Goal: Task Accomplishment & Management: Use online tool/utility

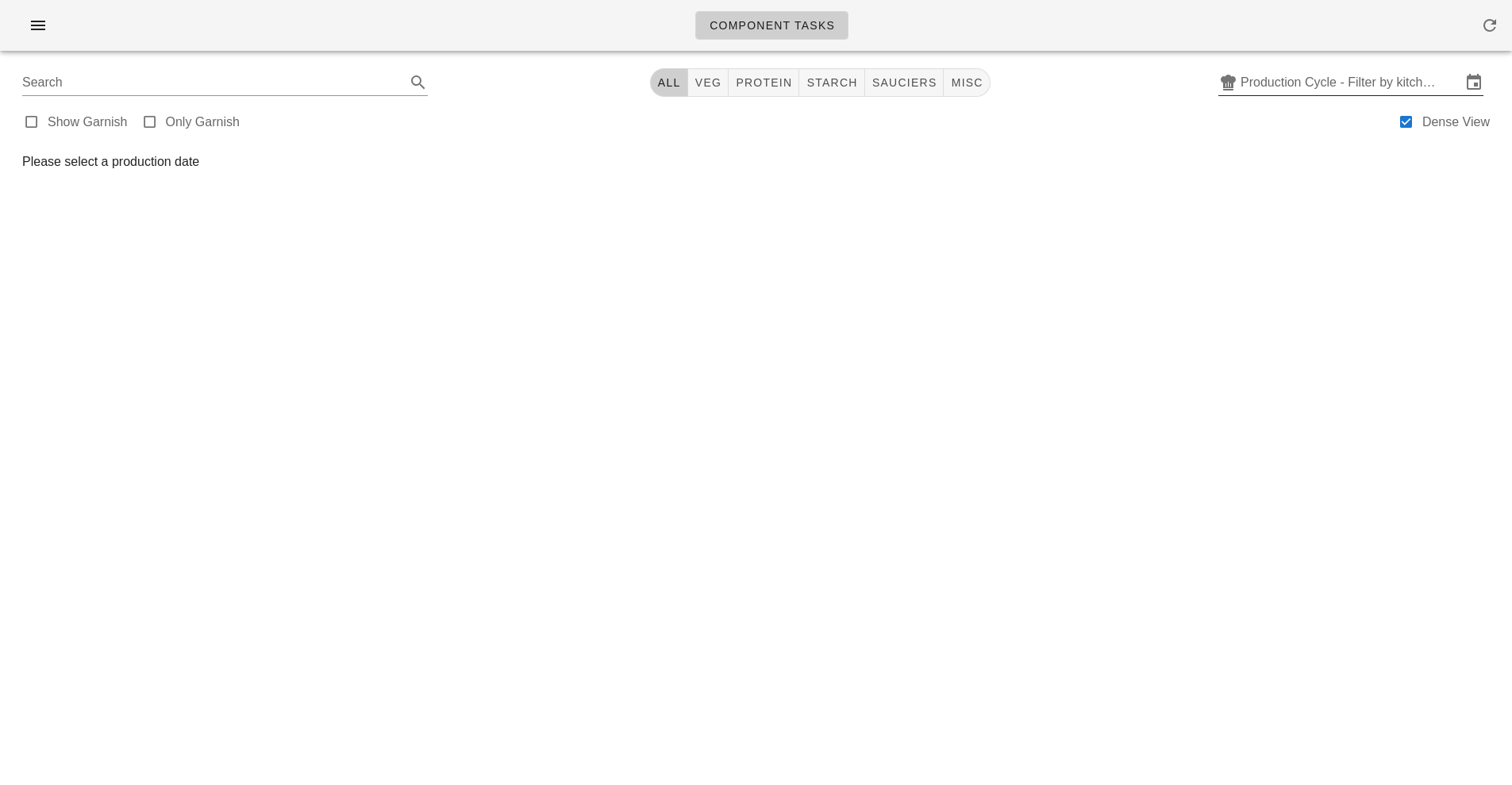
click at [1389, 85] on input "Production Cycle - Filter by kitchen production schedules" at bounding box center [1350, 82] width 220 height 25
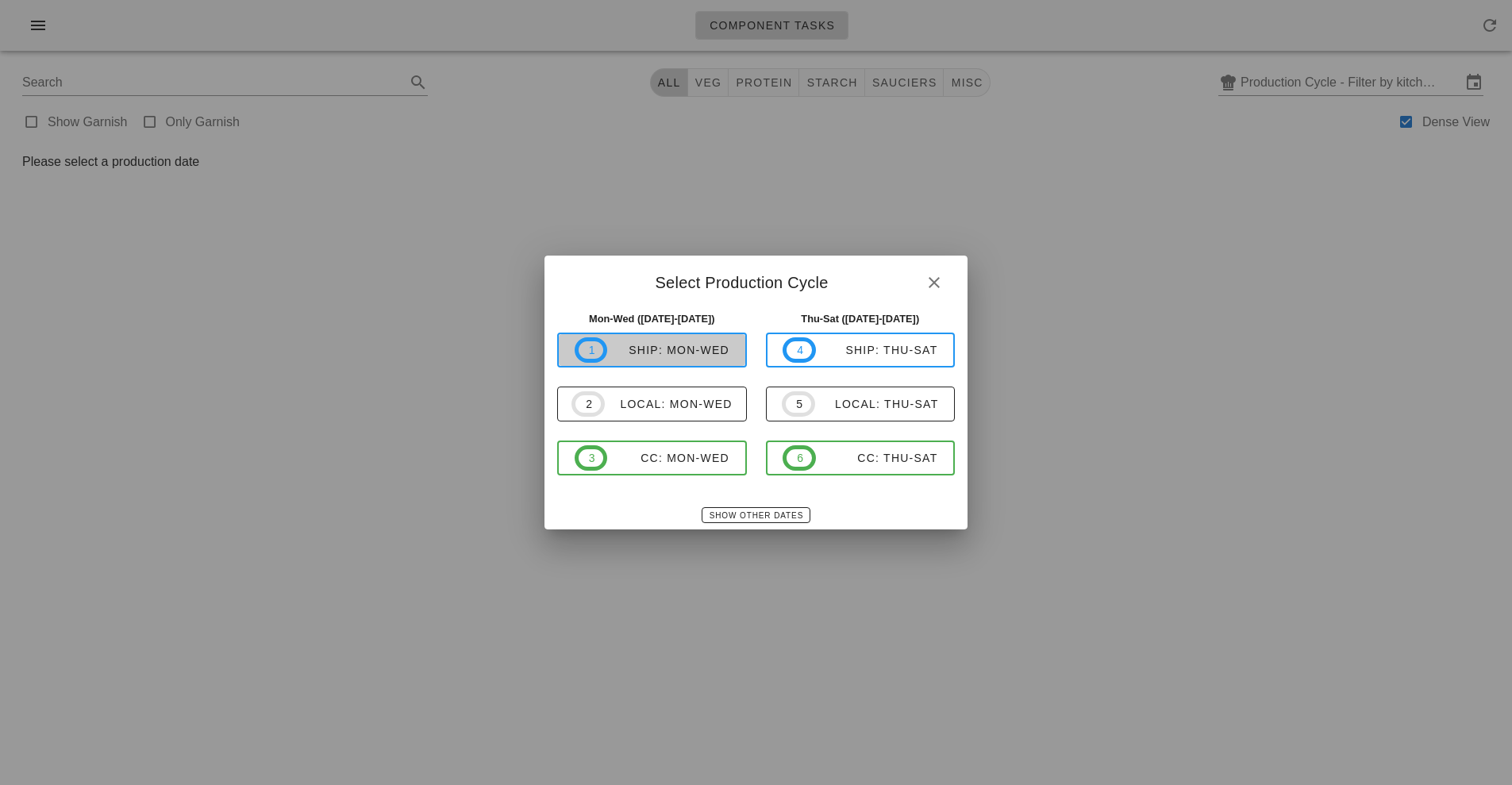
click at [696, 353] on div "ship: Mon-Wed" at bounding box center [668, 349] width 122 height 13
type input "ship: Mon-Wed ([DATE]-[DATE])"
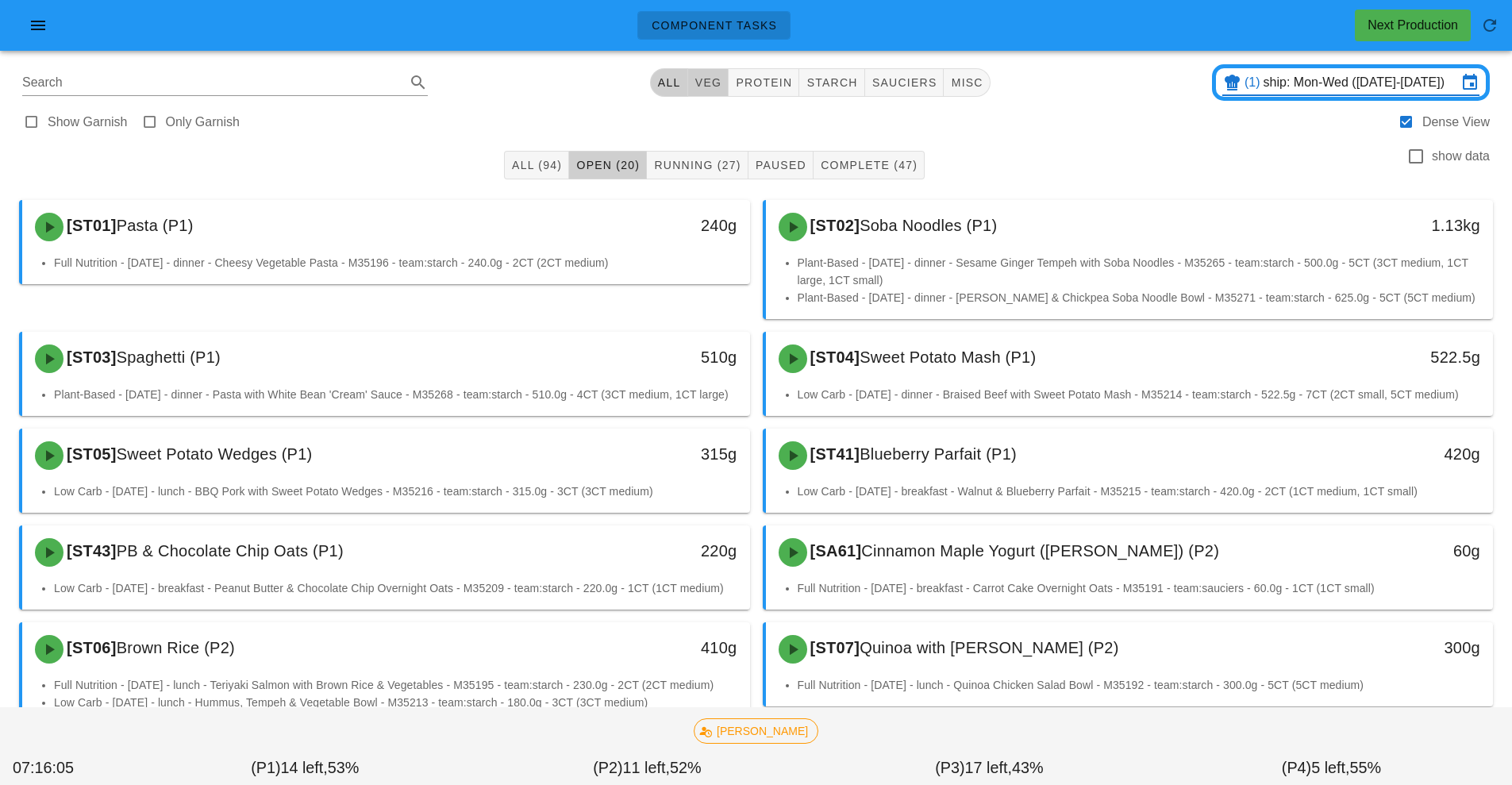
click at [719, 76] on button "veg" at bounding box center [708, 82] width 42 height 28
type input "team:veg"
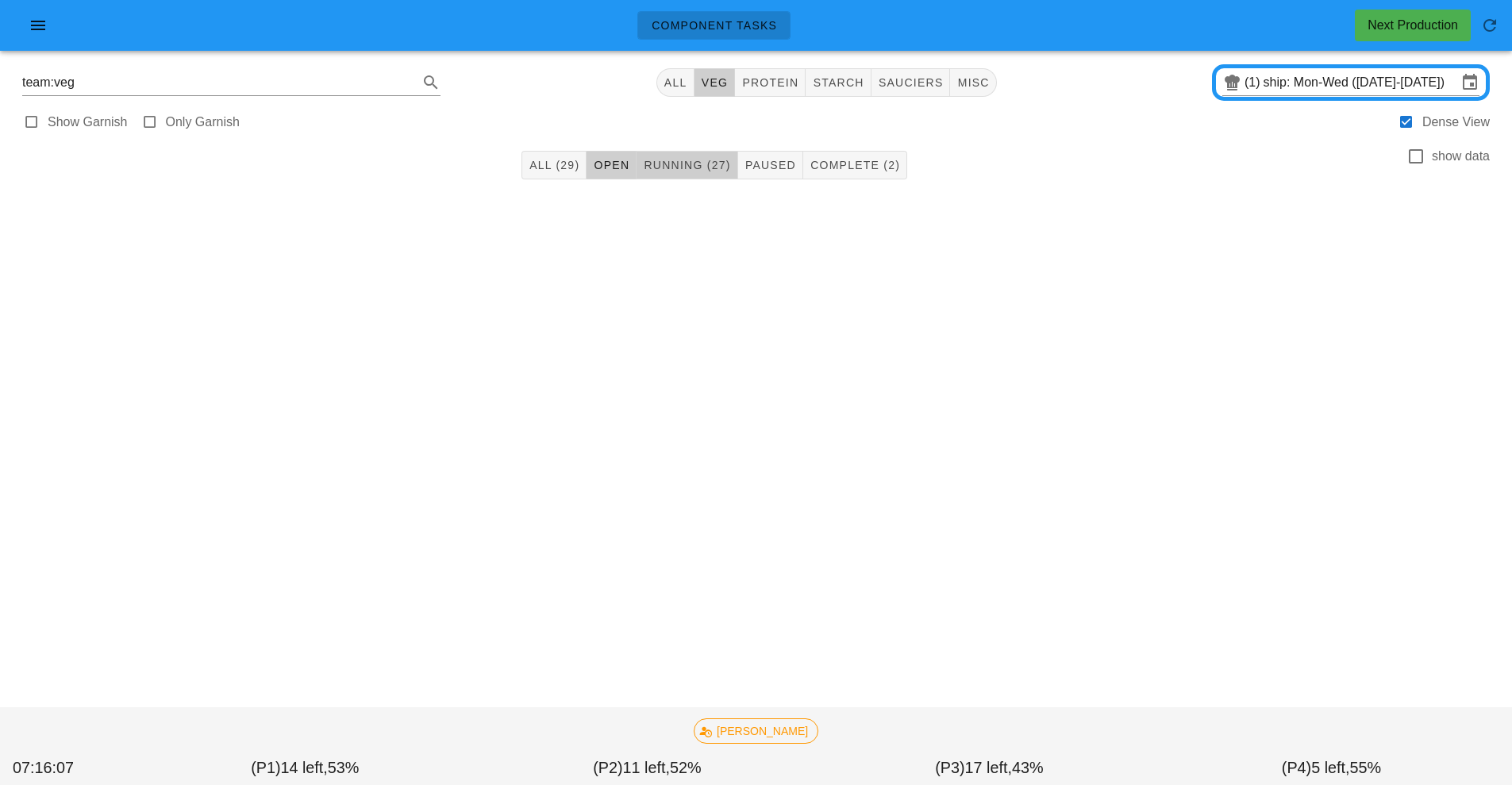
click at [690, 166] on span "Running (27)" at bounding box center [687, 165] width 87 height 13
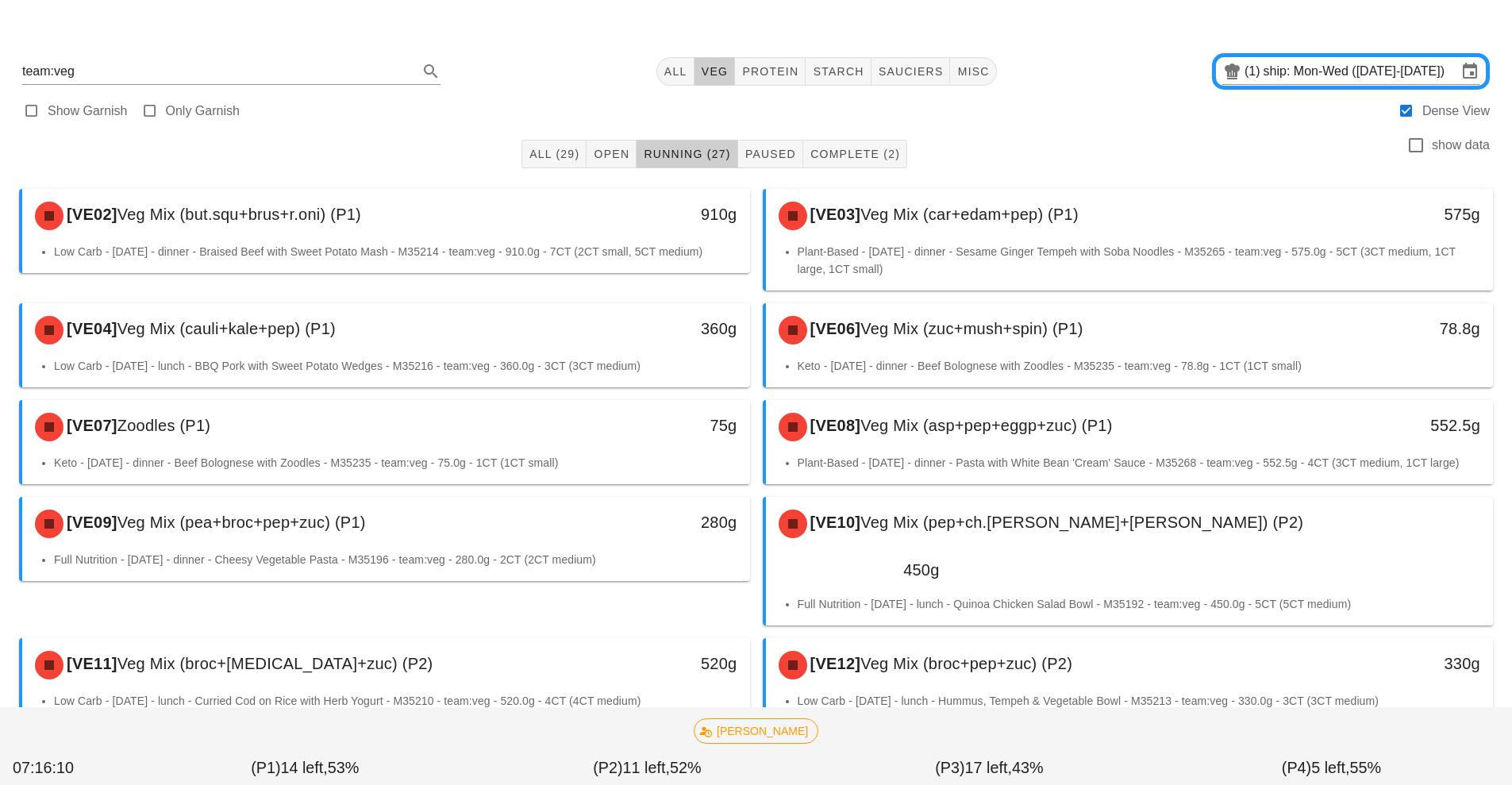
scroll to position [425, 0]
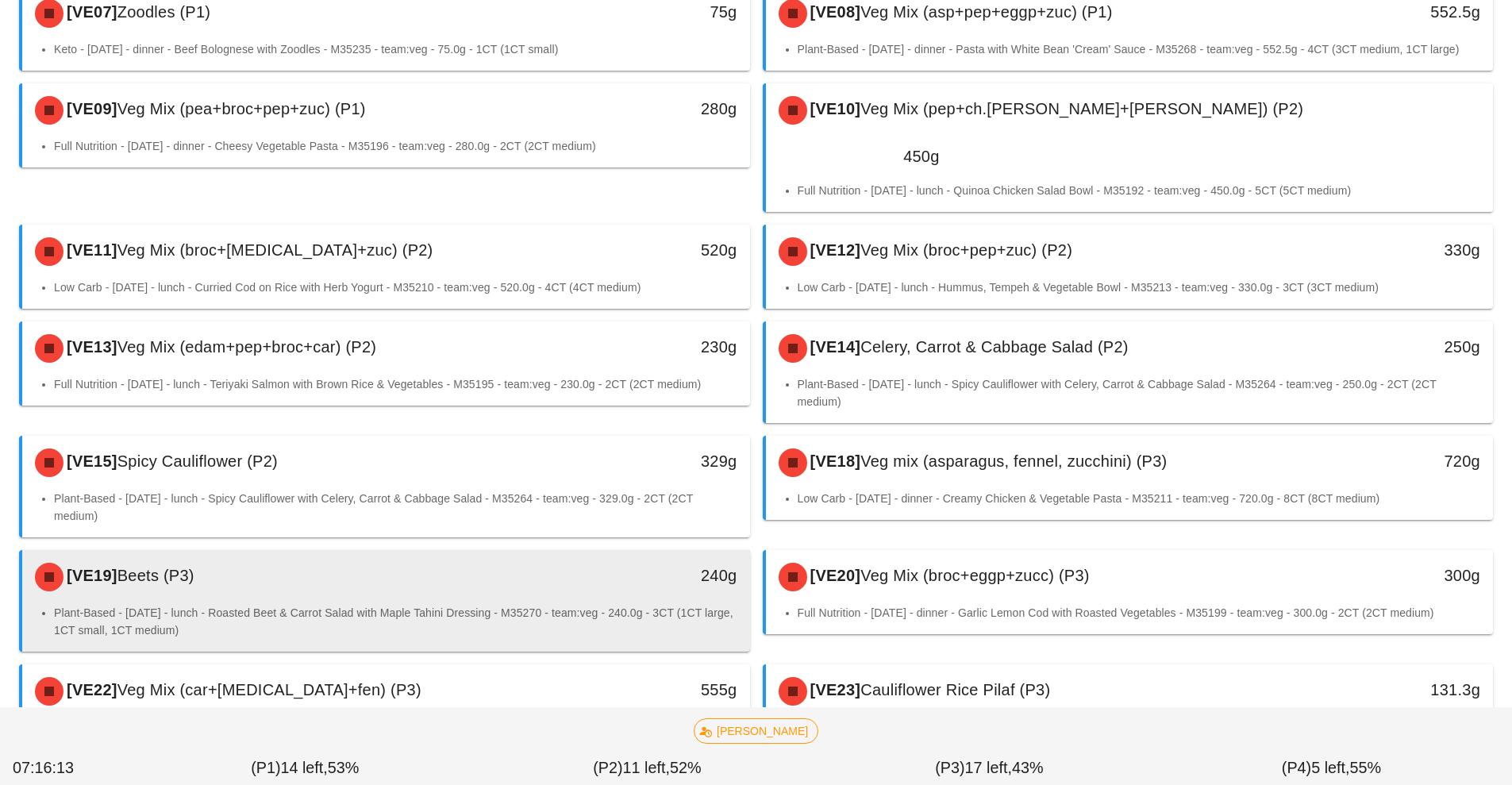
click at [534, 553] on div "[VE19] Beets (P3)" at bounding box center [295, 576] width 540 height 48
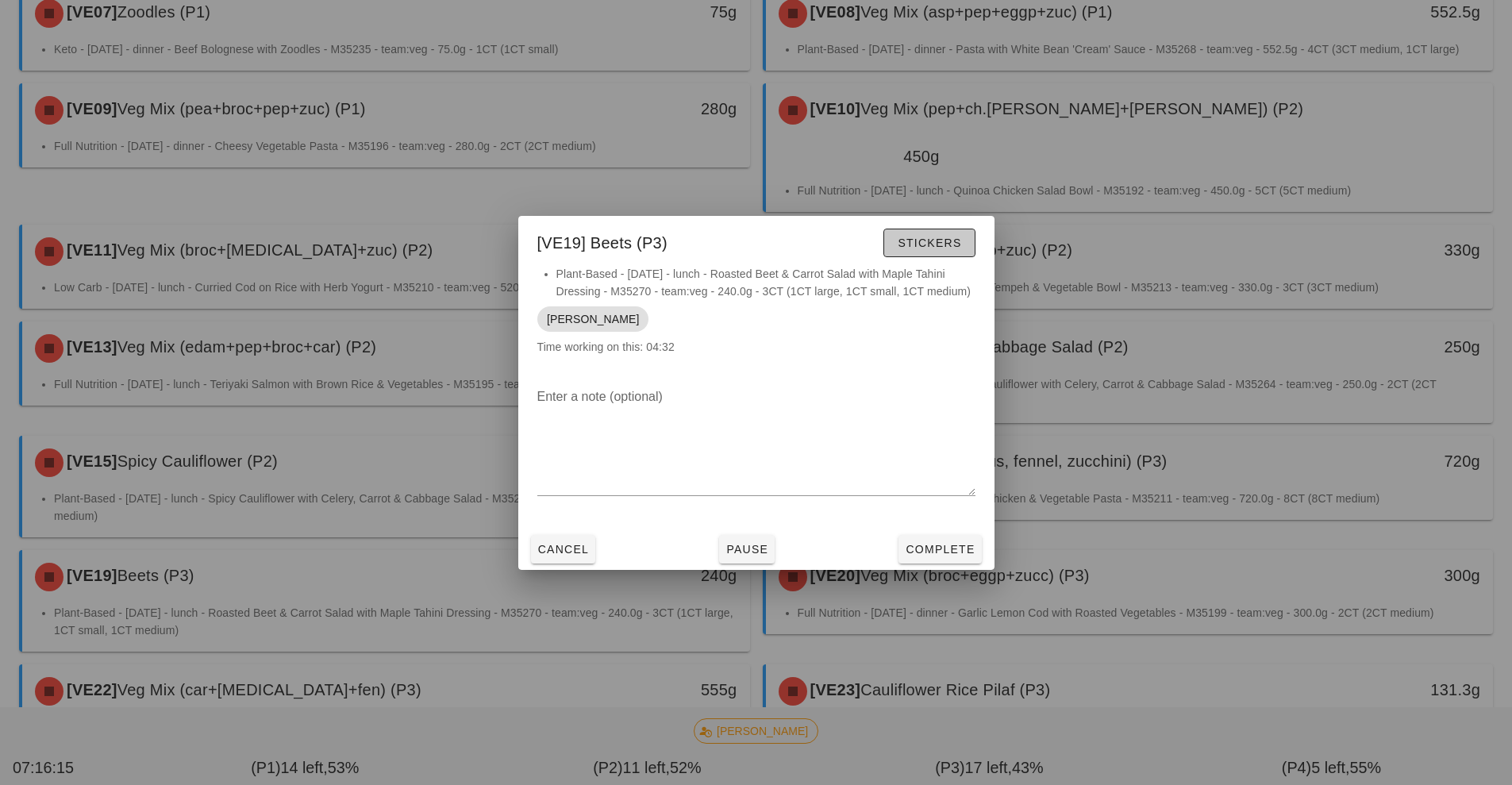
click at [945, 243] on span "Stickers" at bounding box center [929, 243] width 64 height 13
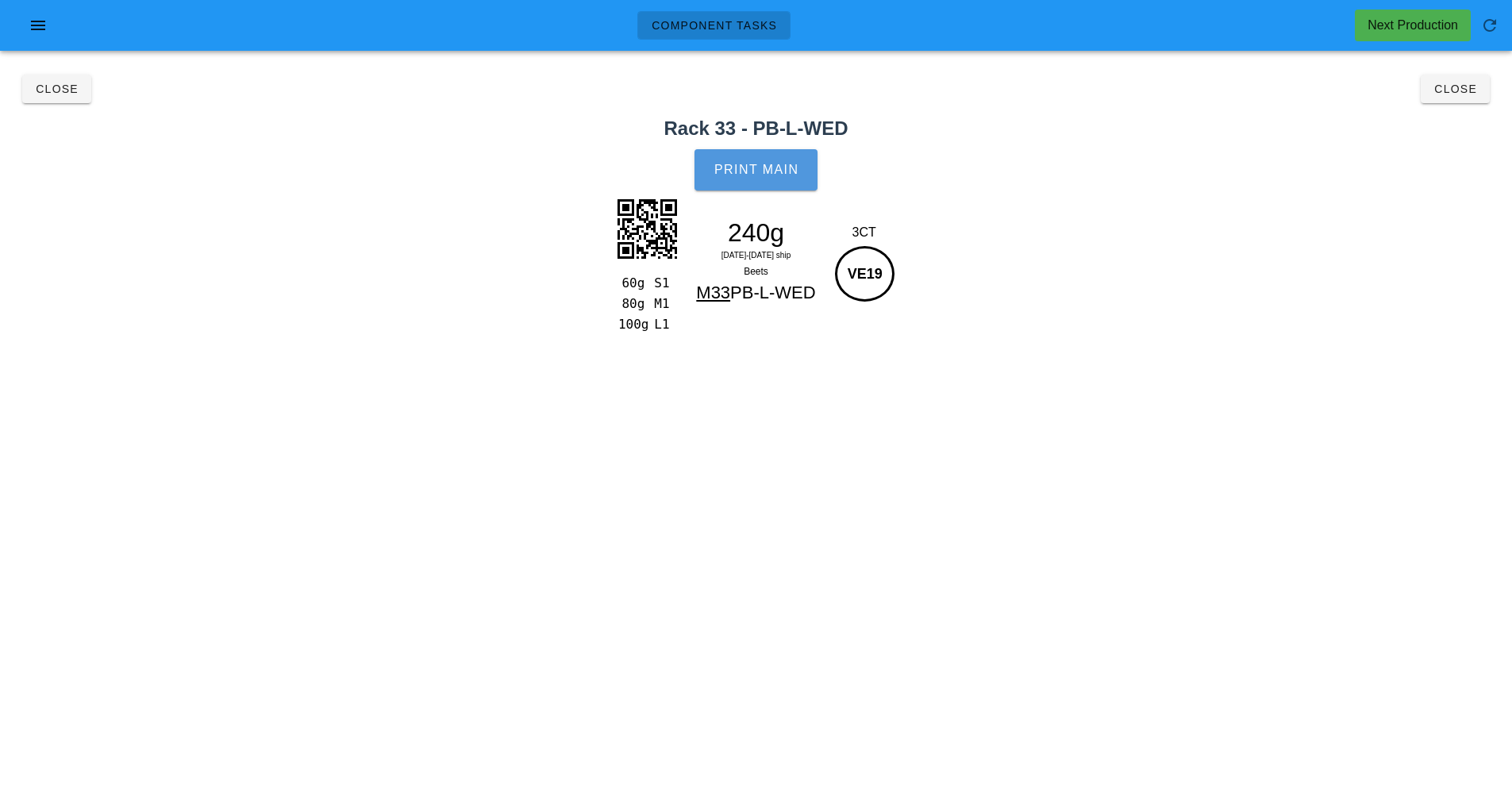
click at [741, 150] on button "Print Main" at bounding box center [756, 170] width 122 height 42
click at [1470, 89] on span "Close" at bounding box center [1455, 88] width 44 height 13
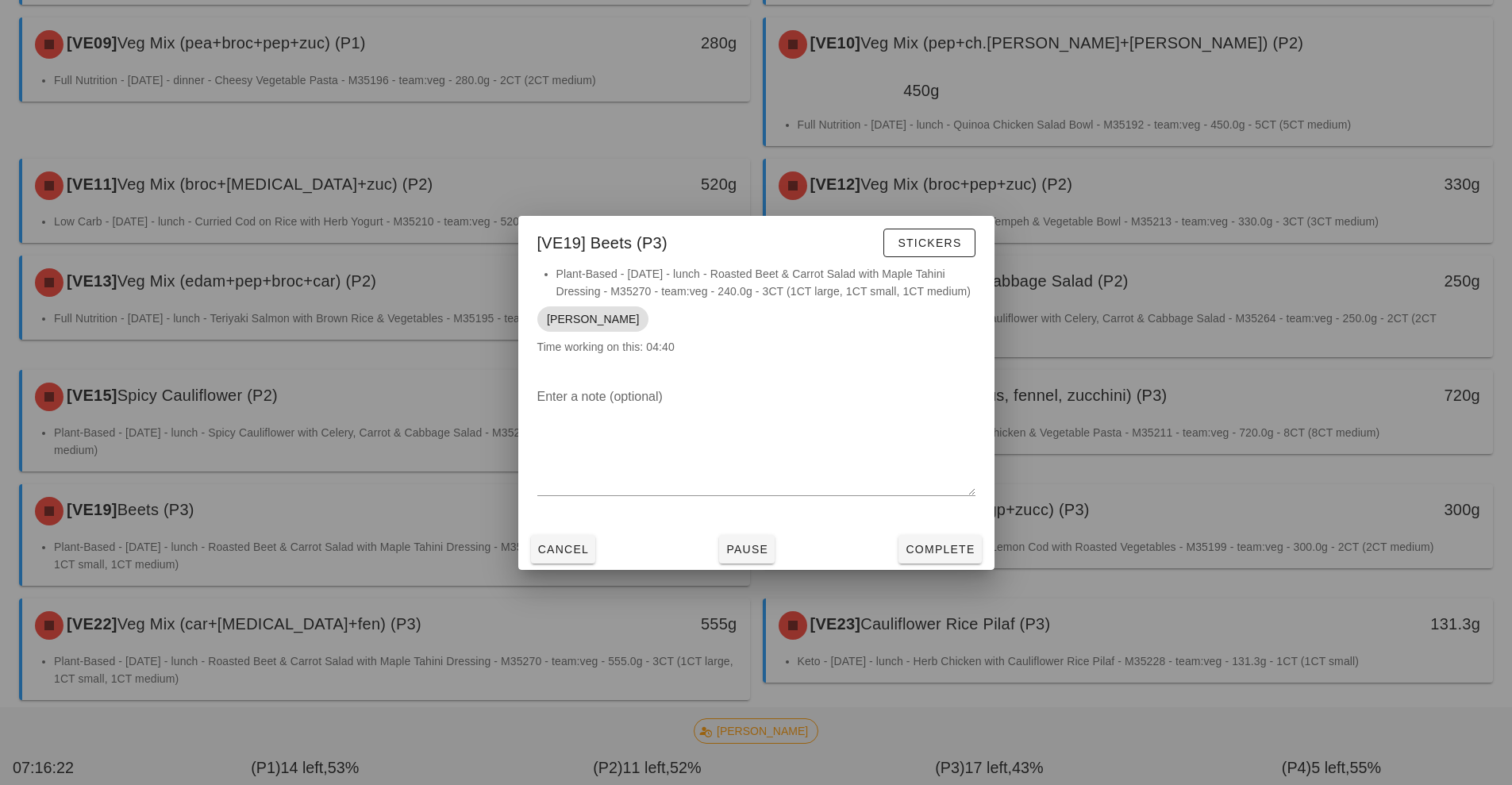
scroll to position [491, 0]
click at [1263, 474] on div at bounding box center [756, 392] width 1512 height 785
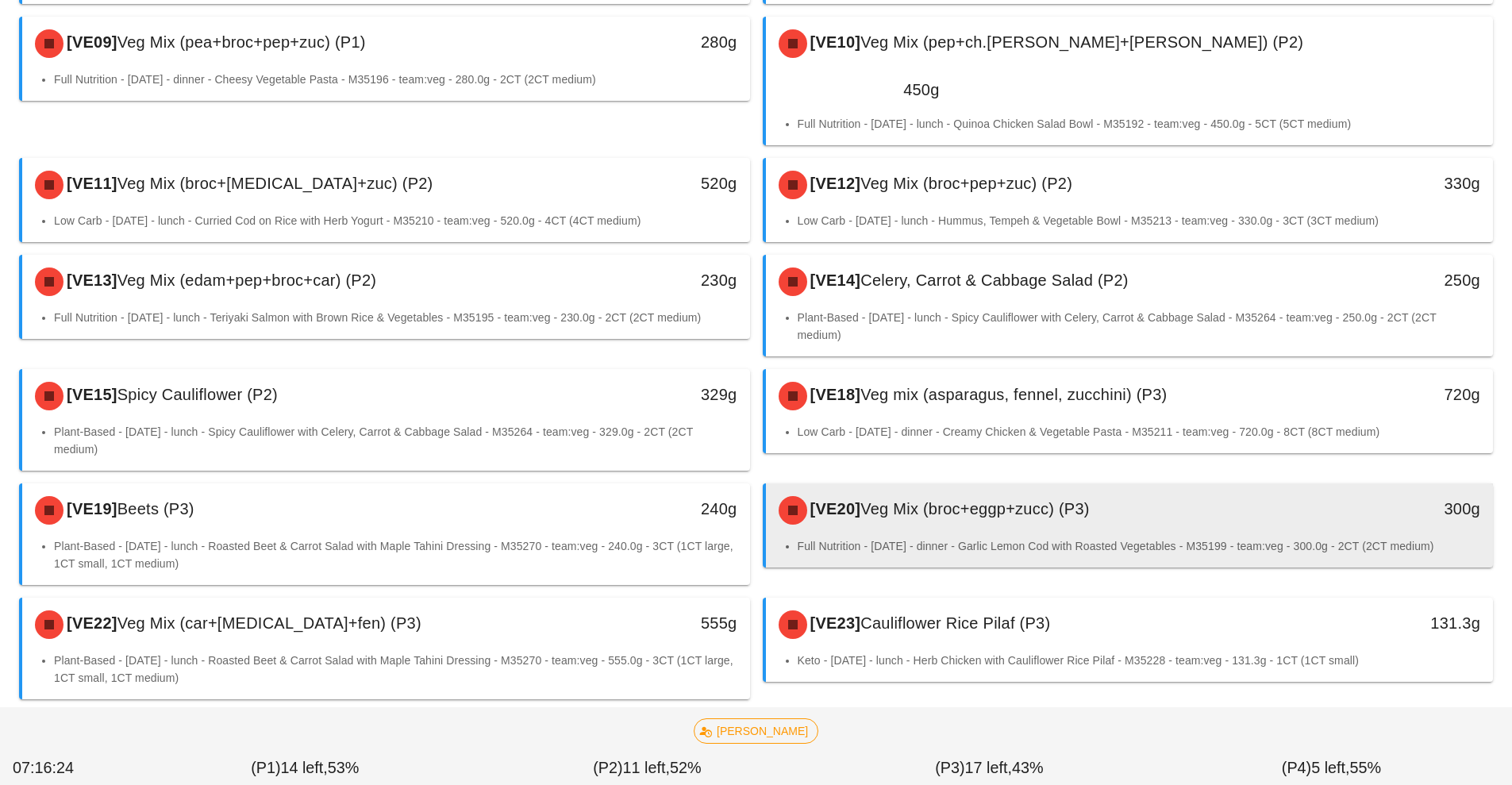
click at [1188, 487] on div "[VE20] Veg Mix (broc+eggp+zucc) (P3)" at bounding box center [1039, 510] width 540 height 48
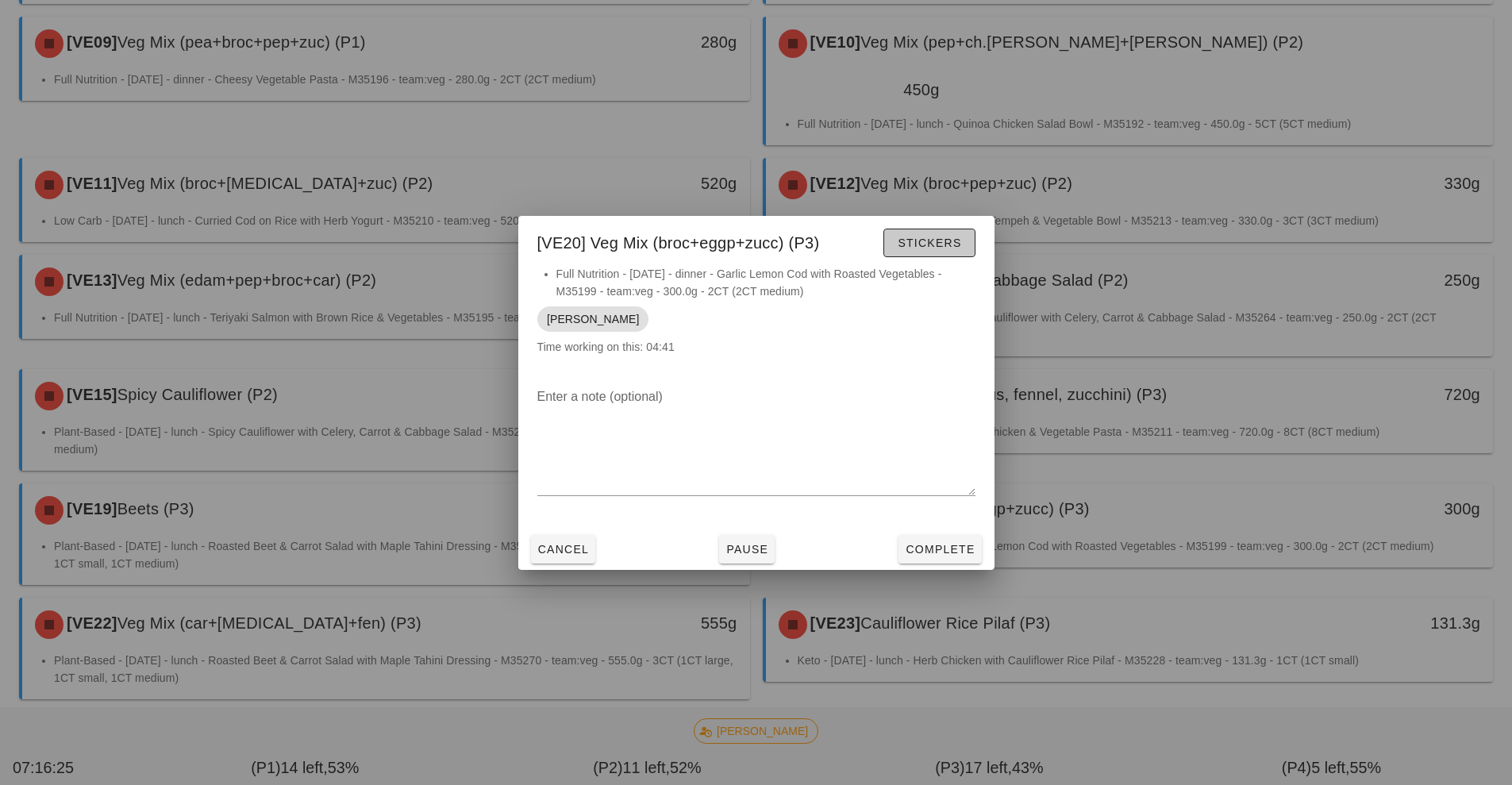
click at [923, 246] on span "Stickers" at bounding box center [929, 243] width 64 height 13
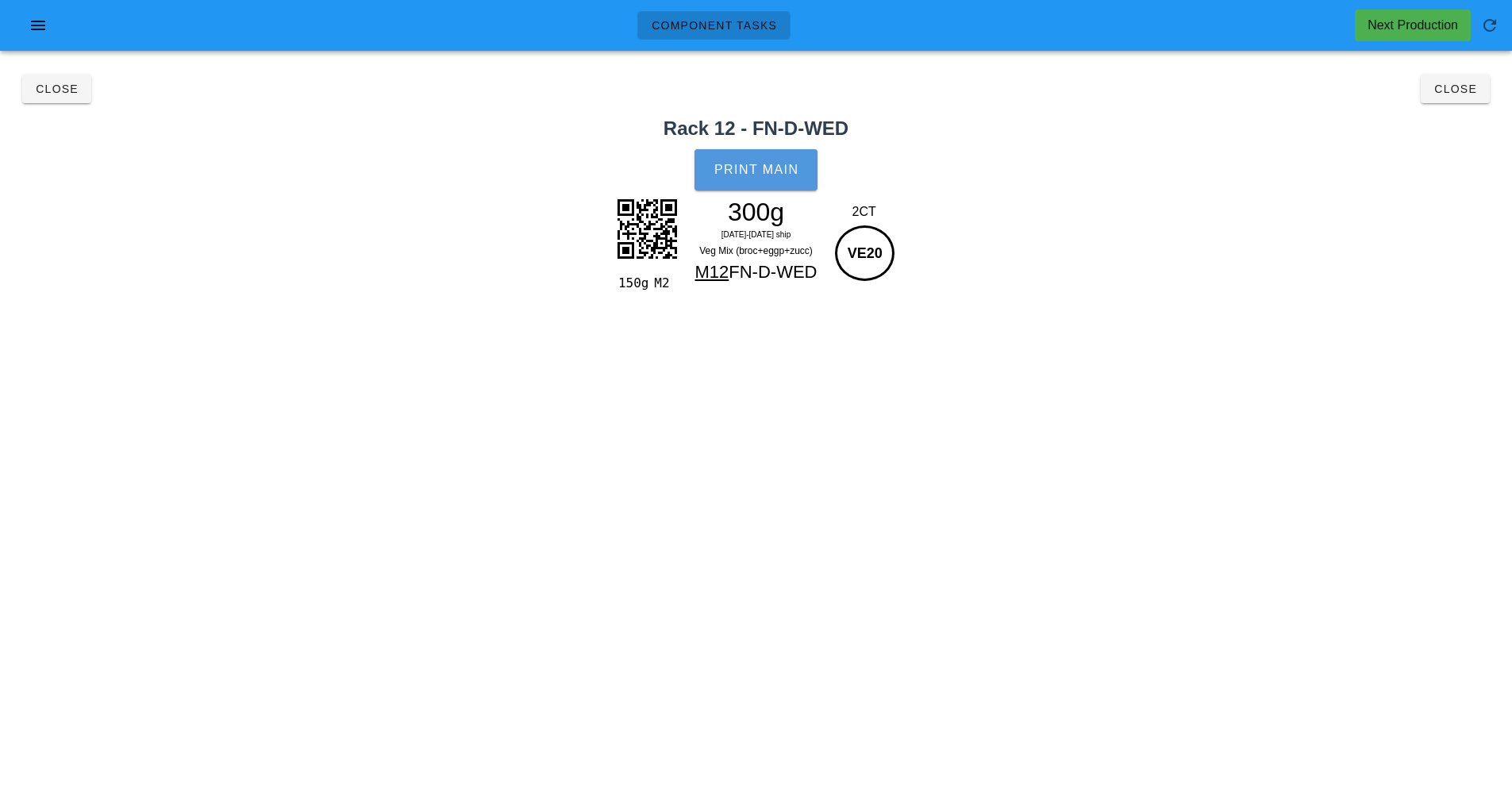
click at [744, 170] on span "Print Main" at bounding box center [756, 170] width 85 height 15
click at [1458, 103] on button "Close" at bounding box center [1454, 88] width 69 height 28
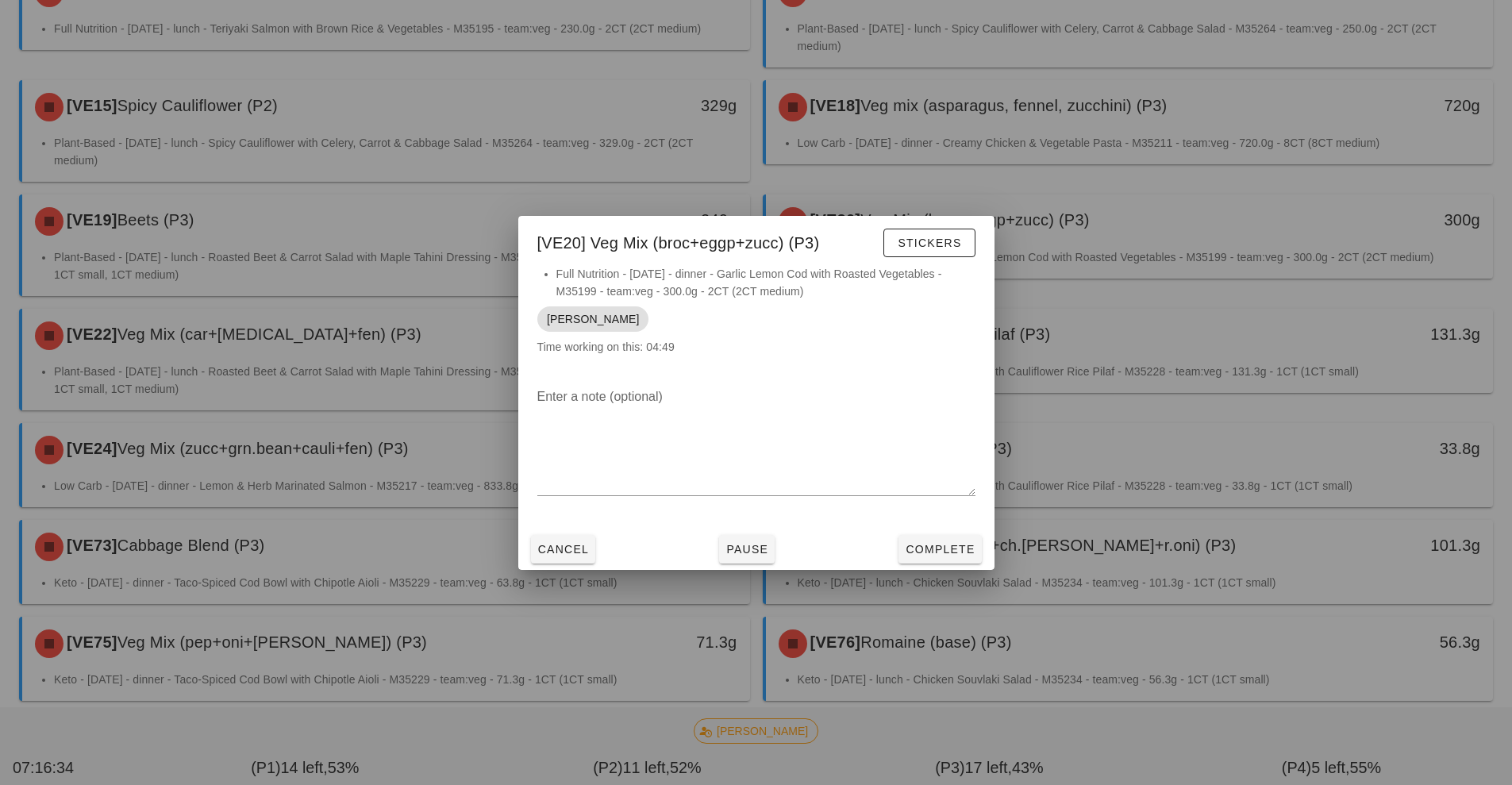
scroll to position [779, 0]
click at [361, 281] on div at bounding box center [756, 392] width 1512 height 785
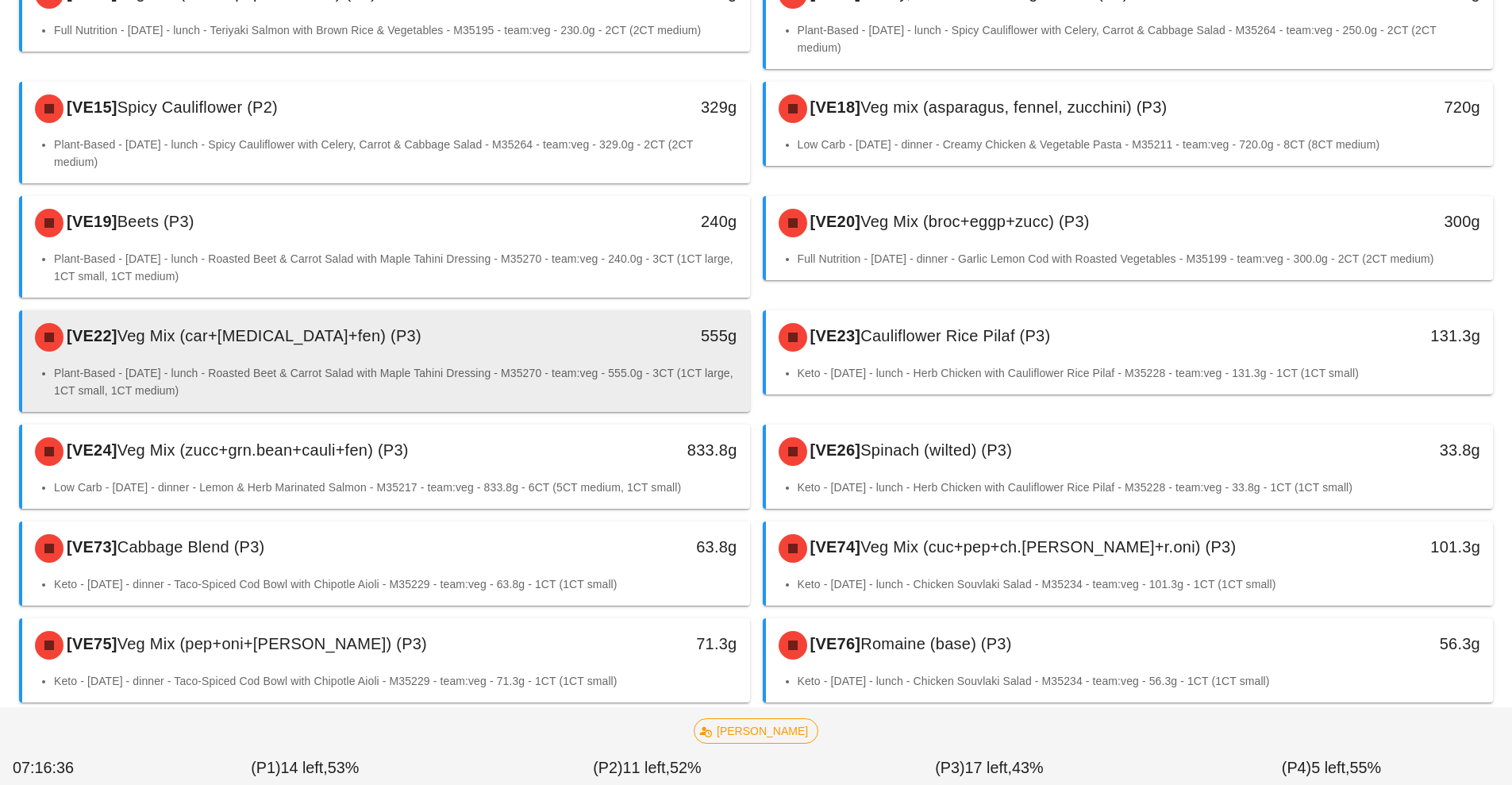
click at [423, 313] on div "[VE22] Veg Mix (car+[MEDICAL_DATA]+fen) (P3)" at bounding box center [295, 337] width 540 height 48
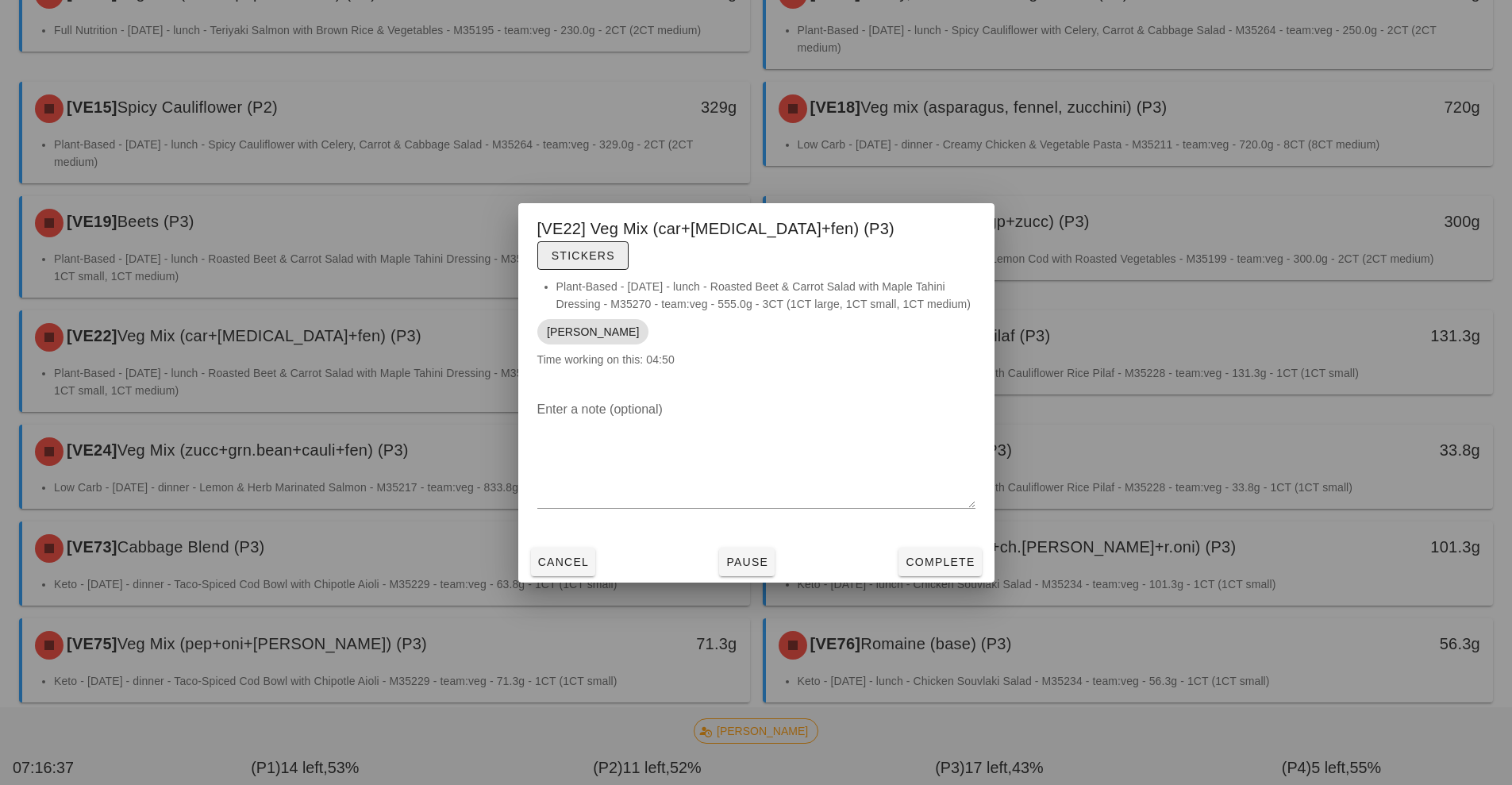
click at [615, 249] on span "Stickers" at bounding box center [583, 255] width 64 height 13
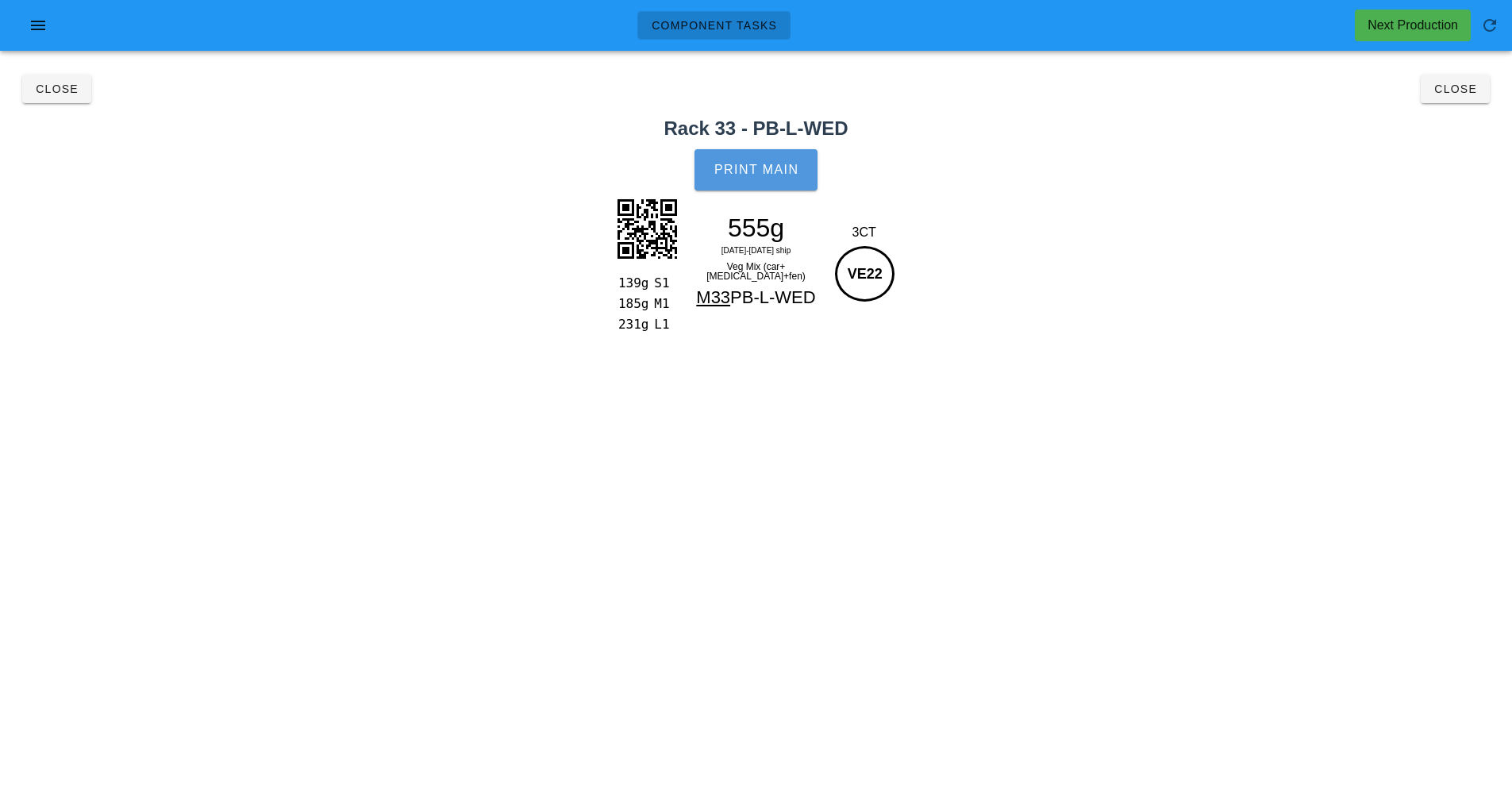
click at [786, 160] on button "Print Main" at bounding box center [756, 170] width 122 height 42
click at [1446, 93] on span "Close" at bounding box center [1455, 88] width 44 height 13
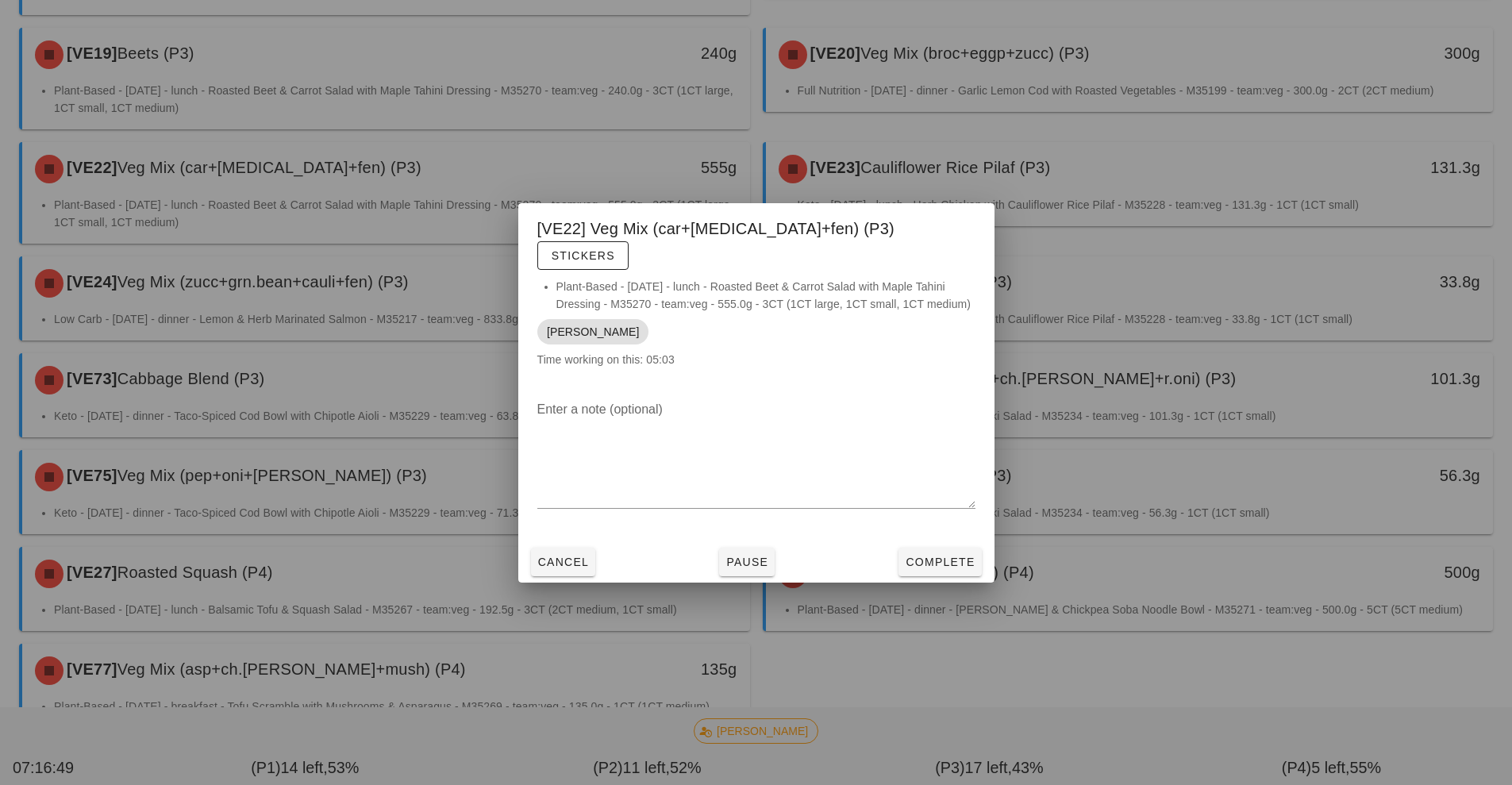
scroll to position [960, 0]
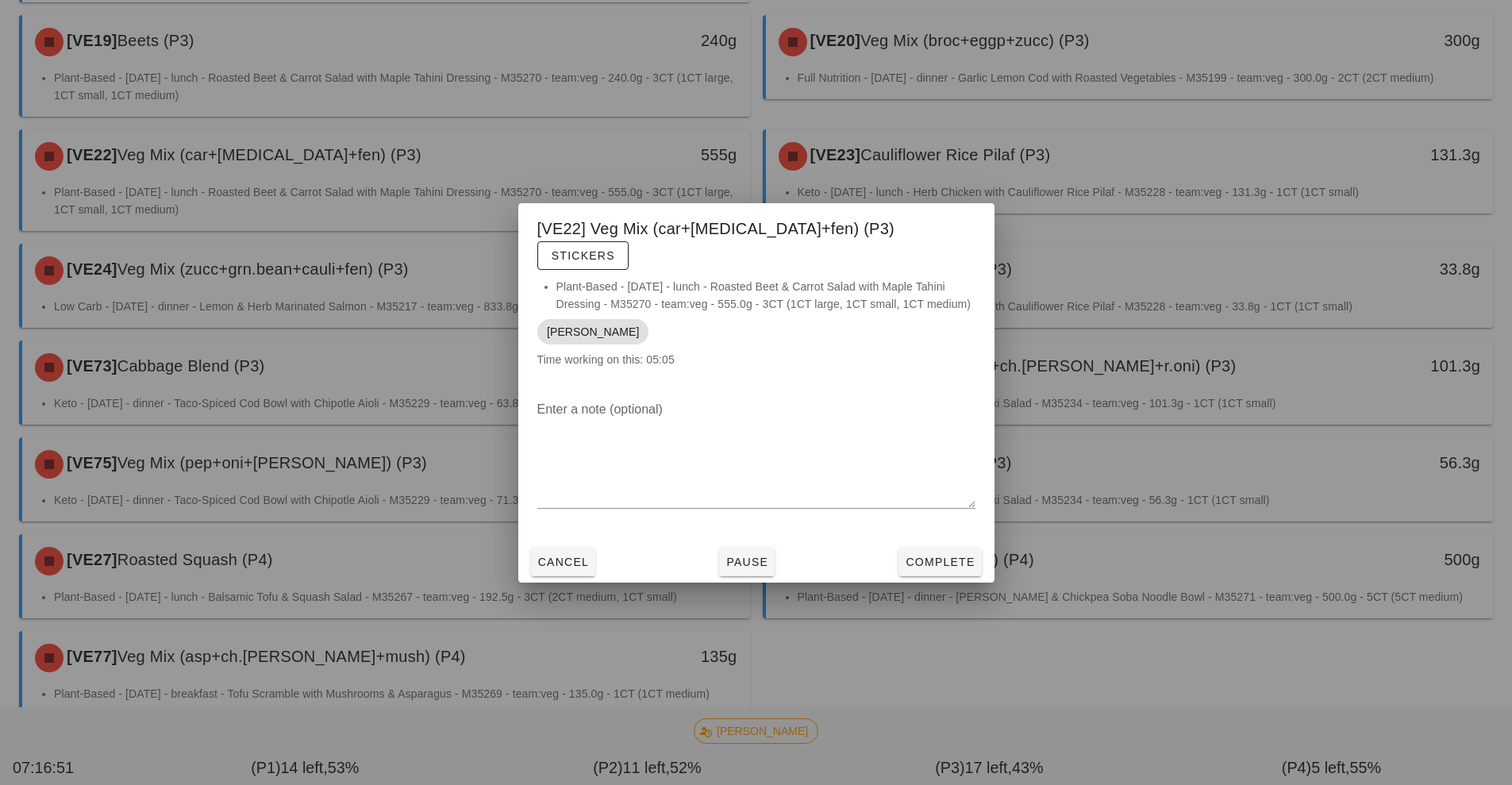
click at [1079, 121] on div at bounding box center [756, 392] width 1512 height 785
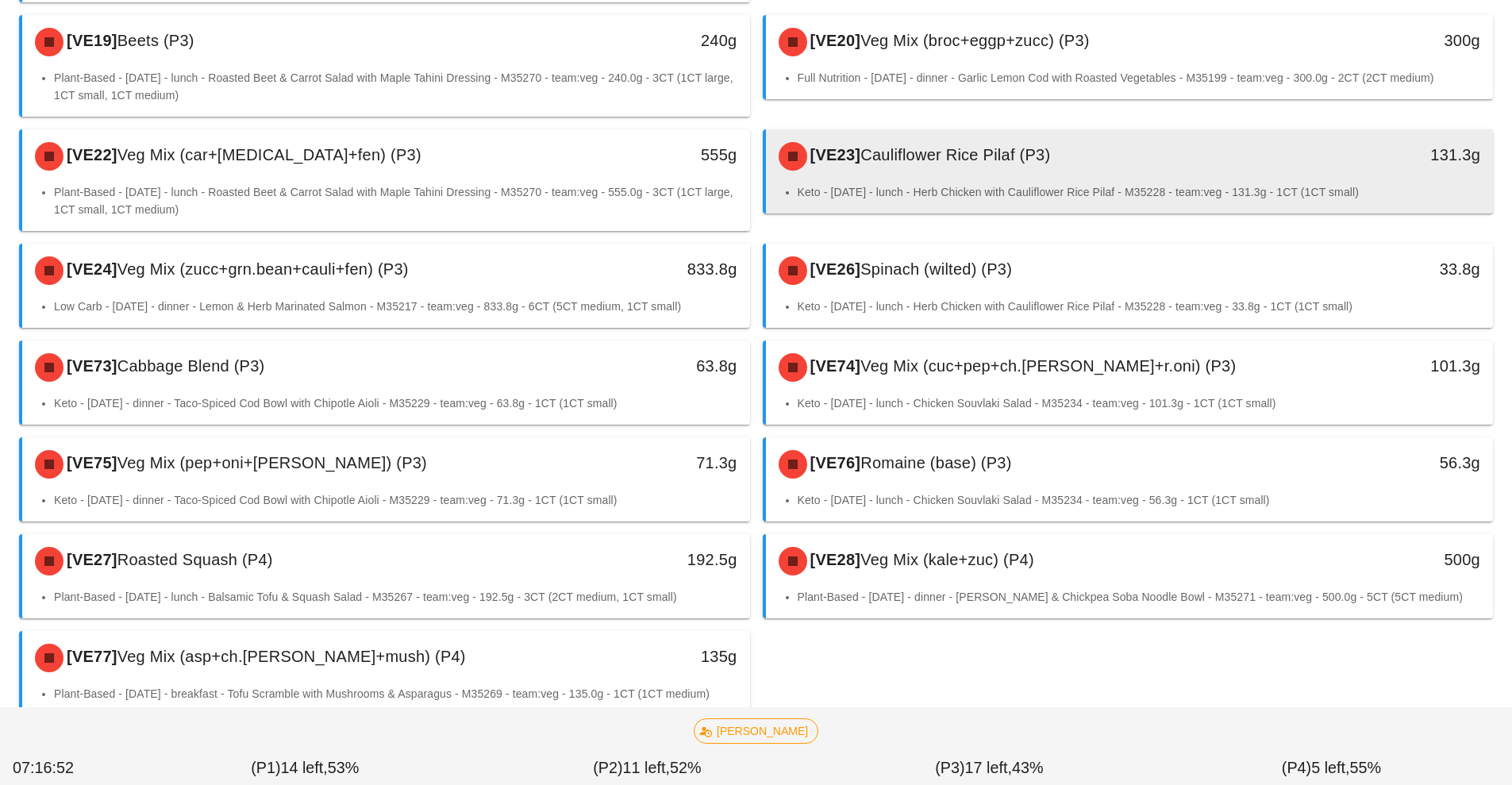
click at [1097, 133] on div "[VE23] Cauliflower Rice Pilaf (P3)" at bounding box center [1039, 156] width 540 height 48
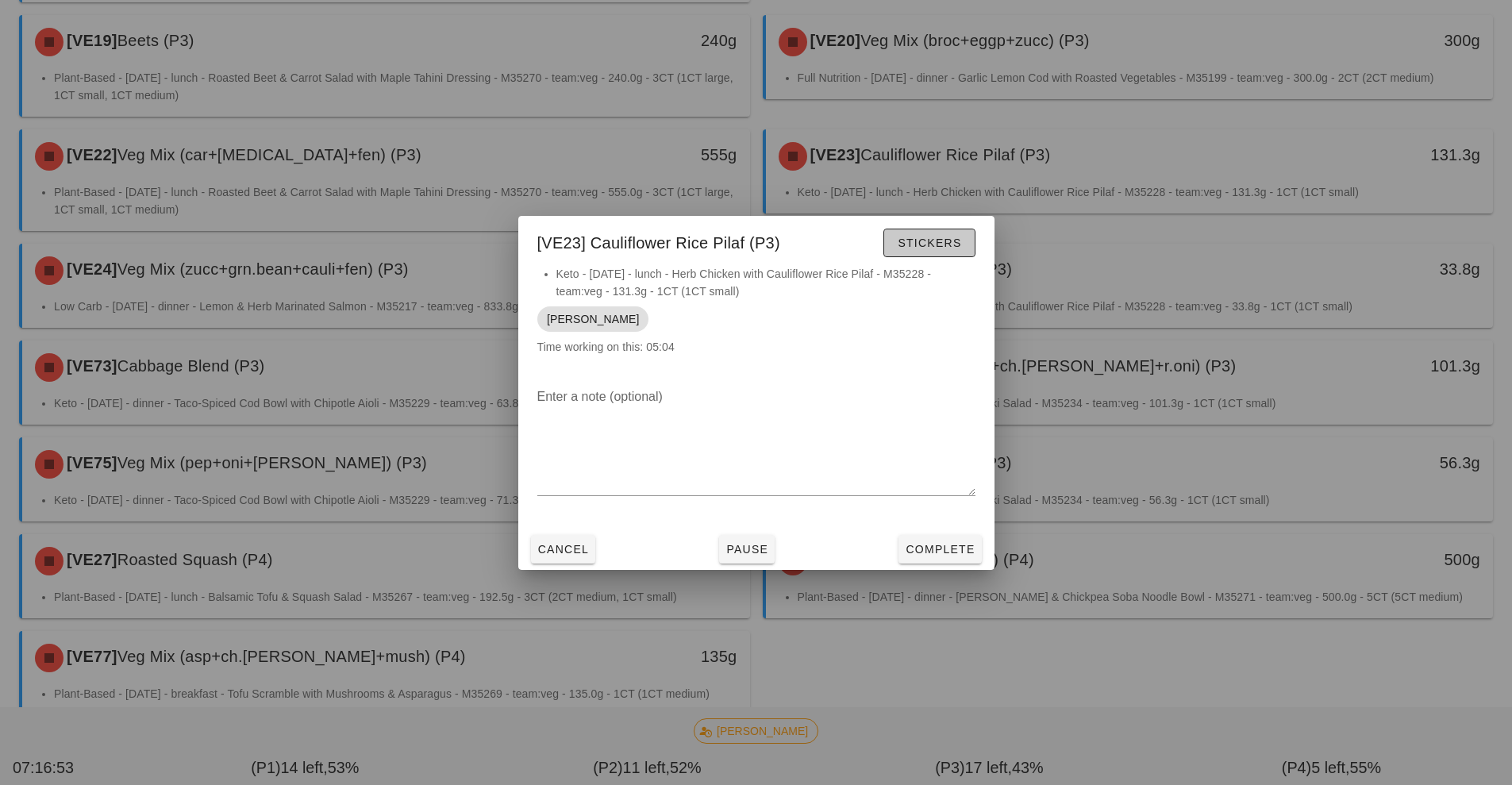
click at [932, 255] on button "Stickers" at bounding box center [929, 243] width 91 height 28
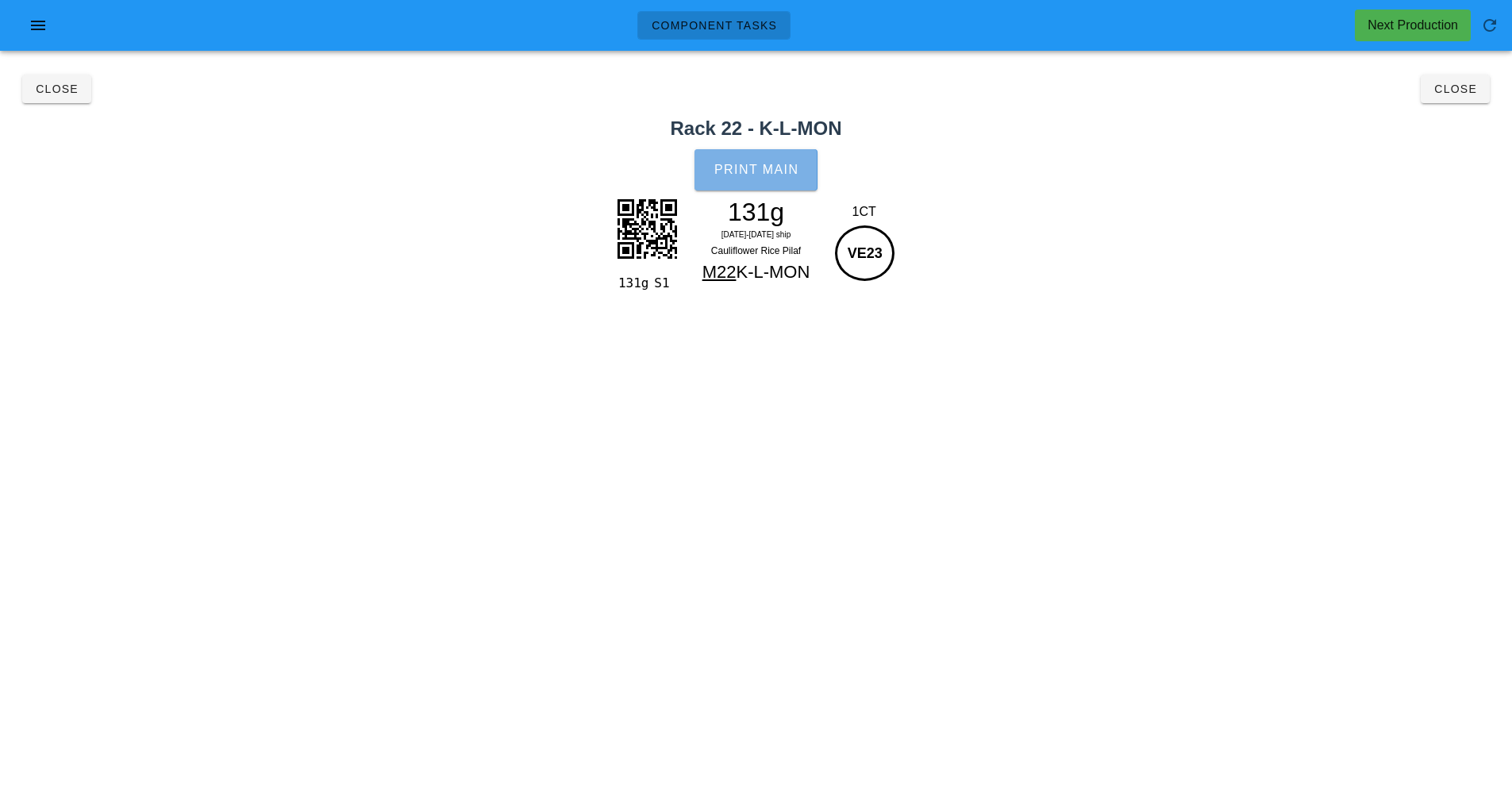
click at [761, 176] on span "Print Main" at bounding box center [756, 170] width 85 height 15
click at [1459, 91] on span "Close" at bounding box center [1455, 88] width 44 height 13
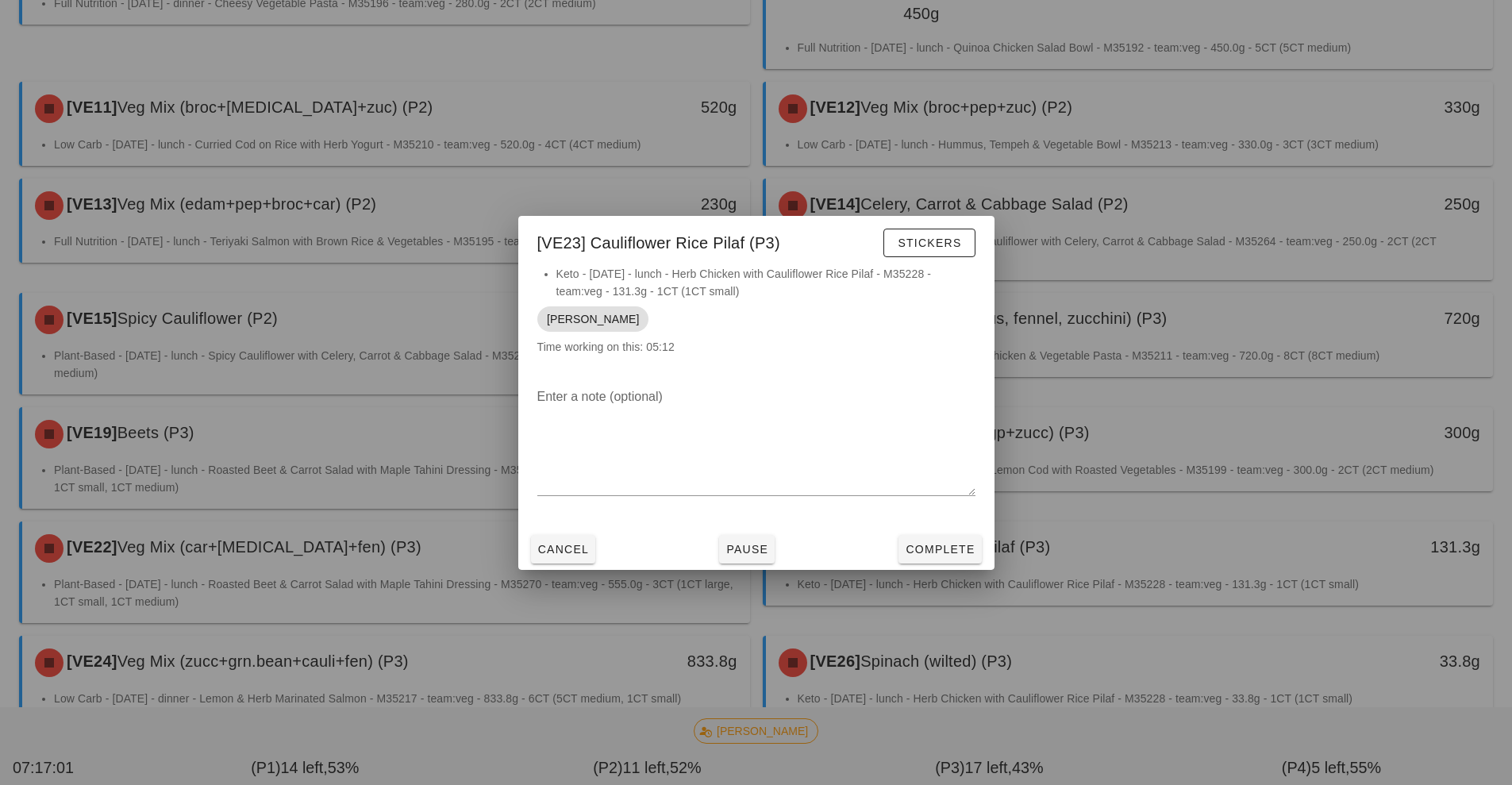
scroll to position [960, 0]
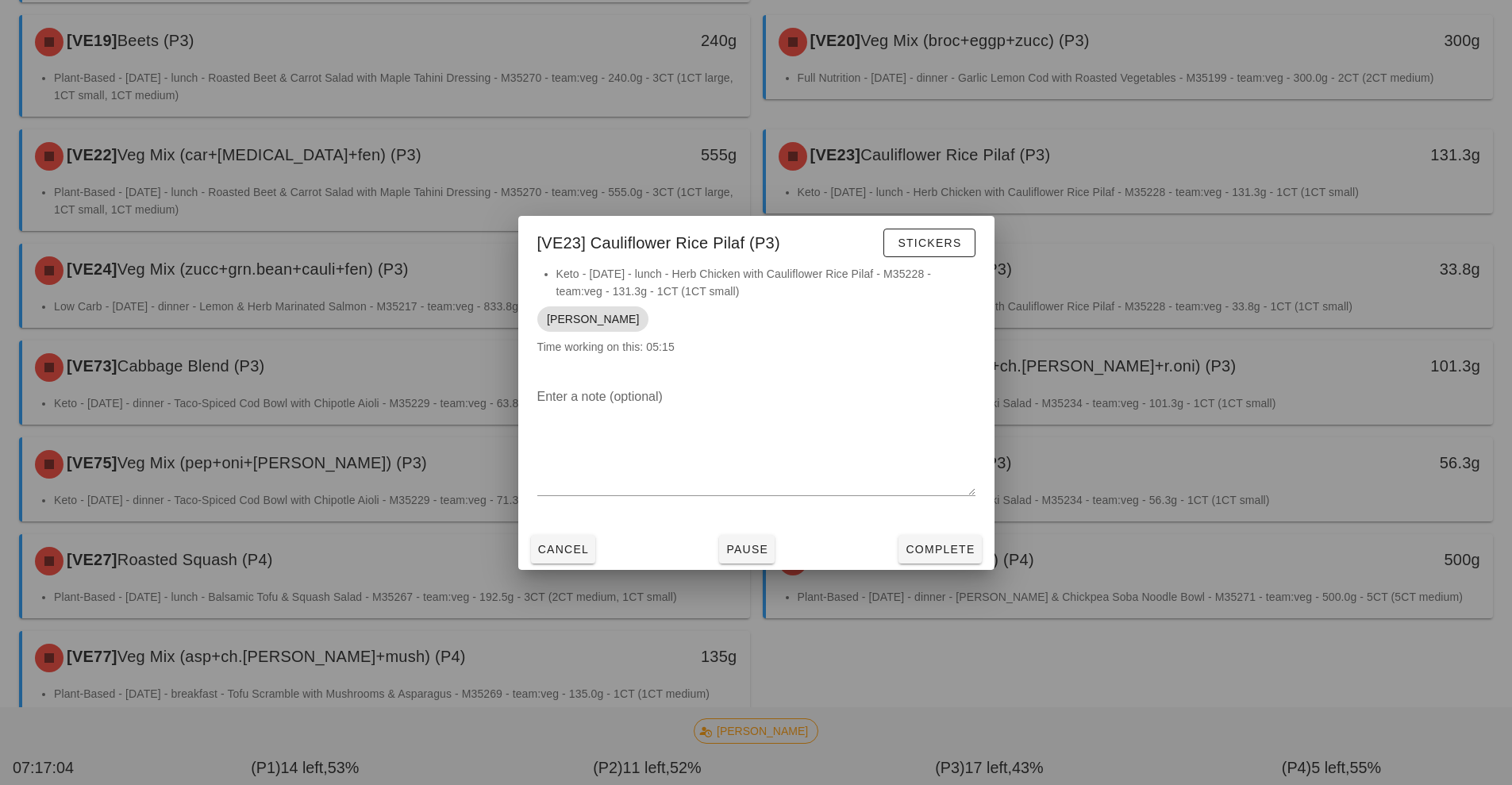
click at [363, 238] on div at bounding box center [756, 392] width 1512 height 785
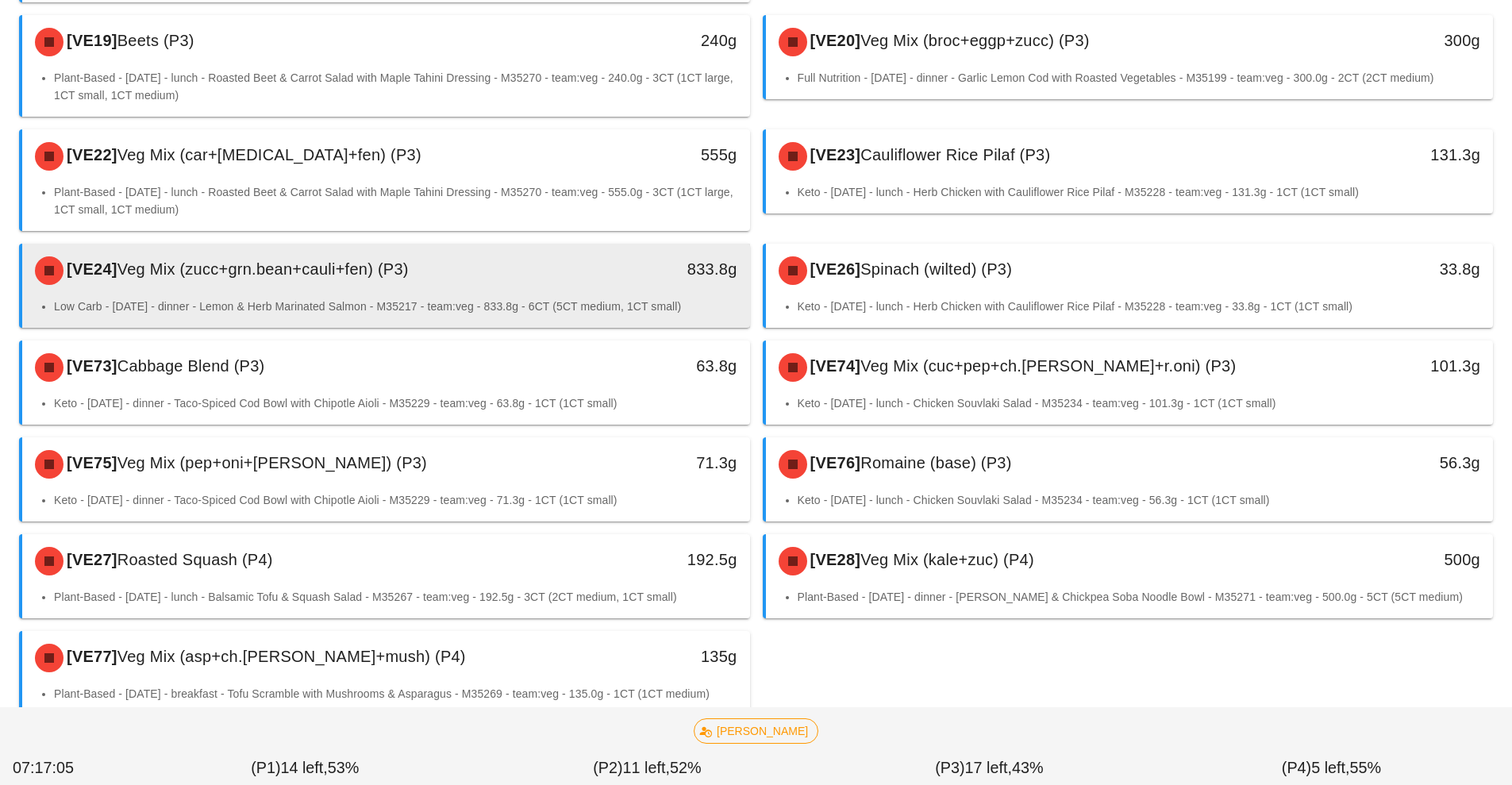
click at [568, 246] on div "833.8g" at bounding box center [656, 270] width 180 height 48
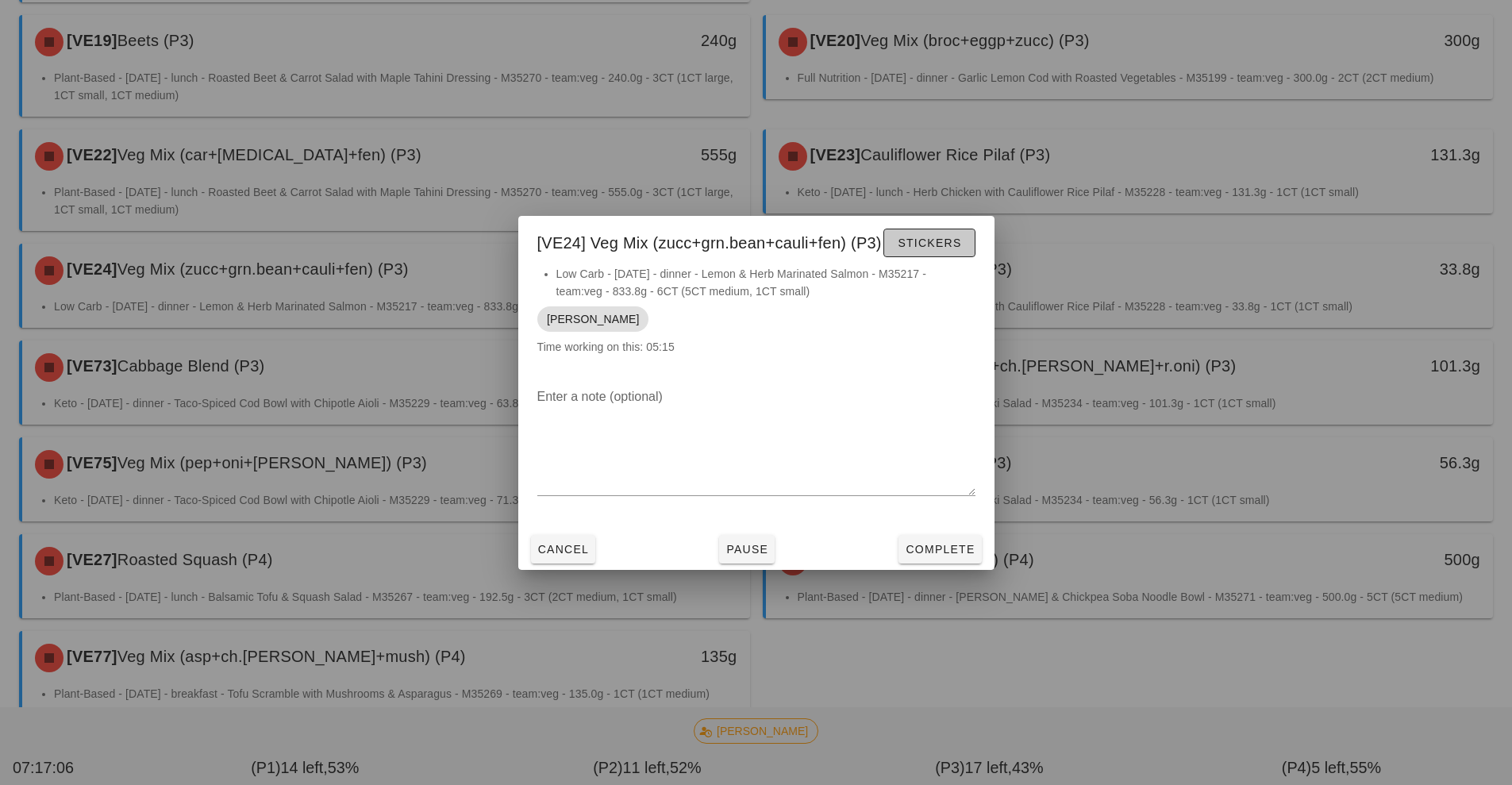
click at [944, 244] on span "Stickers" at bounding box center [929, 243] width 64 height 13
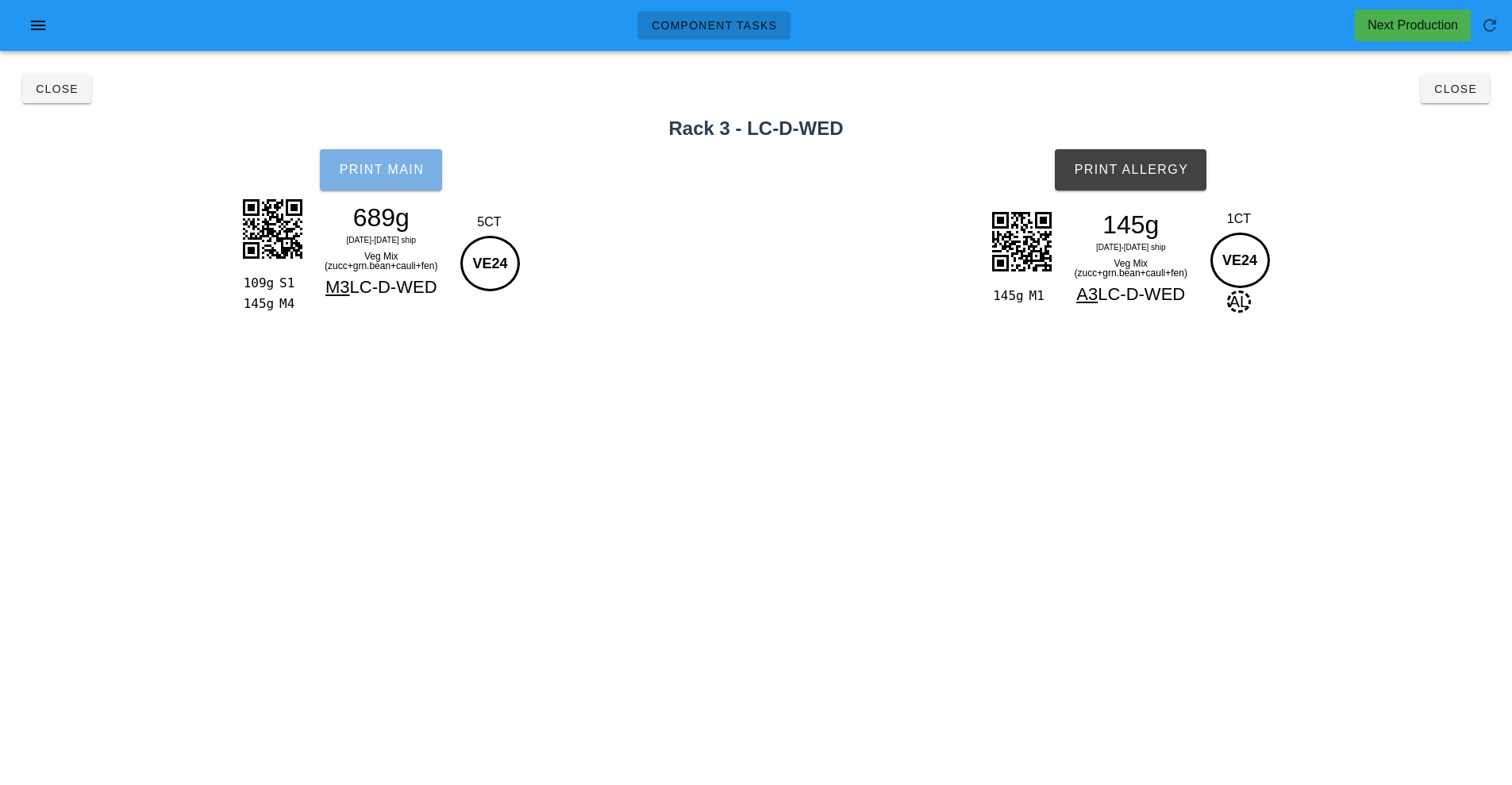
click at [386, 166] on span "Print Main" at bounding box center [381, 170] width 85 height 15
click at [1154, 170] on span "Print Allergy" at bounding box center [1130, 170] width 115 height 15
click at [1459, 91] on span "Close" at bounding box center [1455, 88] width 44 height 13
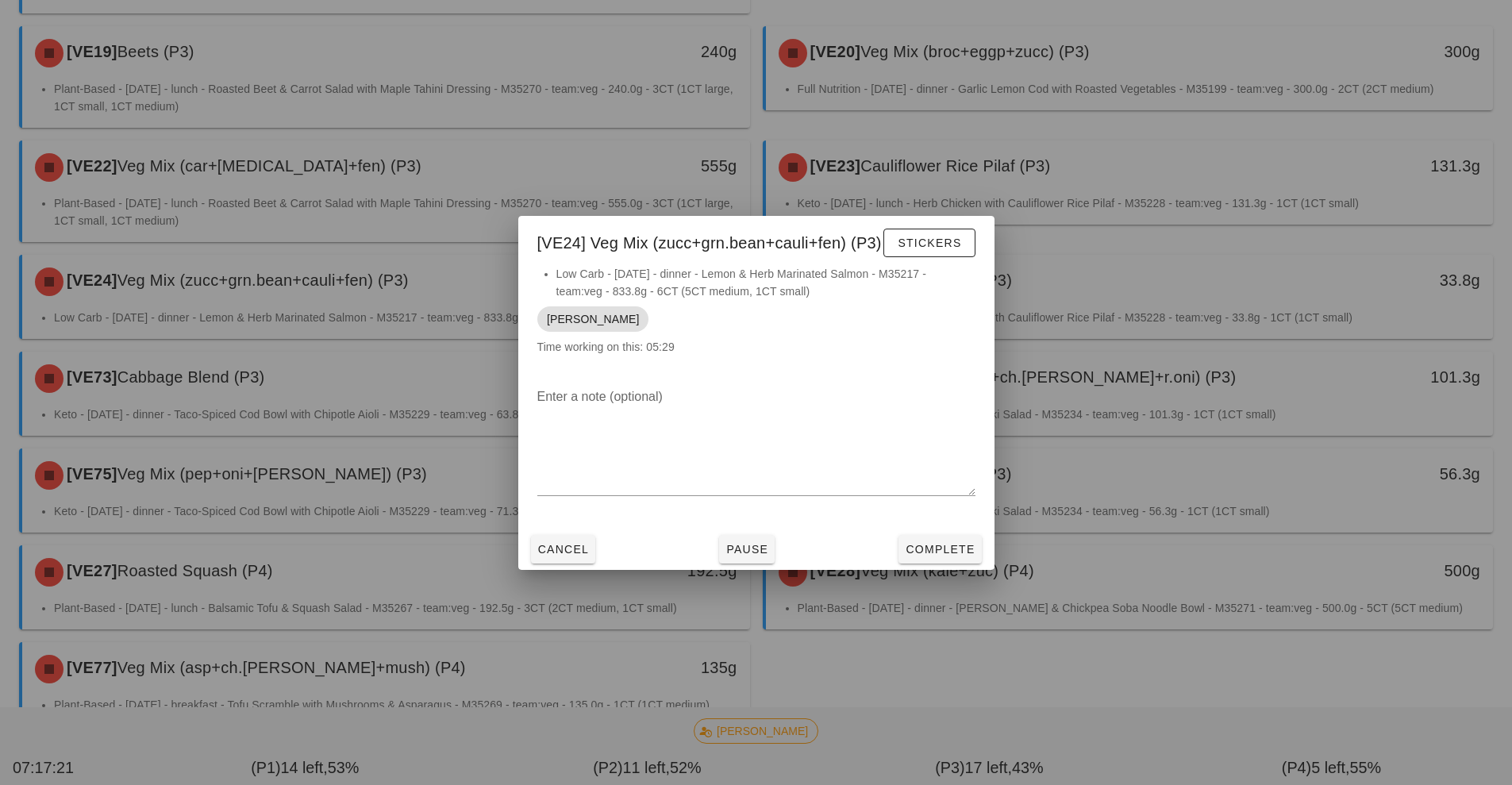
scroll to position [960, 0]
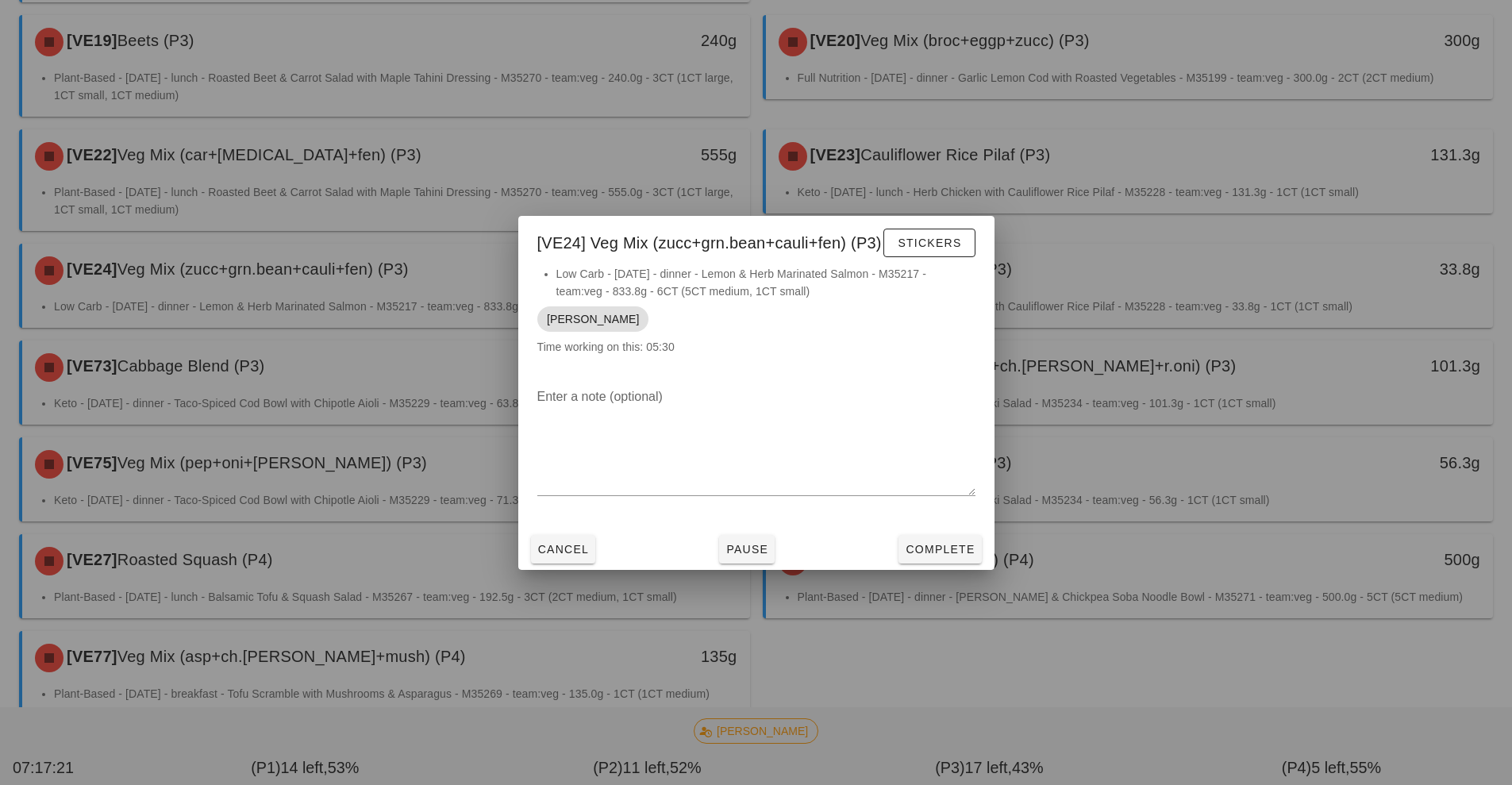
click at [1154, 216] on div at bounding box center [756, 392] width 1512 height 785
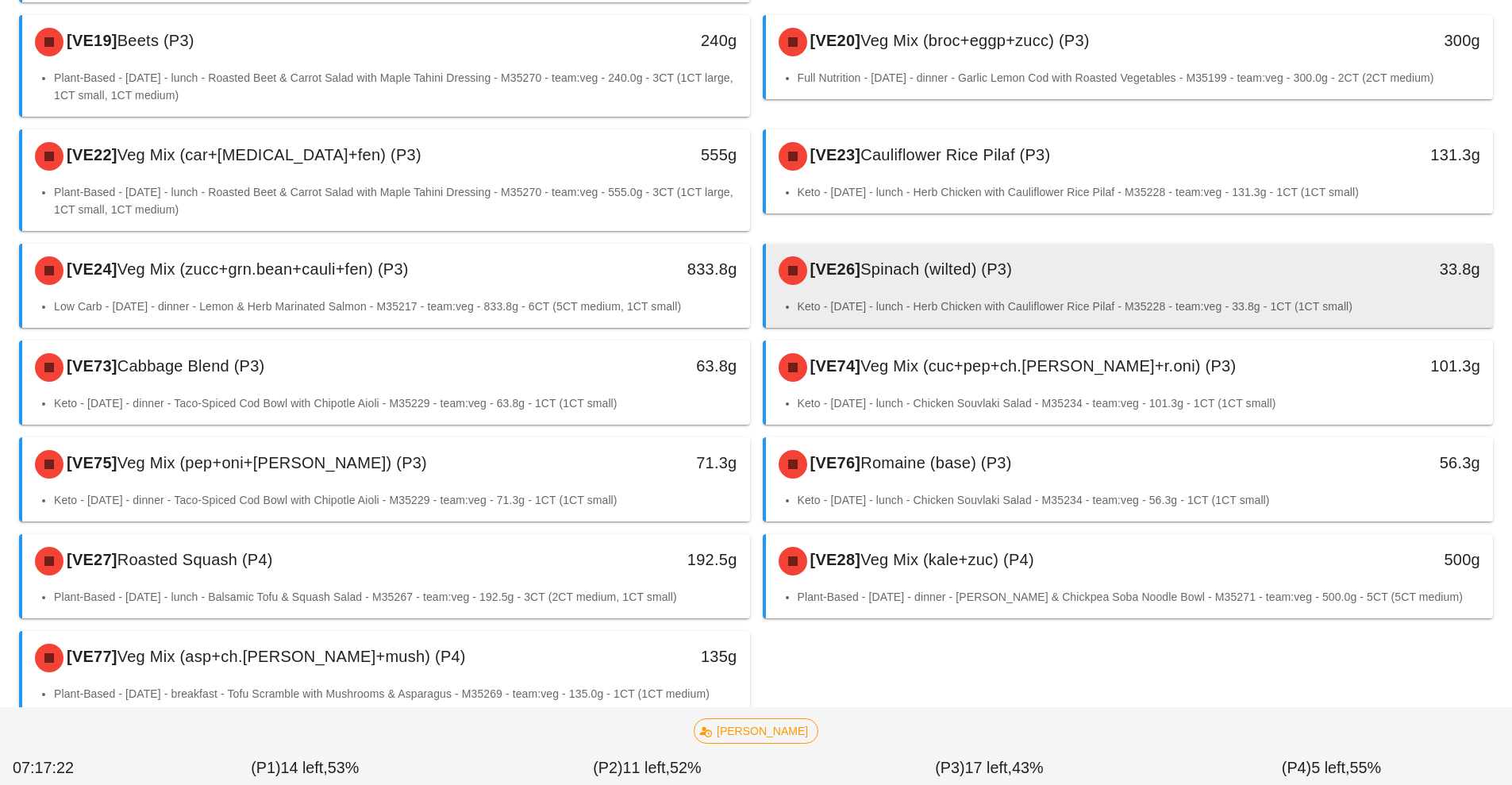
click at [1142, 246] on div "[VE26] Spinach (wilted) (P3)" at bounding box center [1039, 270] width 540 height 48
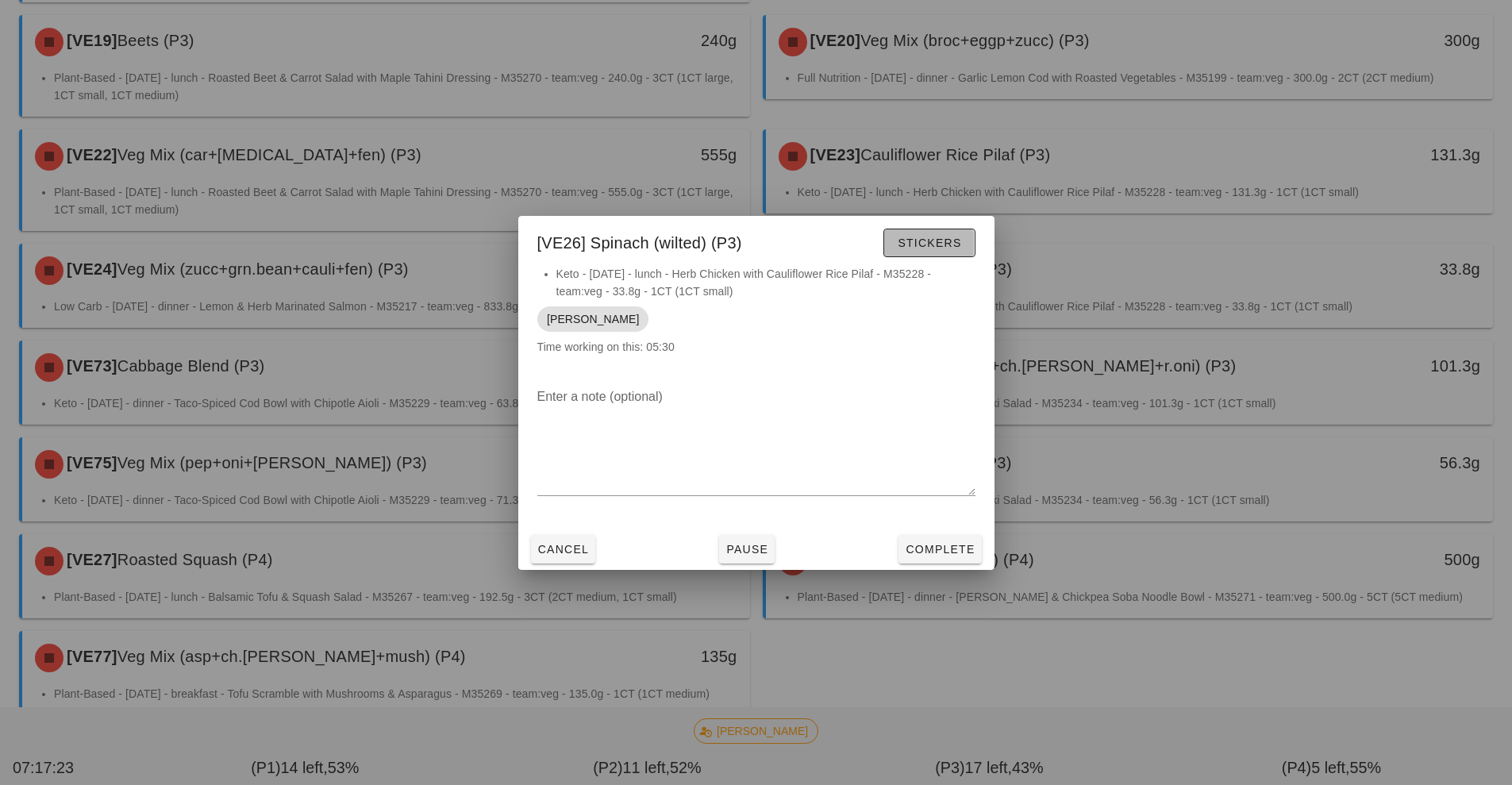
click at [927, 243] on span "Stickers" at bounding box center [929, 243] width 64 height 13
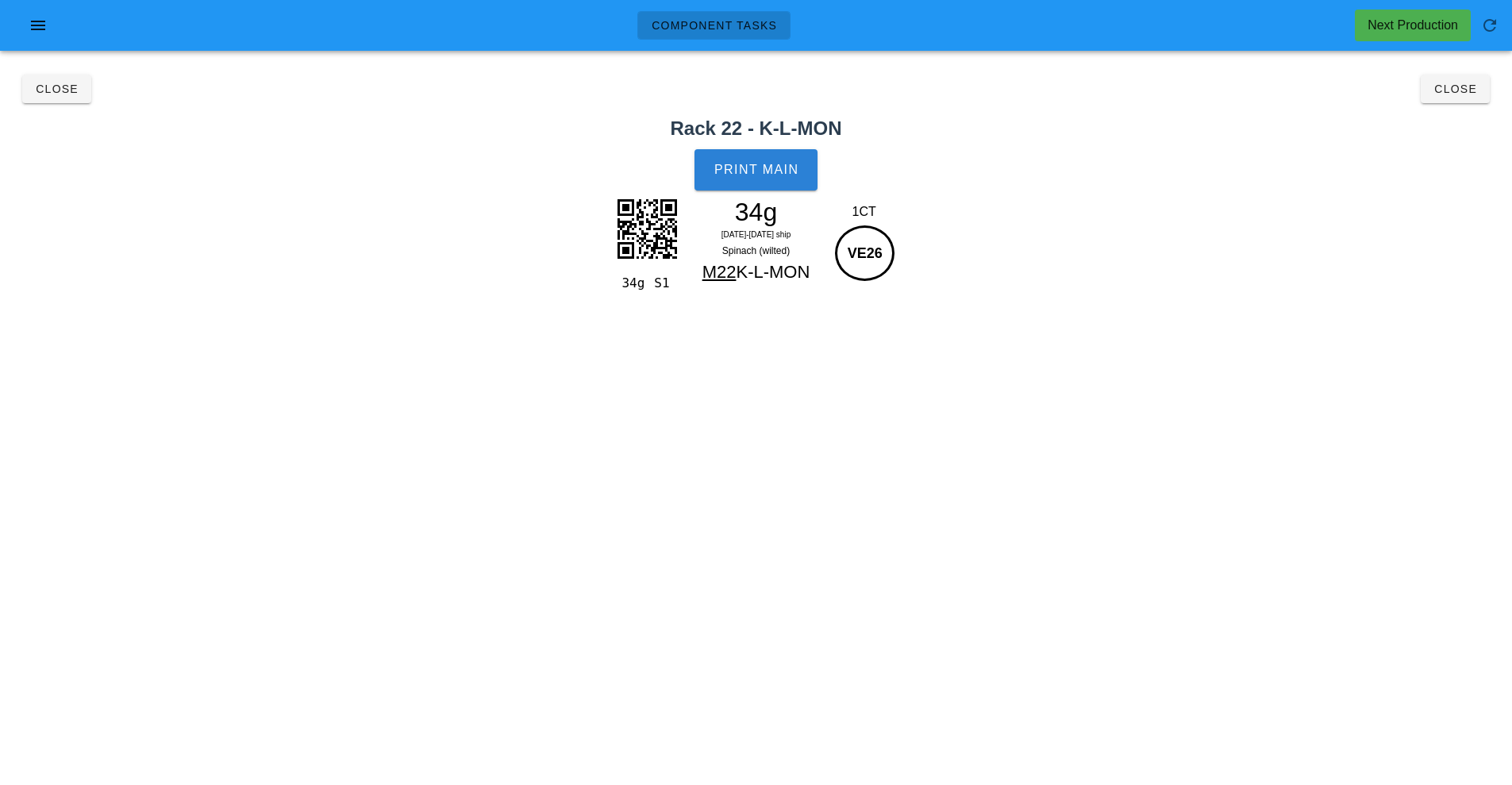
click at [767, 158] on button "Print Main" at bounding box center [756, 170] width 122 height 42
click at [1437, 96] on button "Close" at bounding box center [1454, 88] width 69 height 28
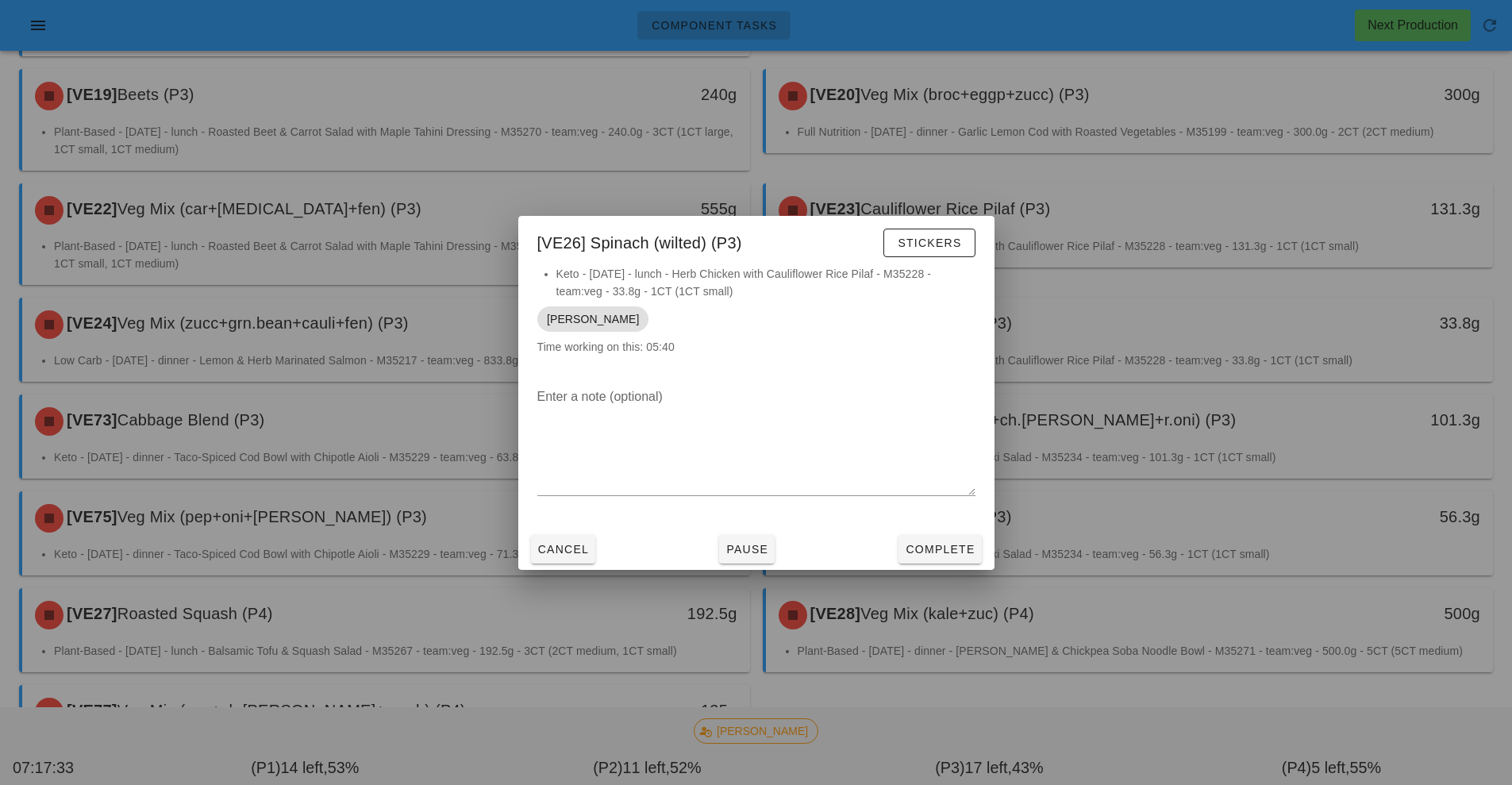
scroll to position [900, 0]
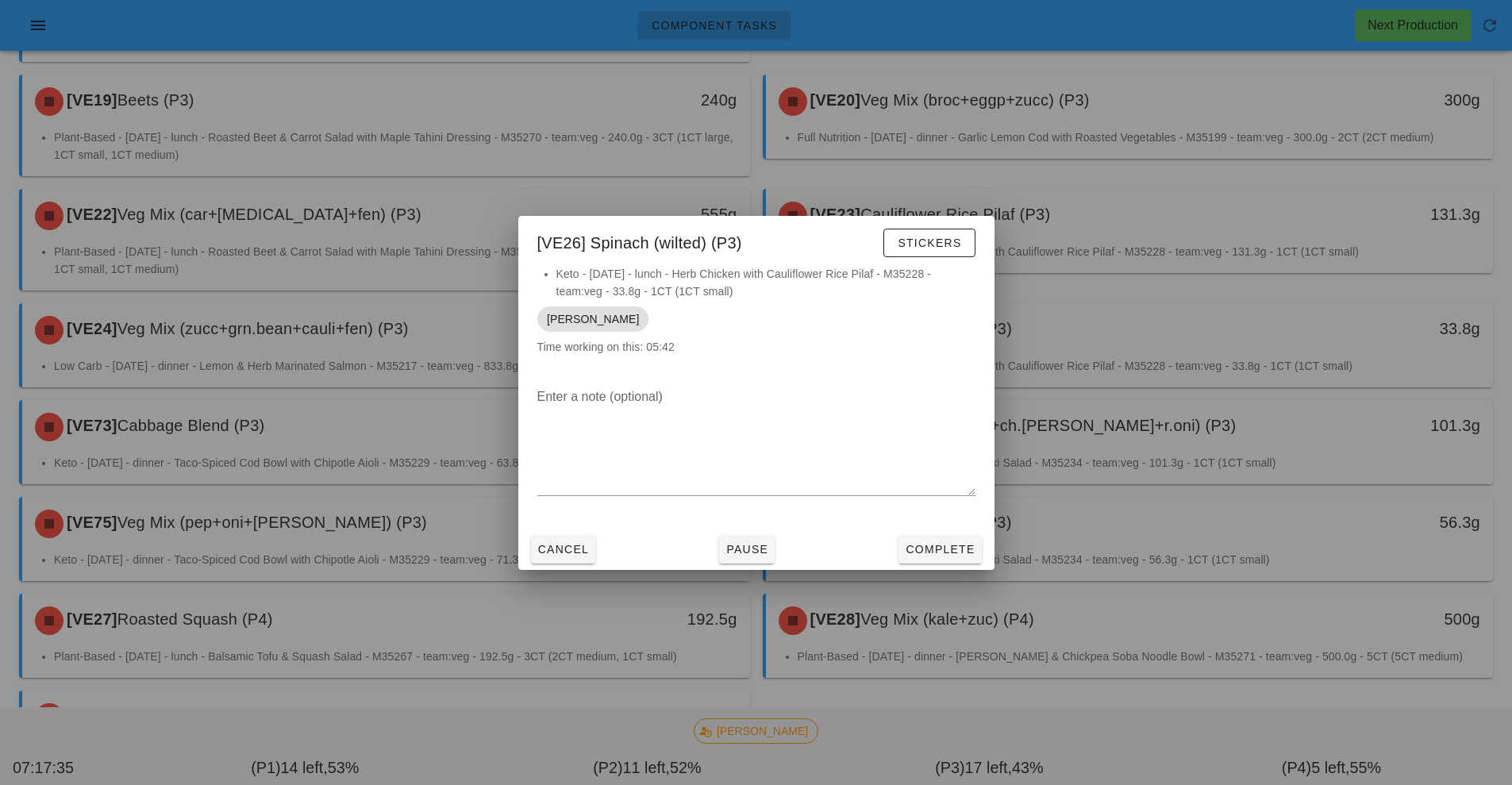
click at [345, 384] on div at bounding box center [756, 392] width 1512 height 785
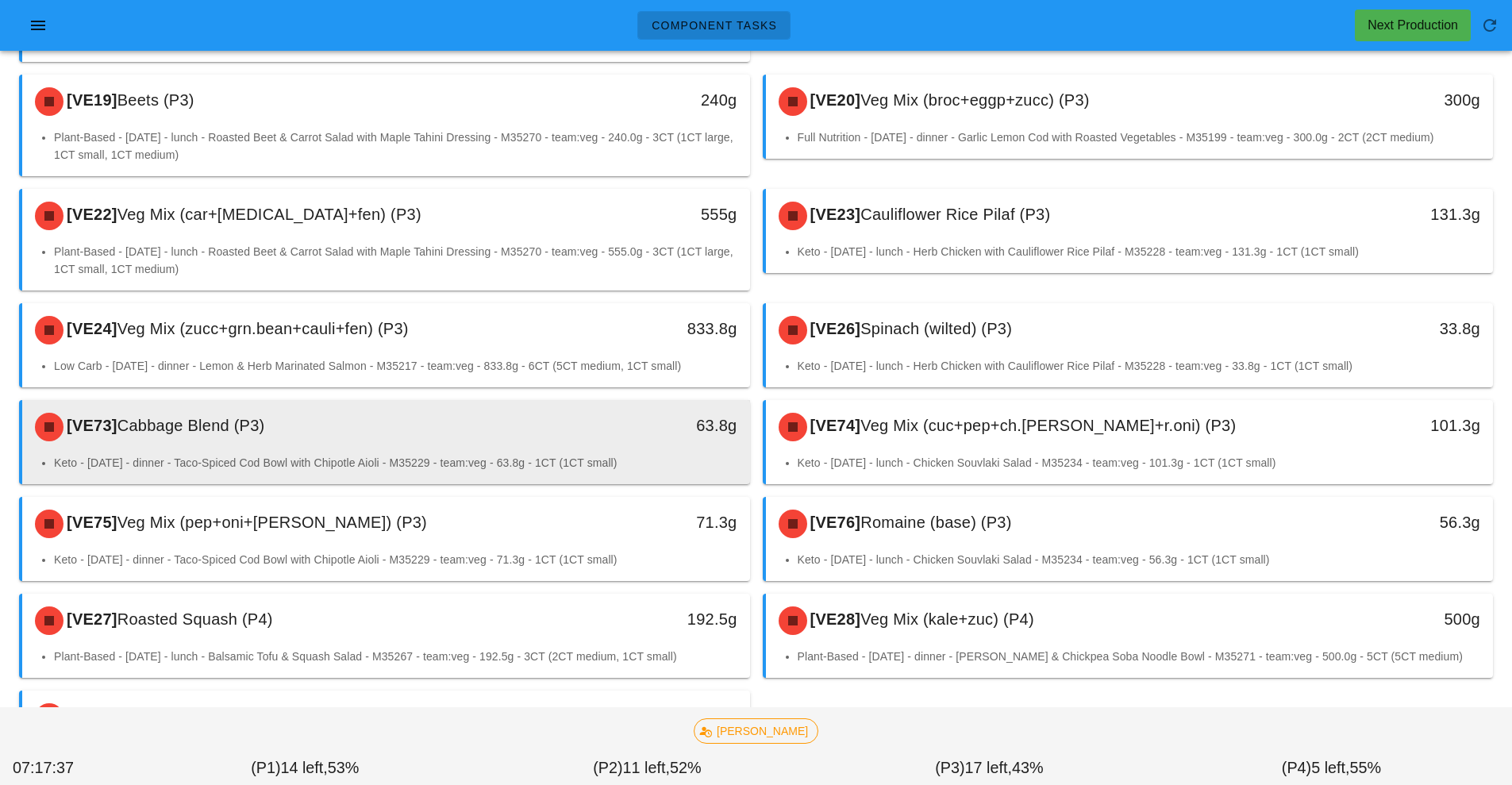
click at [526, 404] on div "[VE73] Cabbage Blend (P3)" at bounding box center [295, 427] width 540 height 48
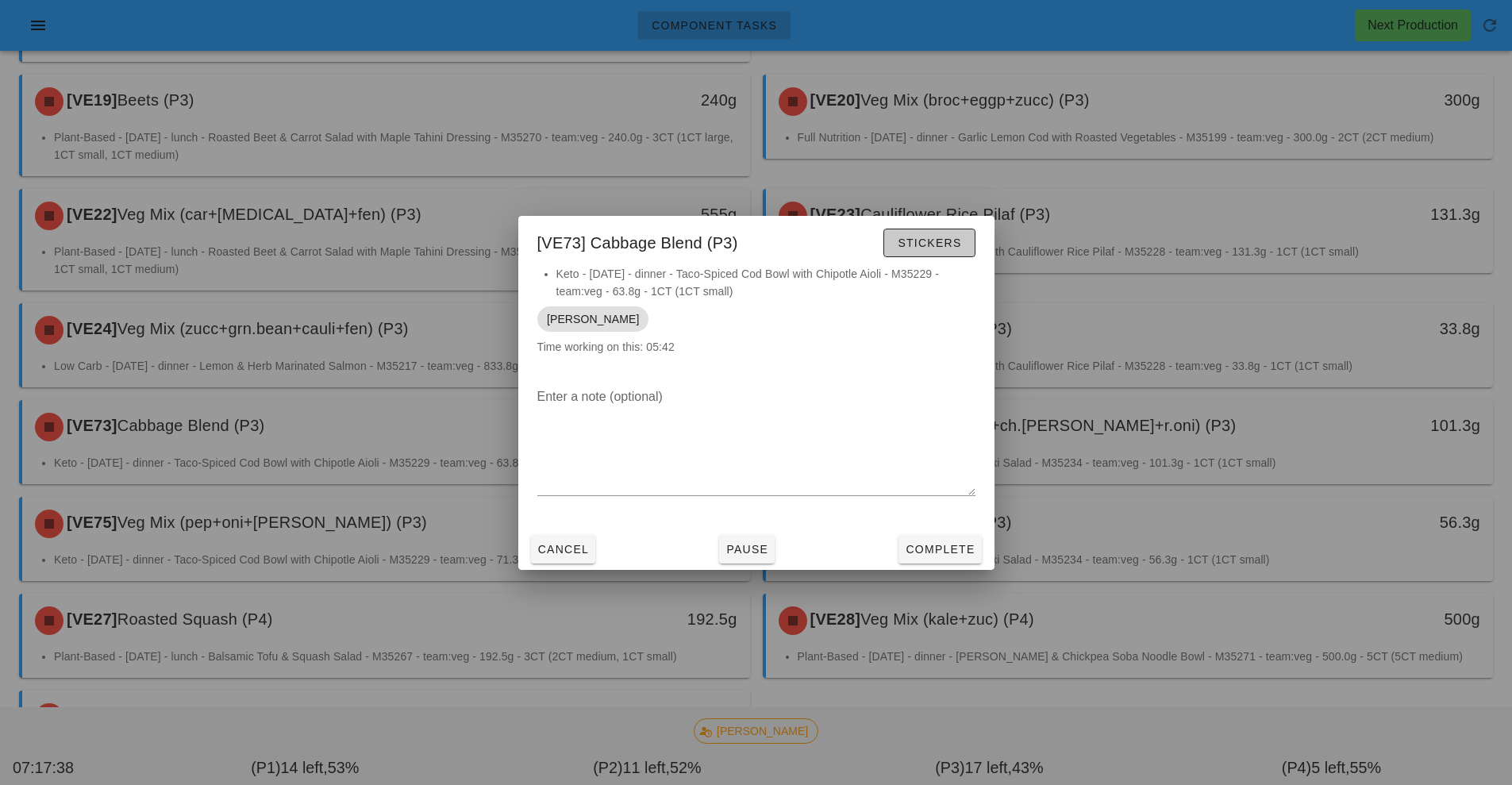
click at [942, 246] on span "Stickers" at bounding box center [929, 243] width 64 height 13
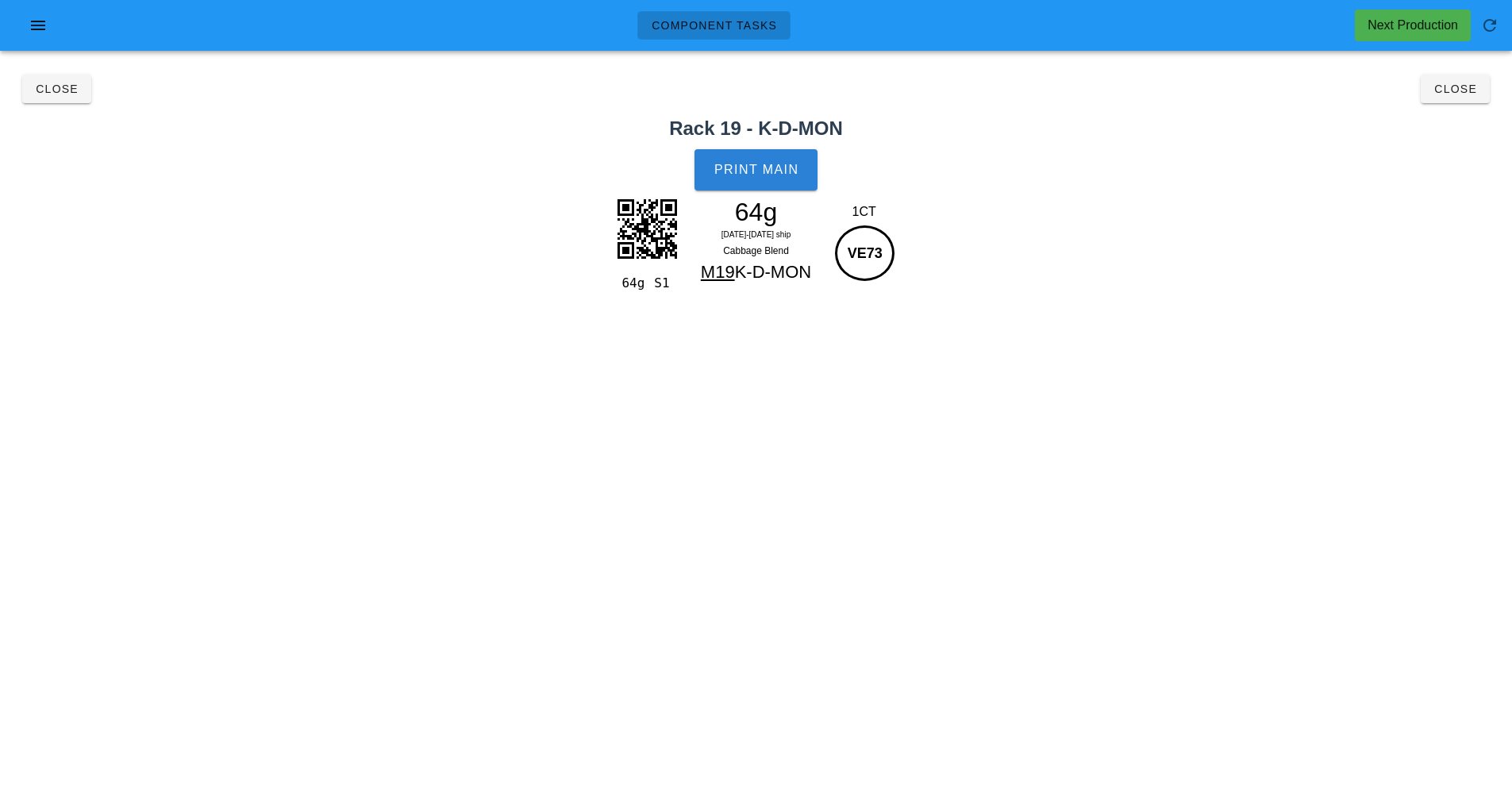
click at [768, 172] on span "Print Main" at bounding box center [756, 170] width 85 height 15
click at [1451, 93] on span "Close" at bounding box center [1455, 88] width 44 height 13
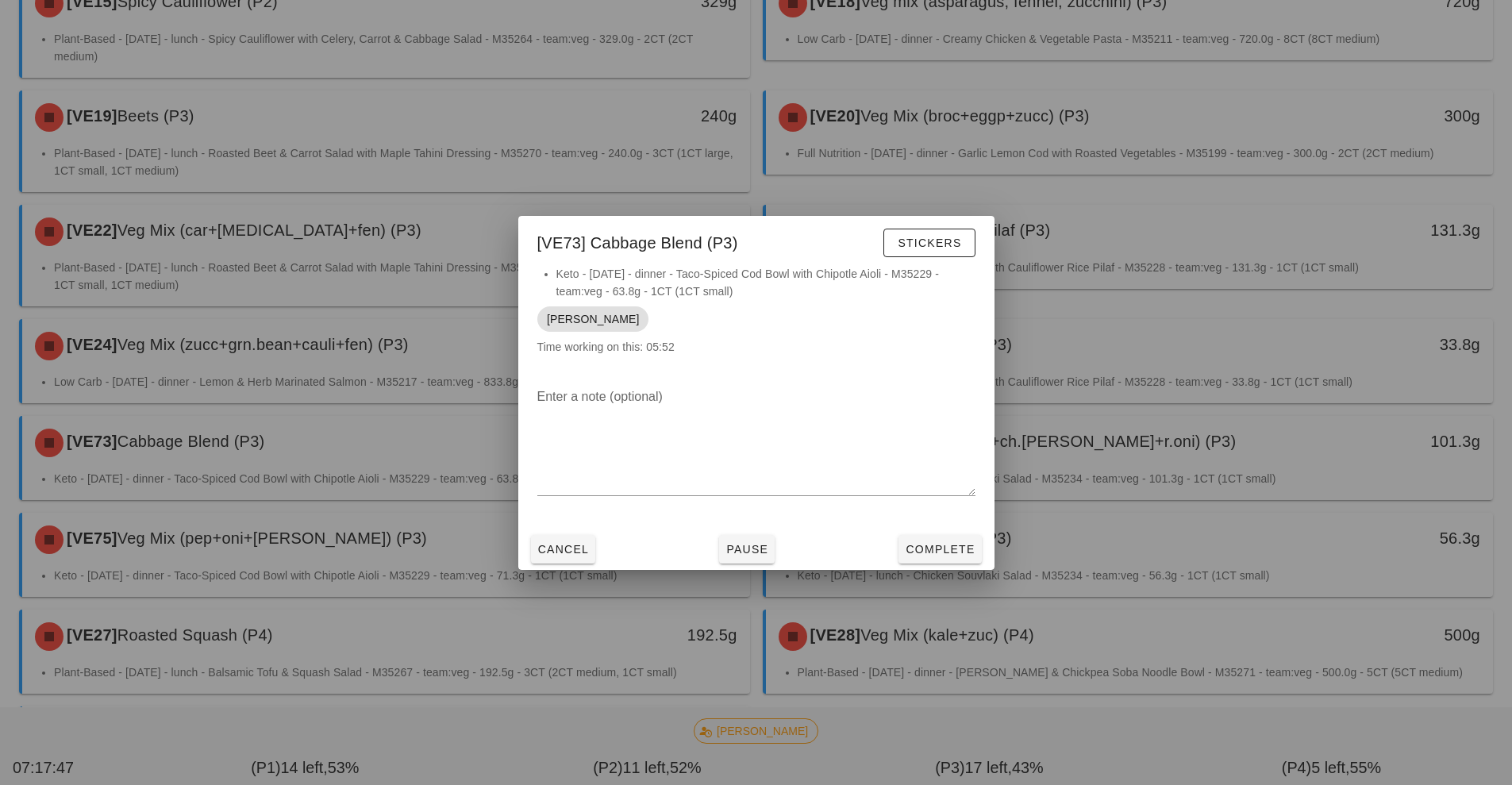
scroll to position [886, 0]
click at [1167, 391] on div at bounding box center [756, 392] width 1512 height 785
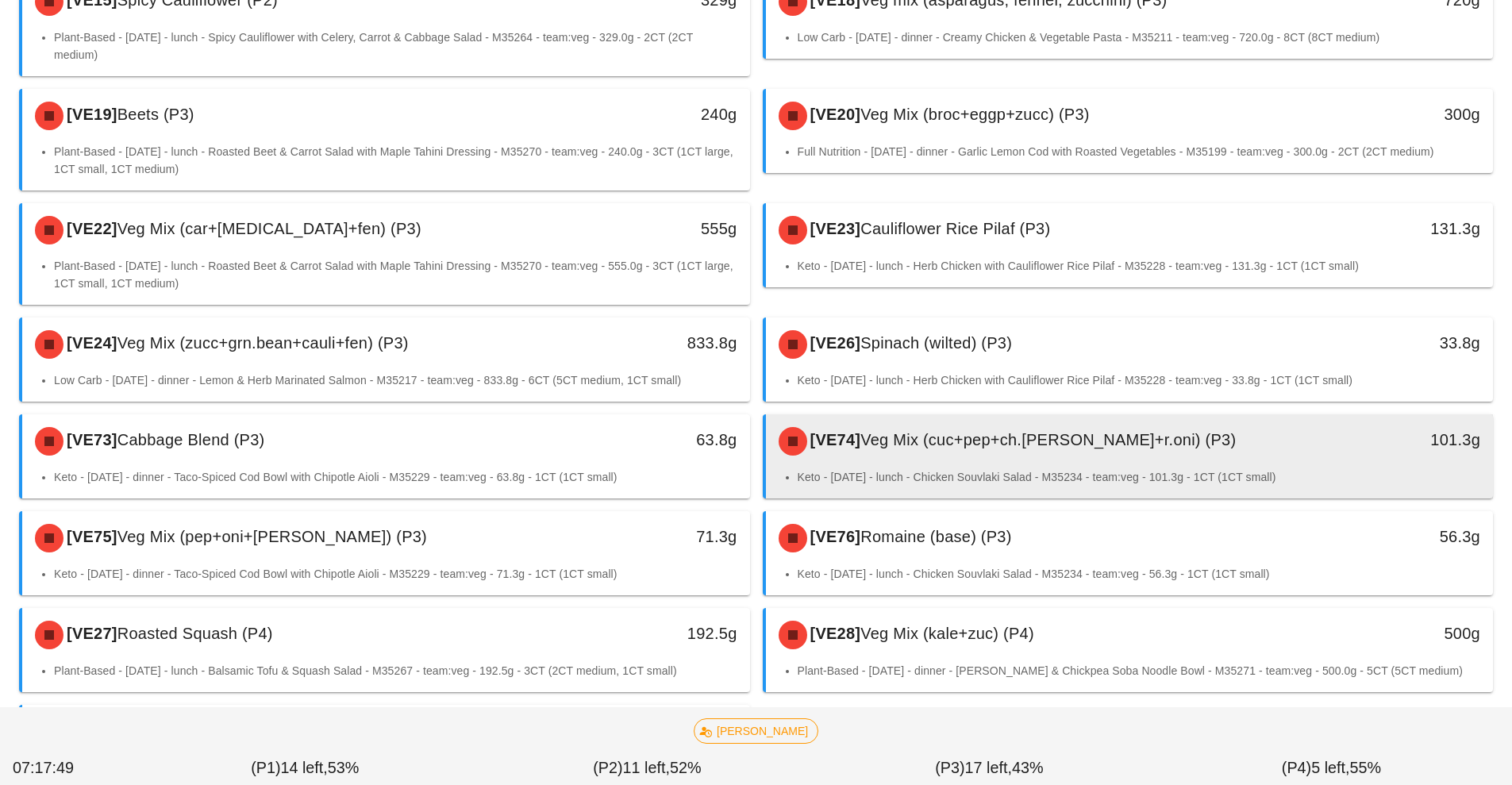
click at [1118, 417] on div "[VE74] Veg Mix (cuc+pep+ch.[PERSON_NAME]+r.oni) (P3)" at bounding box center [1039, 441] width 540 height 48
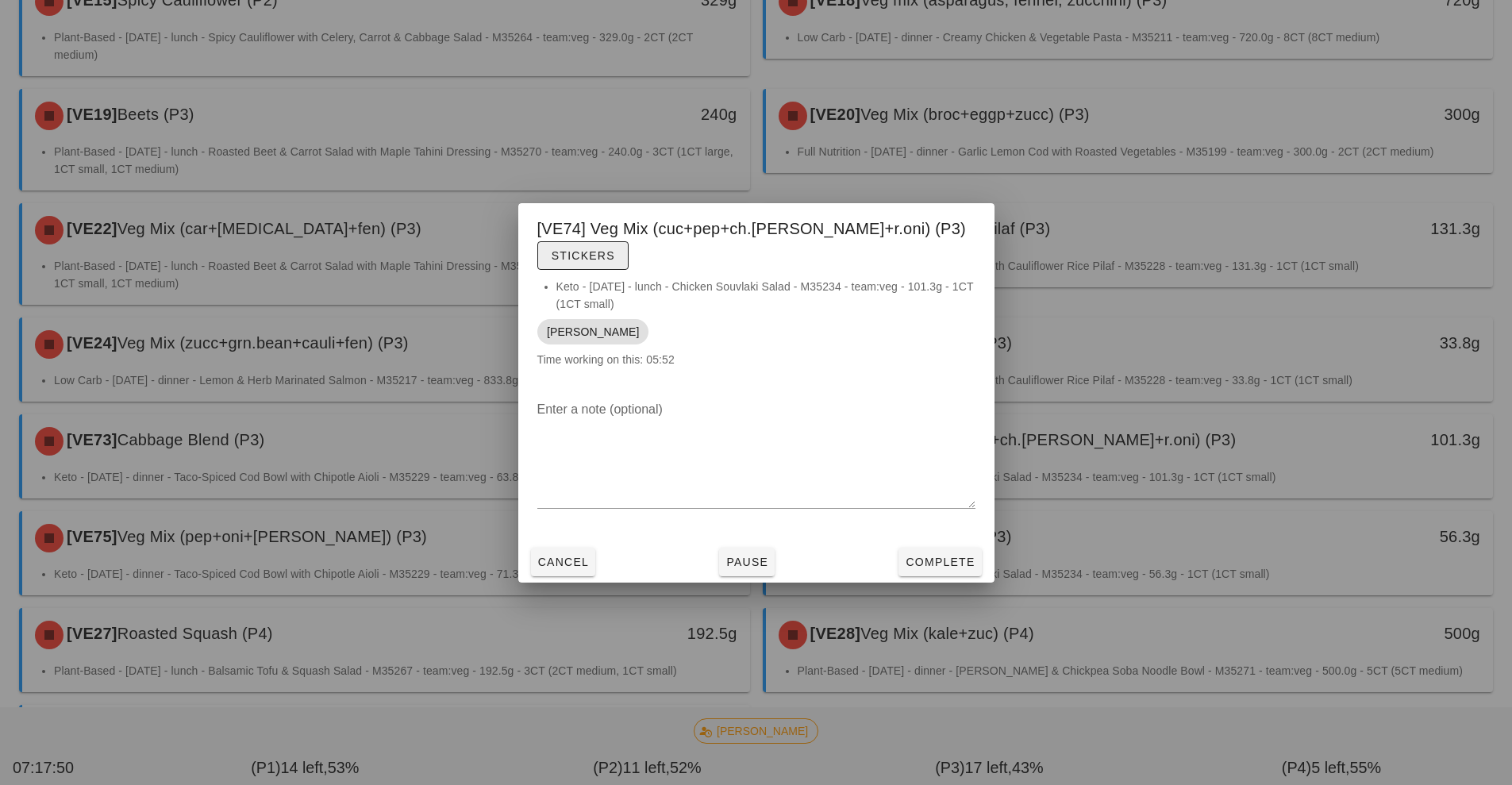
click at [615, 249] on span "Stickers" at bounding box center [583, 255] width 64 height 13
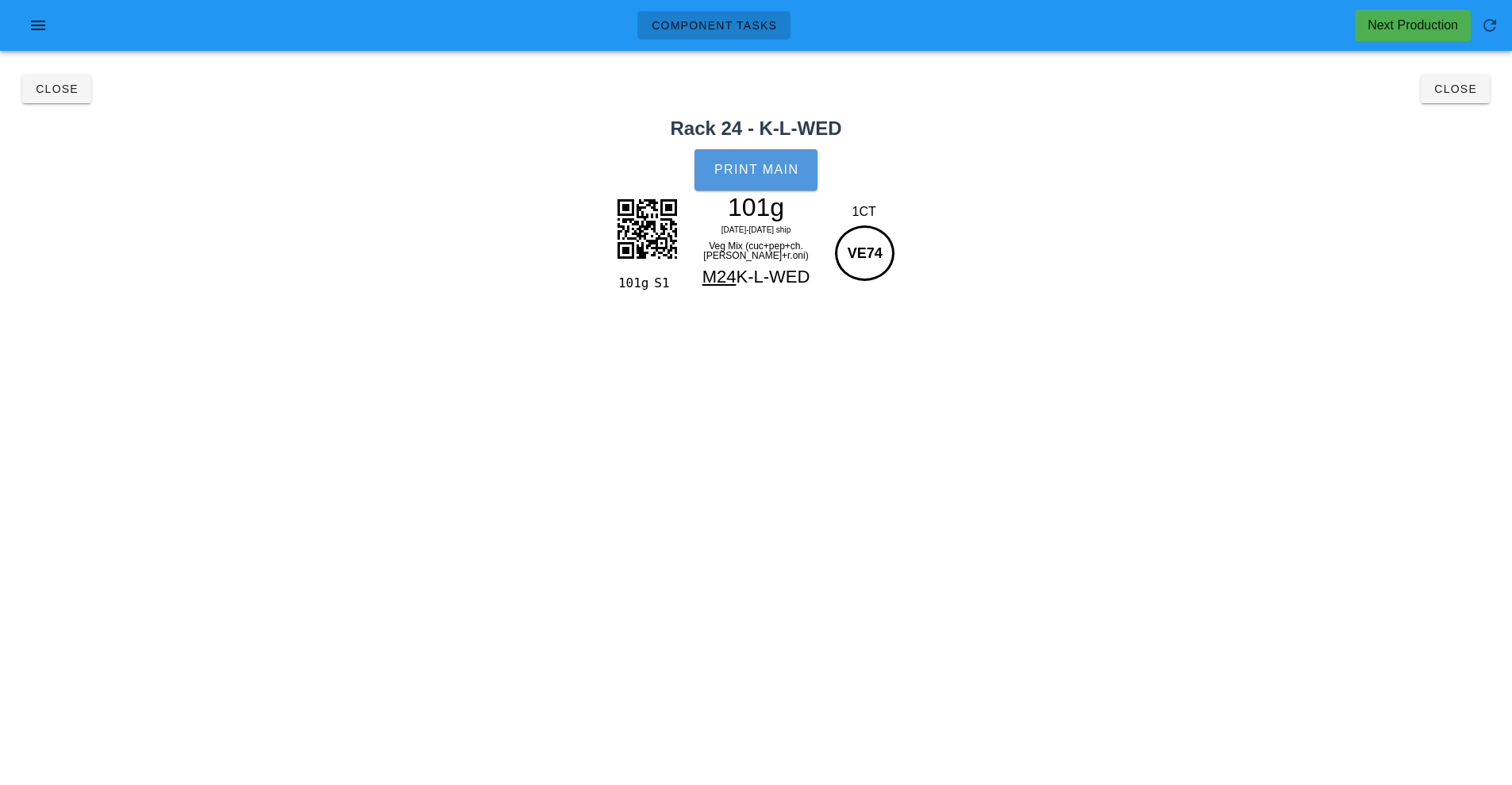
click at [796, 178] on button "Print Main" at bounding box center [756, 170] width 122 height 42
click at [1451, 84] on span "Close" at bounding box center [1455, 88] width 44 height 13
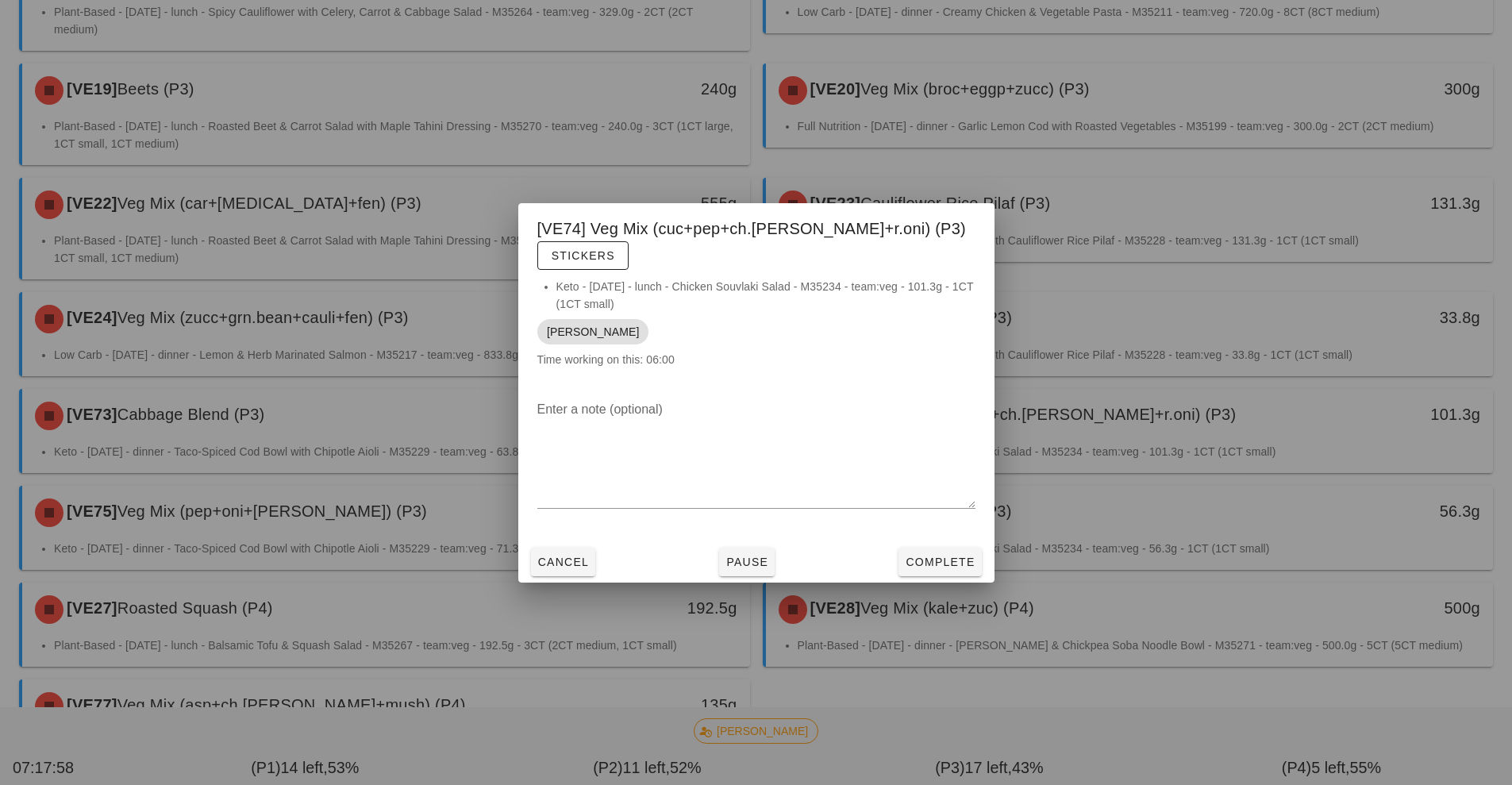
scroll to position [960, 0]
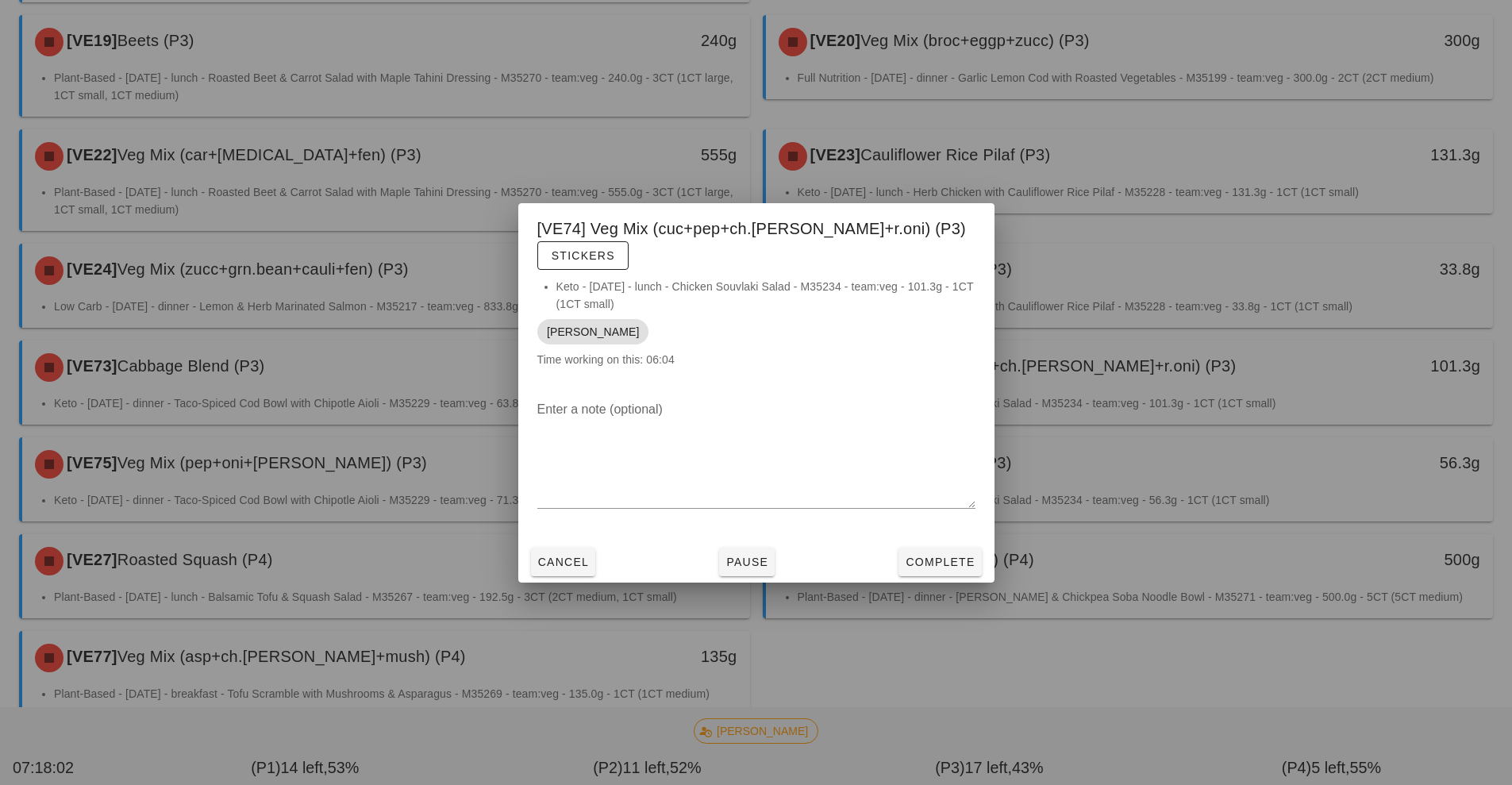
click at [395, 416] on div at bounding box center [756, 392] width 1512 height 785
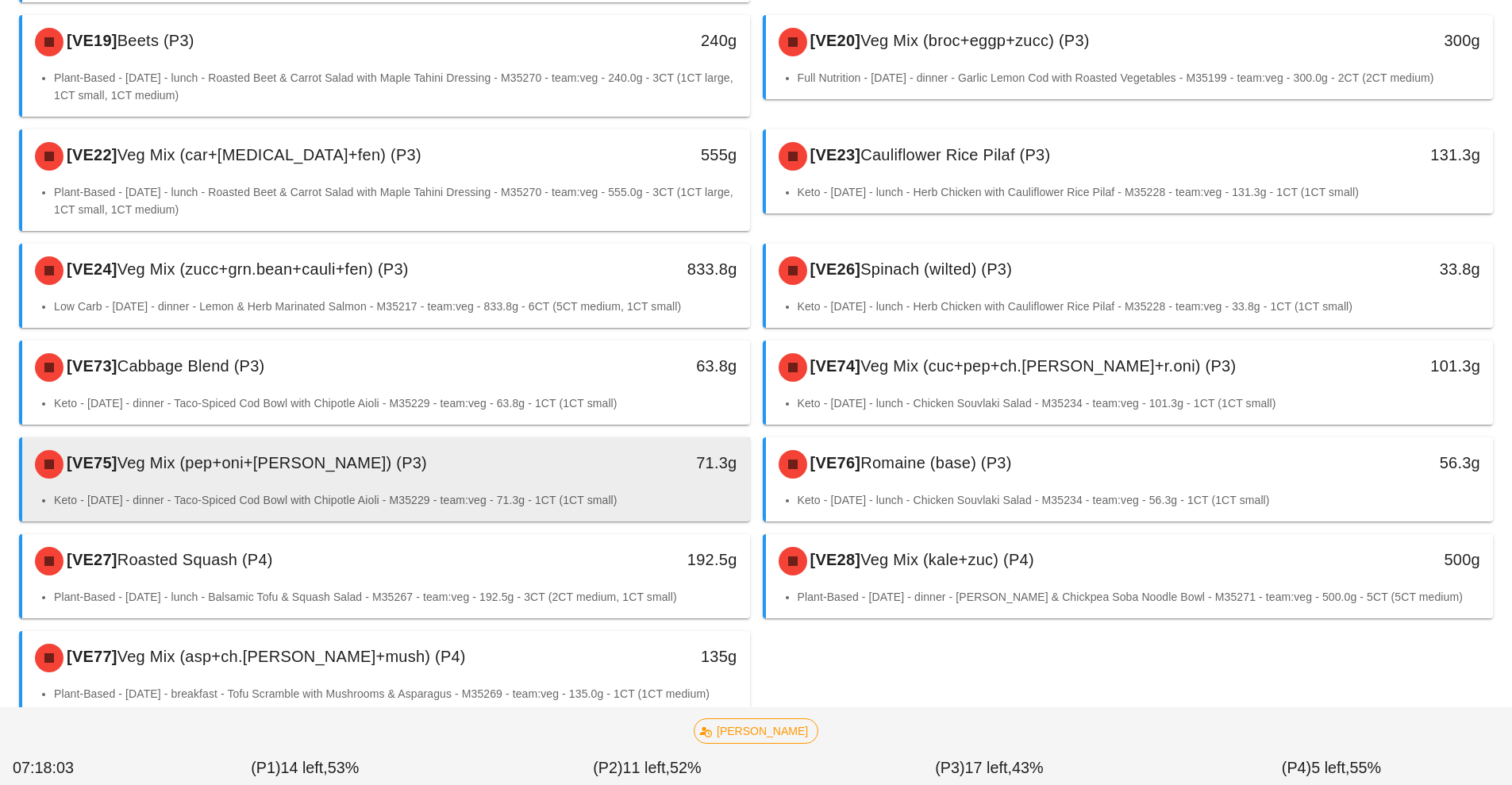
click at [431, 441] on div "[VE75] Veg Mix (pep+oni+[PERSON_NAME]) (P3)" at bounding box center [295, 464] width 540 height 48
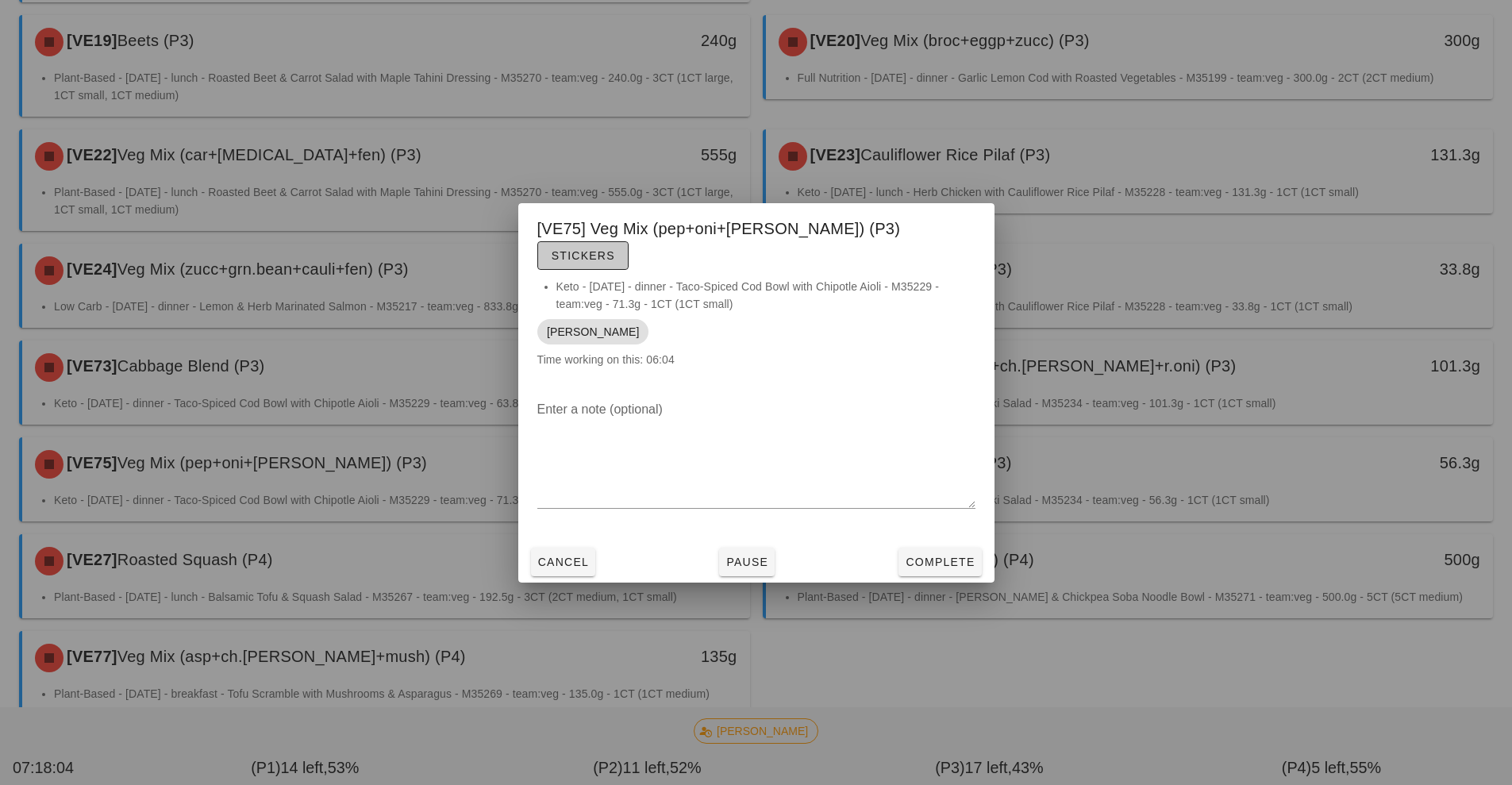
click at [628, 251] on button "Stickers" at bounding box center [583, 255] width 91 height 28
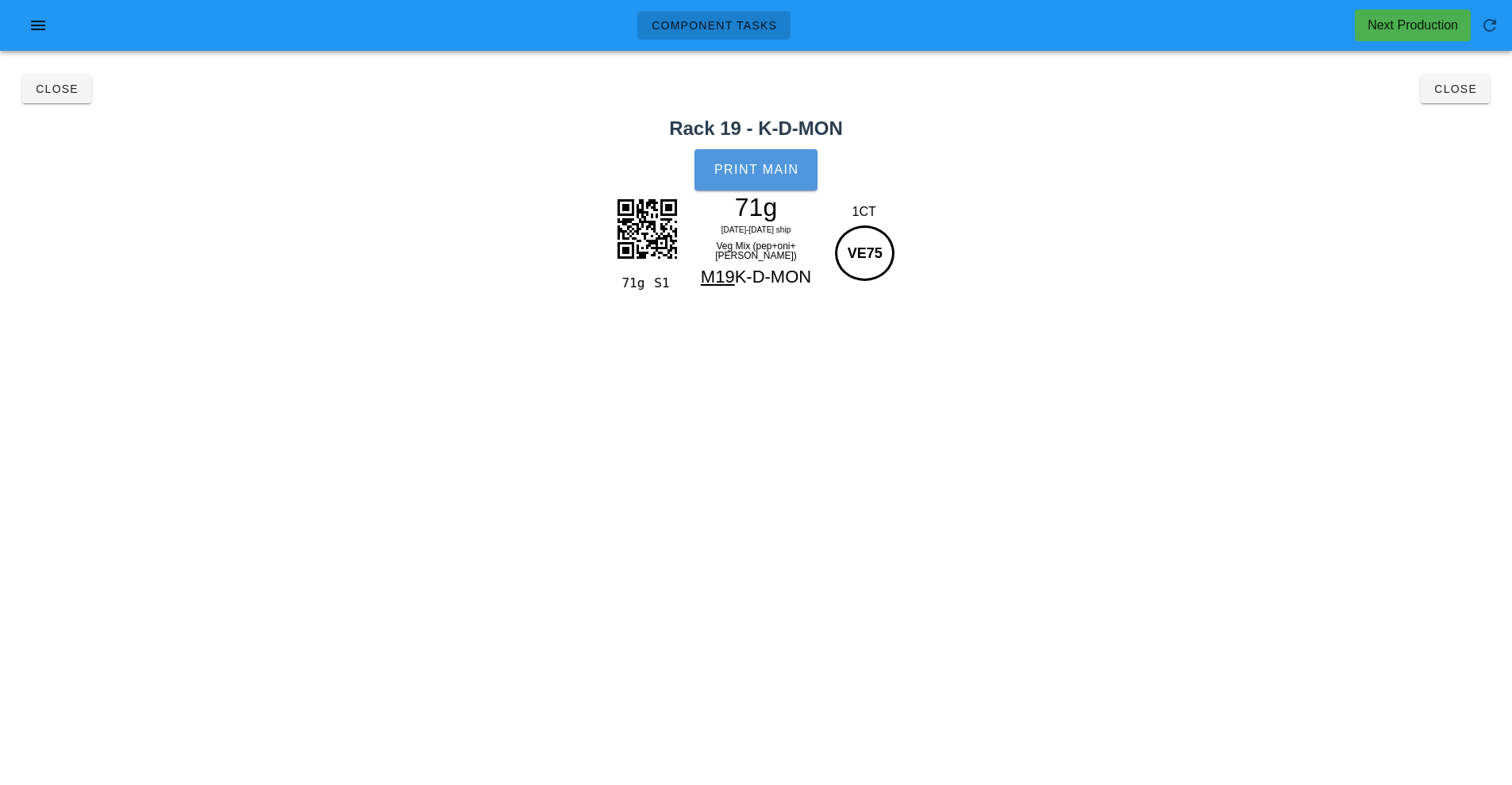
click at [778, 168] on span "Print Main" at bounding box center [756, 170] width 85 height 15
click at [1461, 94] on span "Close" at bounding box center [1455, 88] width 44 height 13
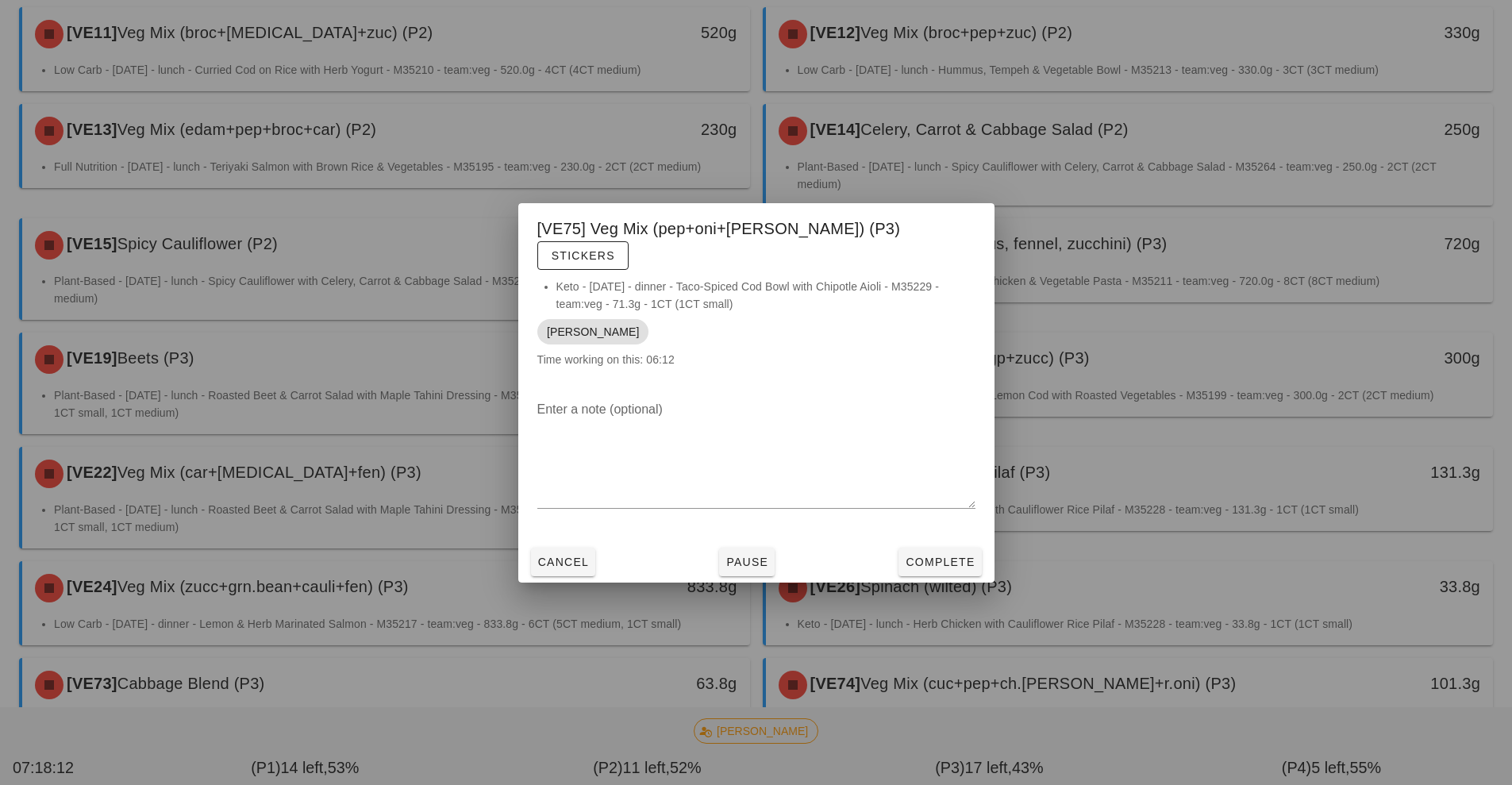
scroll to position [960, 0]
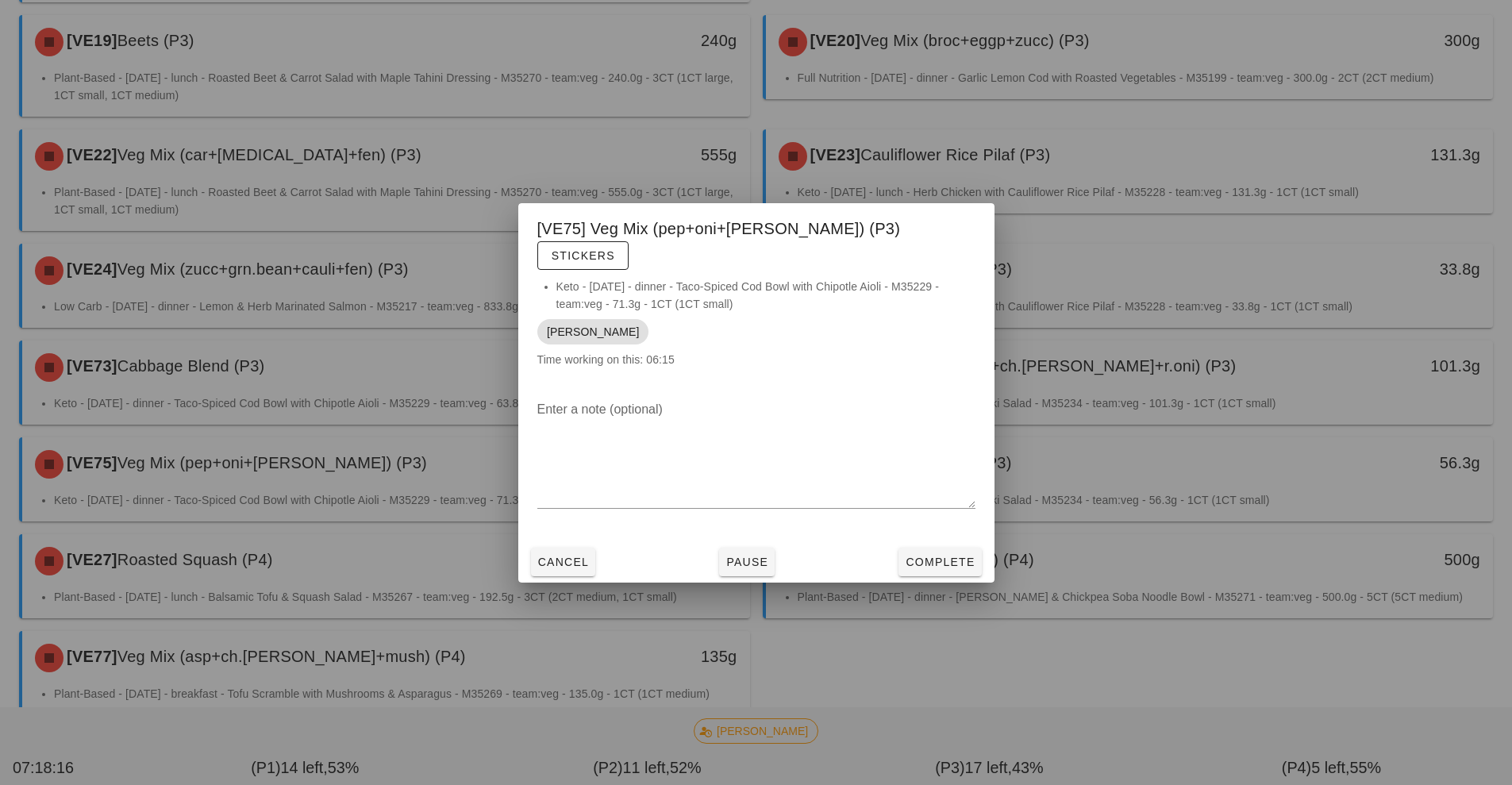
click at [1128, 426] on div at bounding box center [756, 392] width 1512 height 785
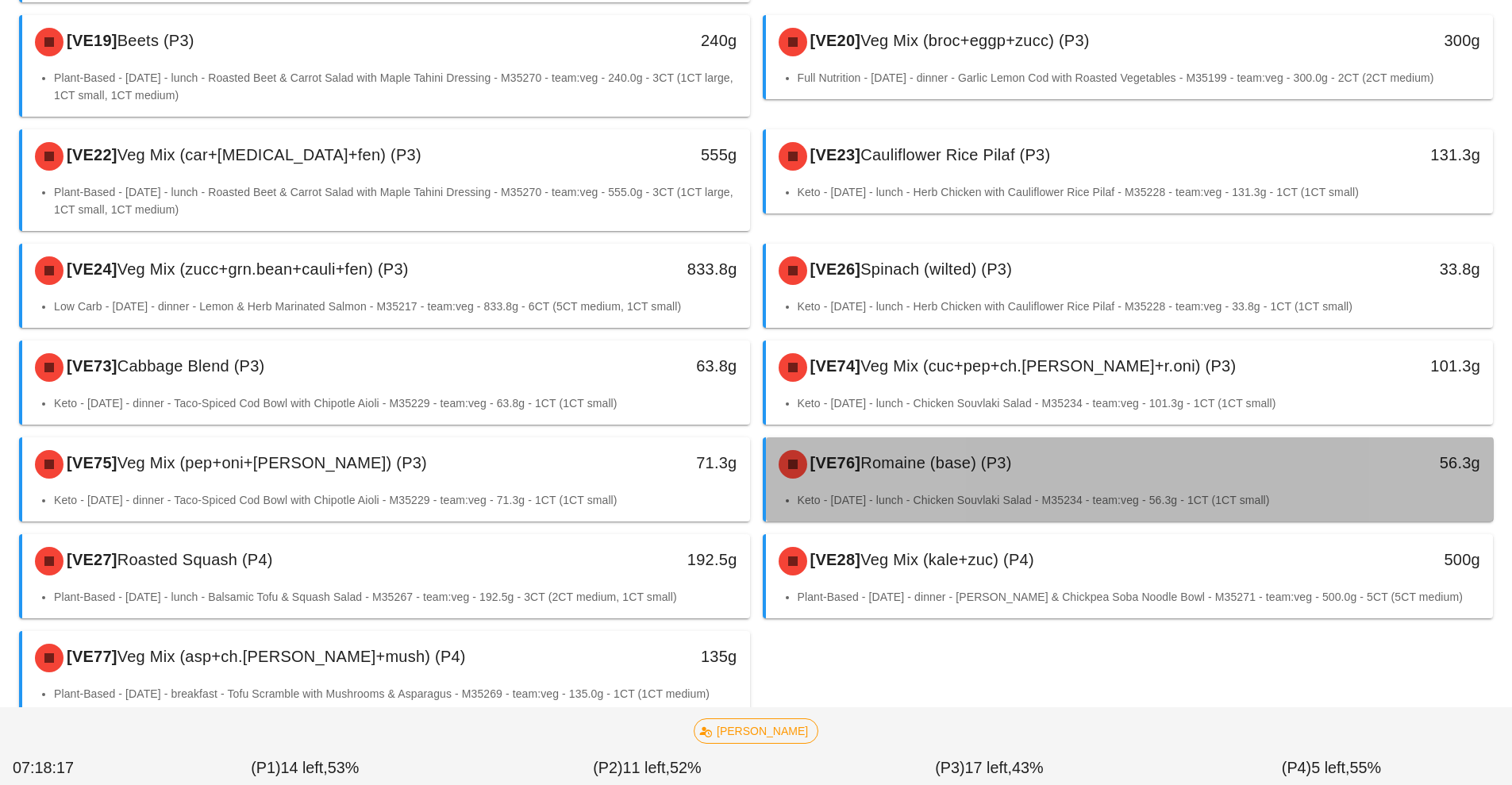
click at [1112, 441] on div "[VE76] Romaine (base) (P3)" at bounding box center [1039, 464] width 540 height 48
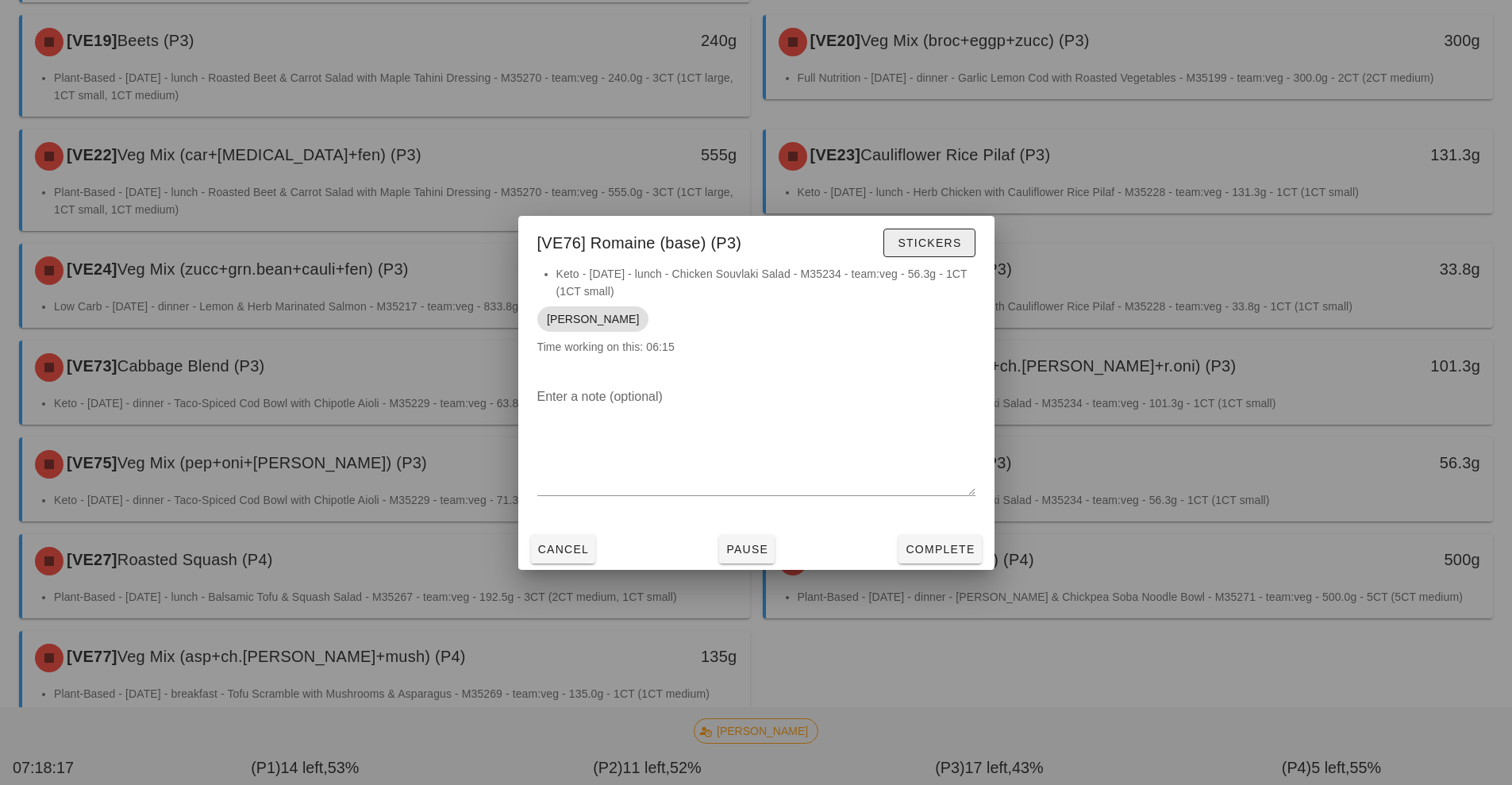
scroll to position [957, 0]
click at [943, 243] on span "Stickers" at bounding box center [929, 243] width 64 height 13
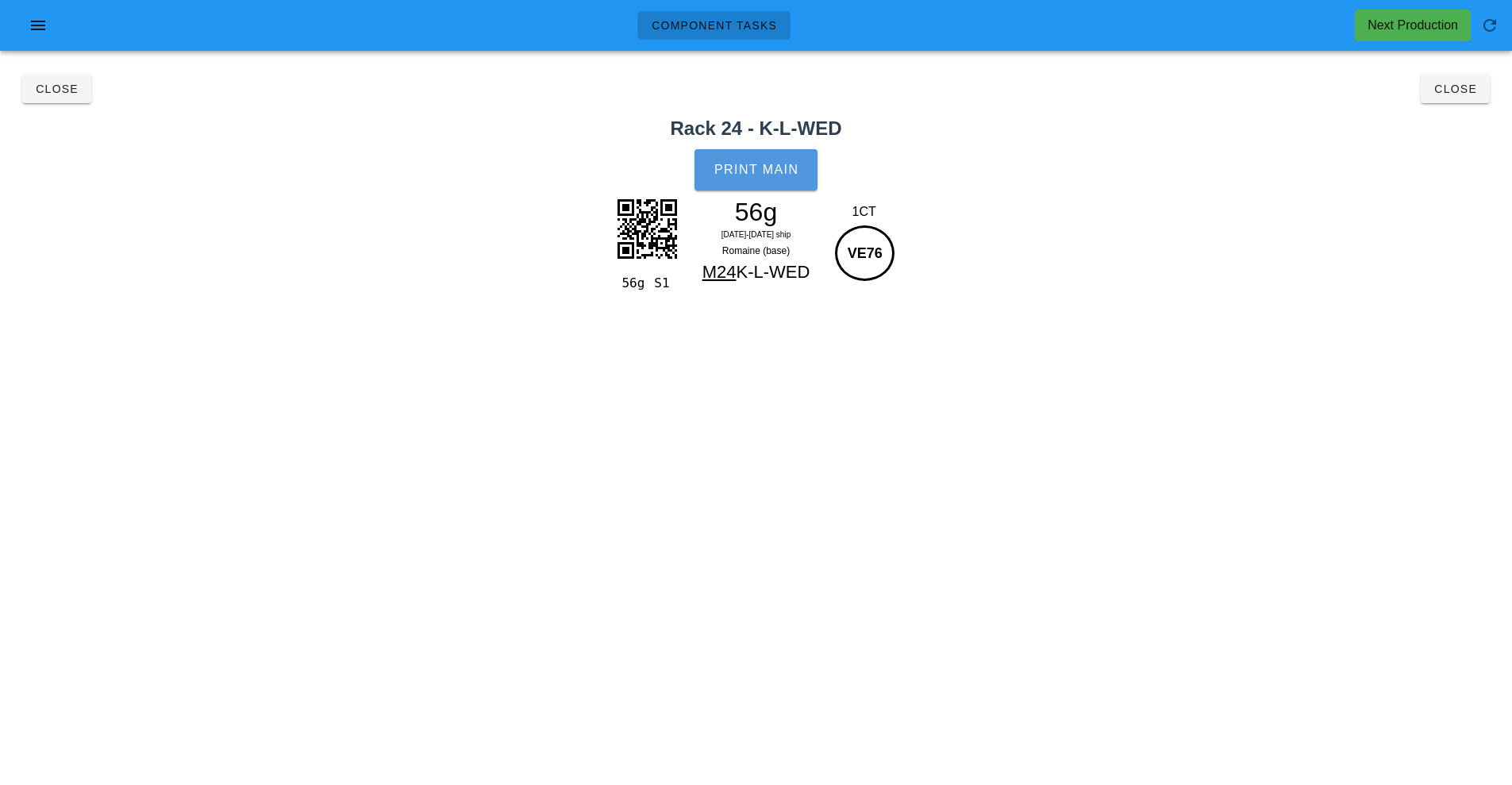
click at [769, 157] on button "Print Main" at bounding box center [756, 170] width 122 height 42
click at [1455, 85] on span "Close" at bounding box center [1455, 88] width 44 height 13
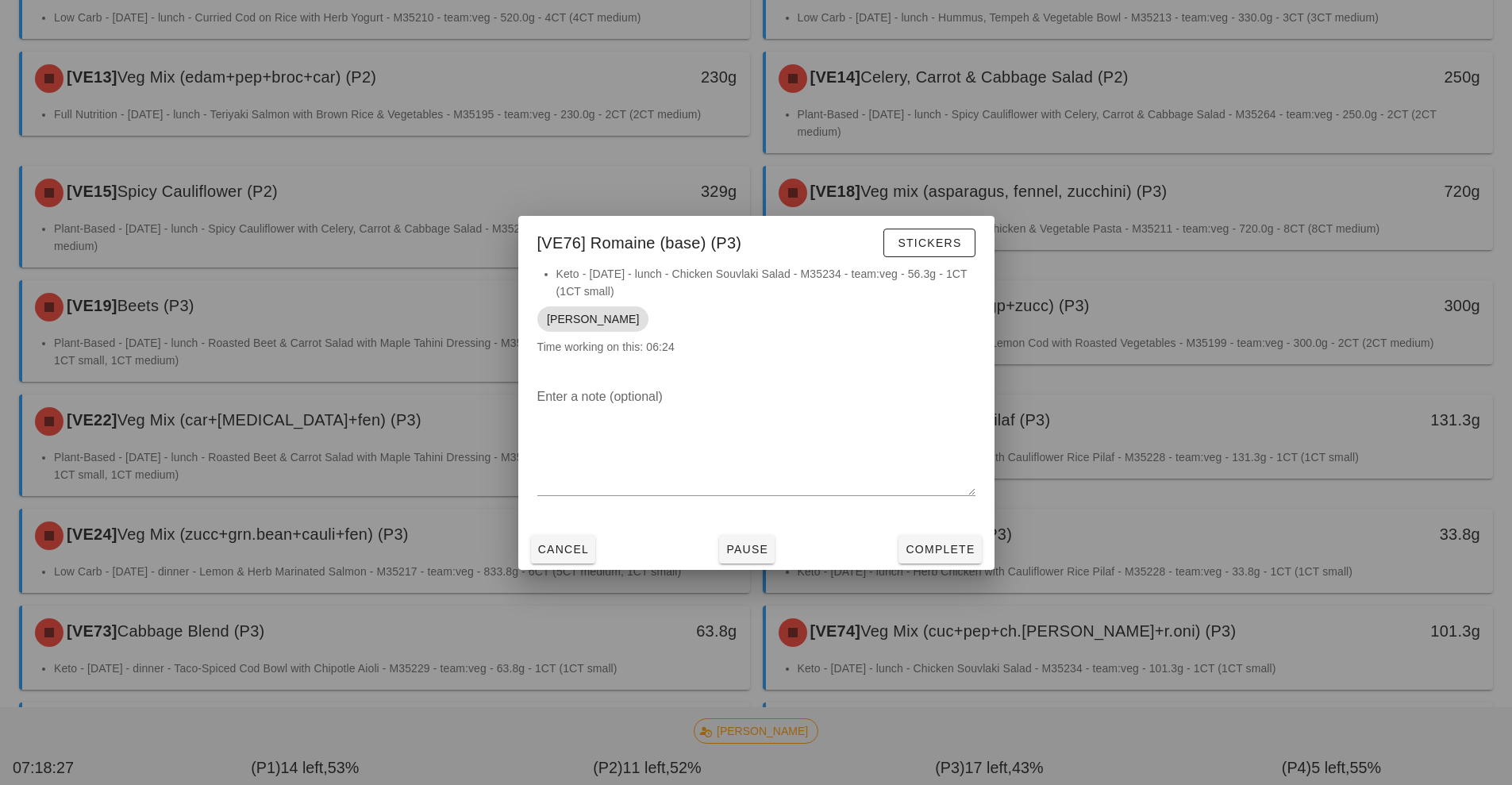
scroll to position [960, 0]
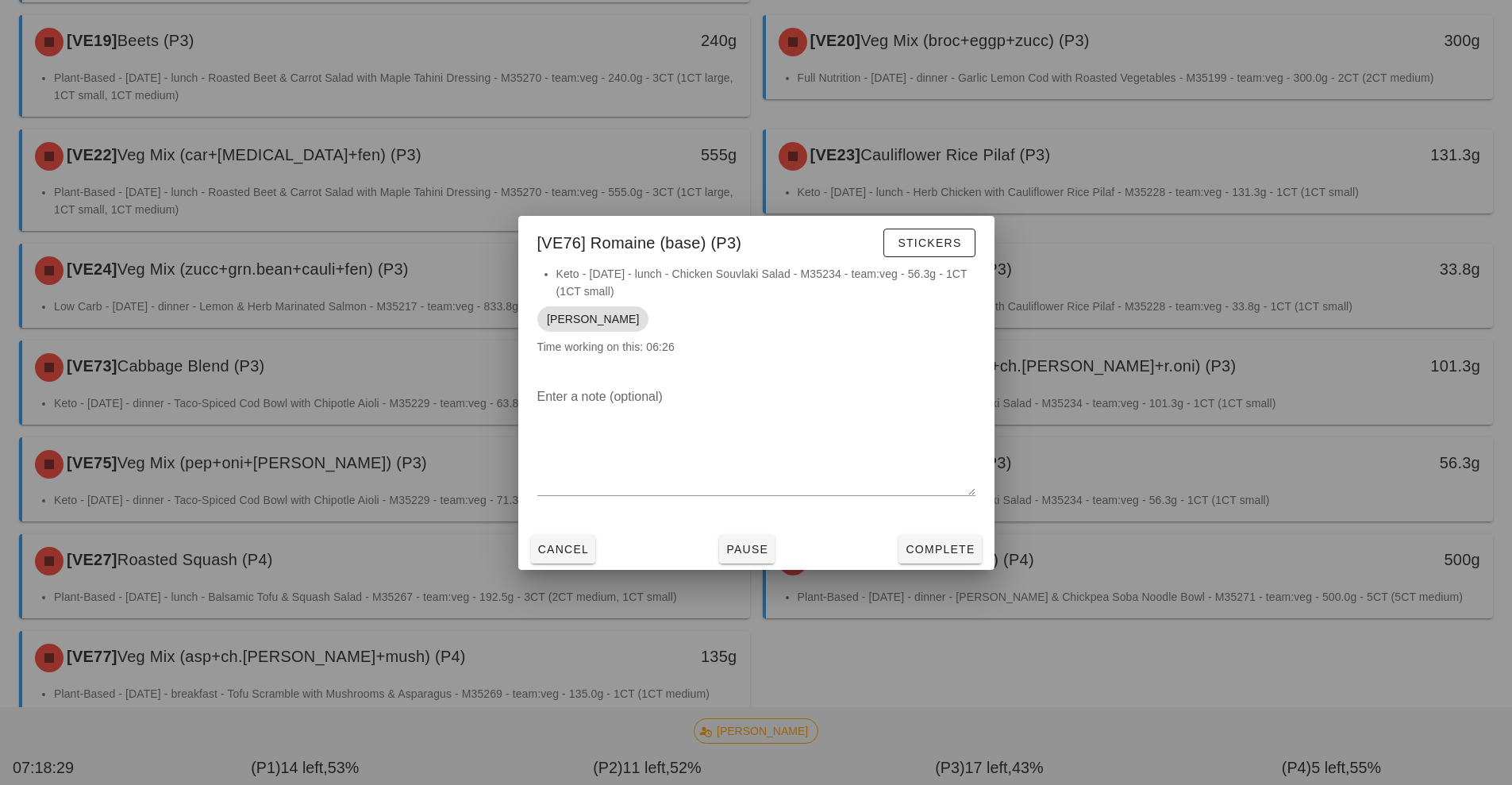
click at [369, 507] on div at bounding box center [756, 392] width 1512 height 785
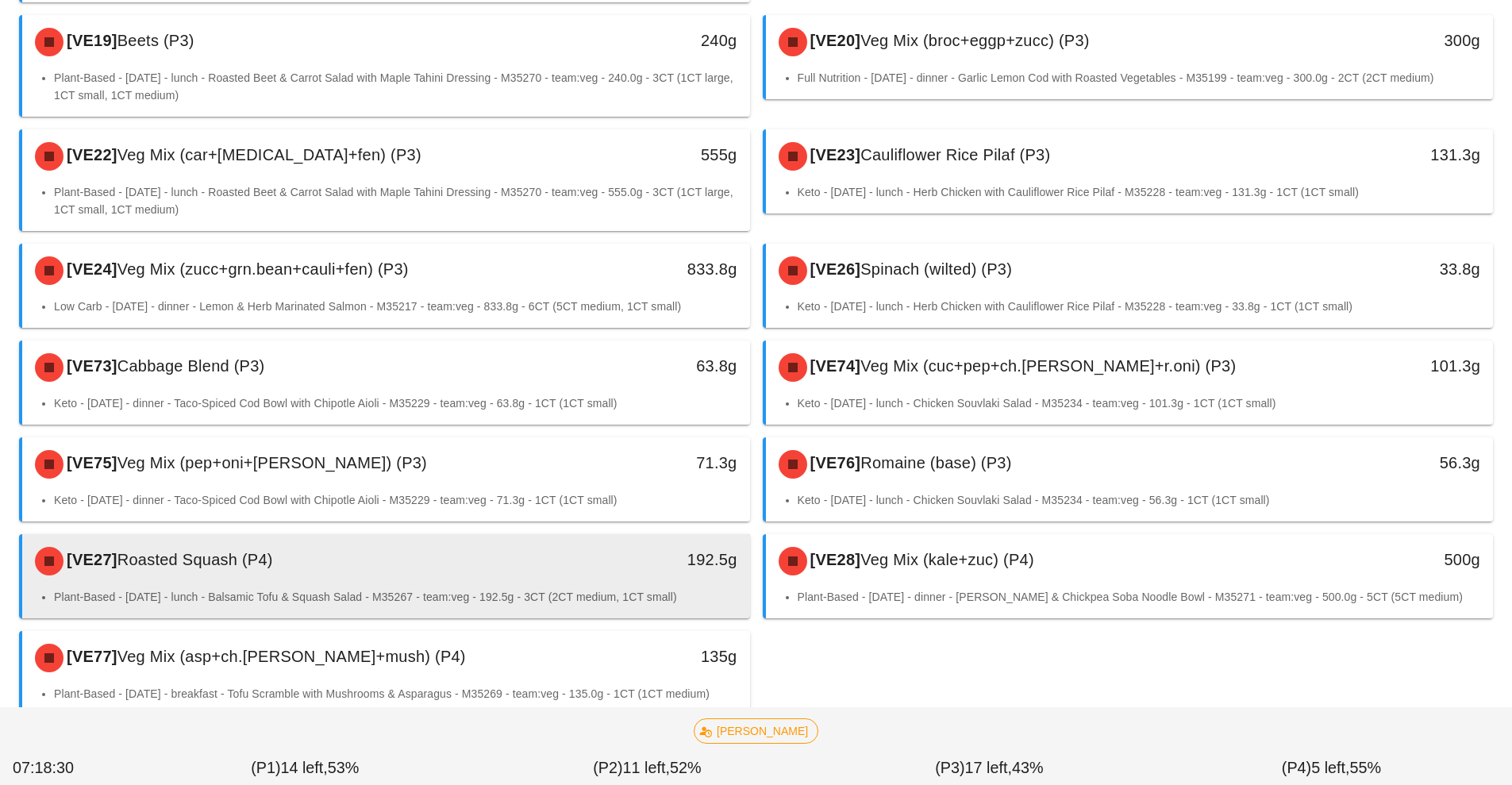
click at [478, 538] on div "[VE27] Roasted Squash (P4)" at bounding box center [295, 561] width 540 height 48
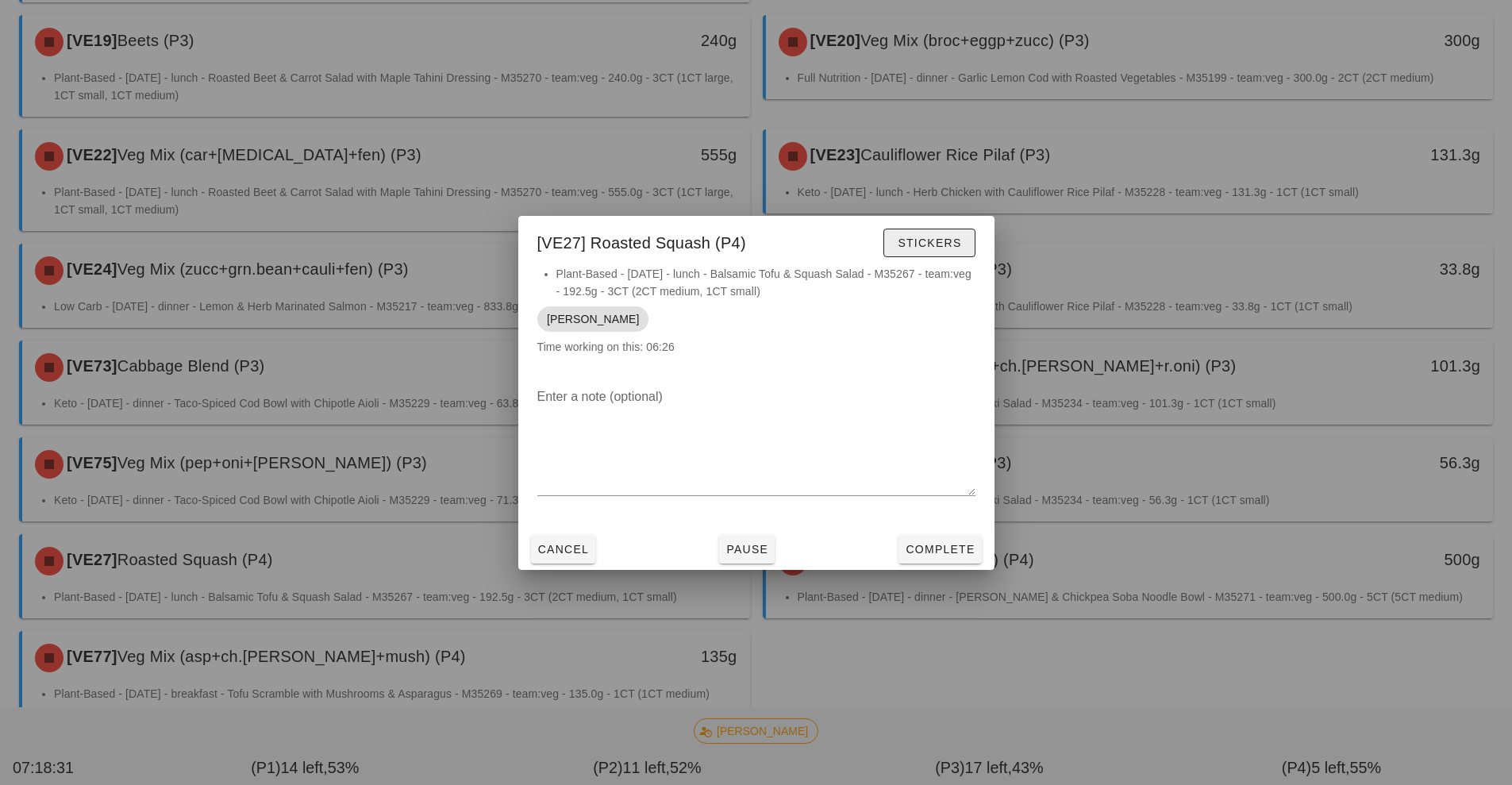
click at [924, 244] on span "Stickers" at bounding box center [929, 243] width 64 height 13
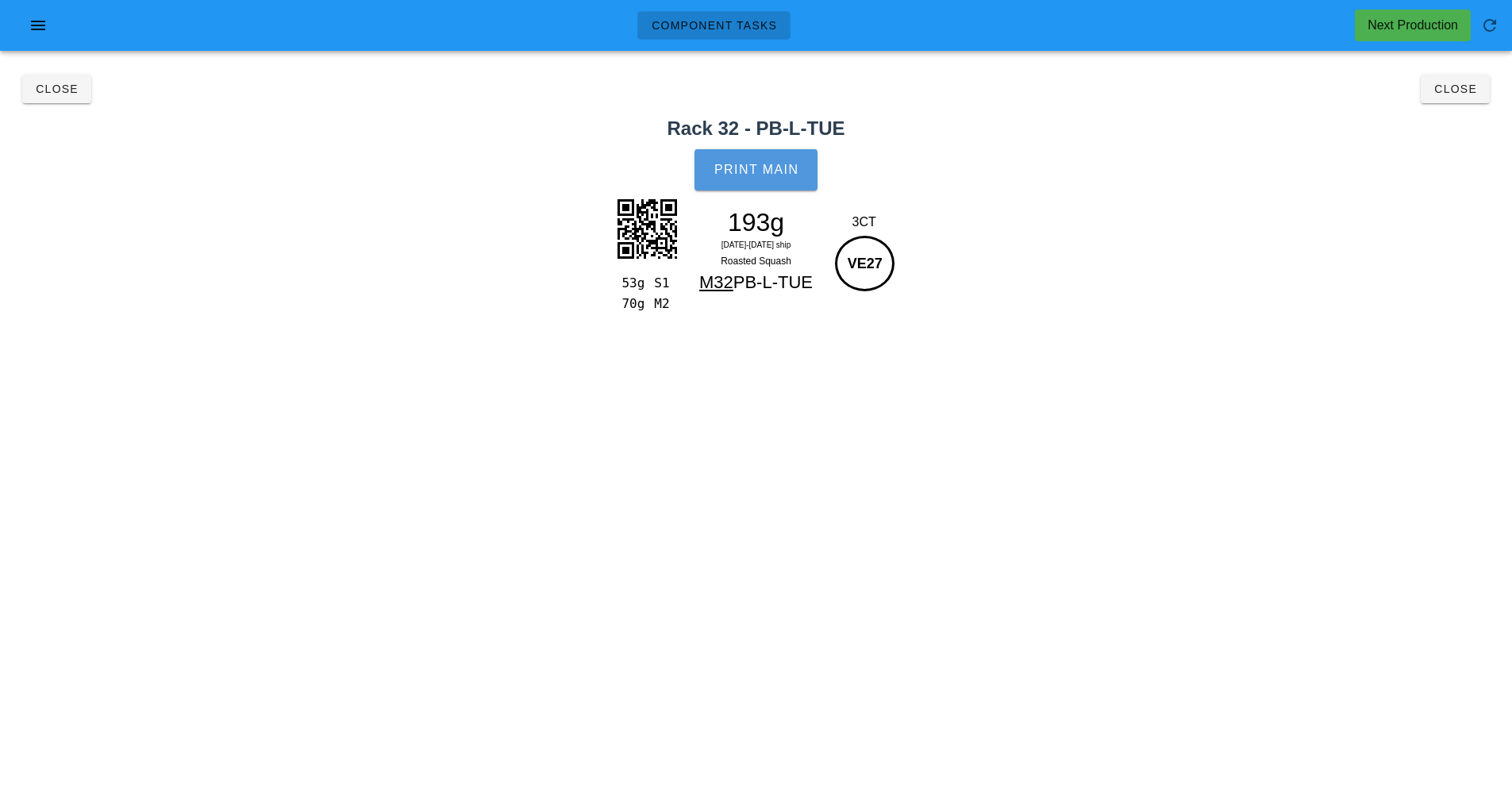
click at [778, 157] on button "Print Main" at bounding box center [756, 170] width 122 height 42
click at [1442, 102] on button "Close" at bounding box center [1454, 88] width 69 height 28
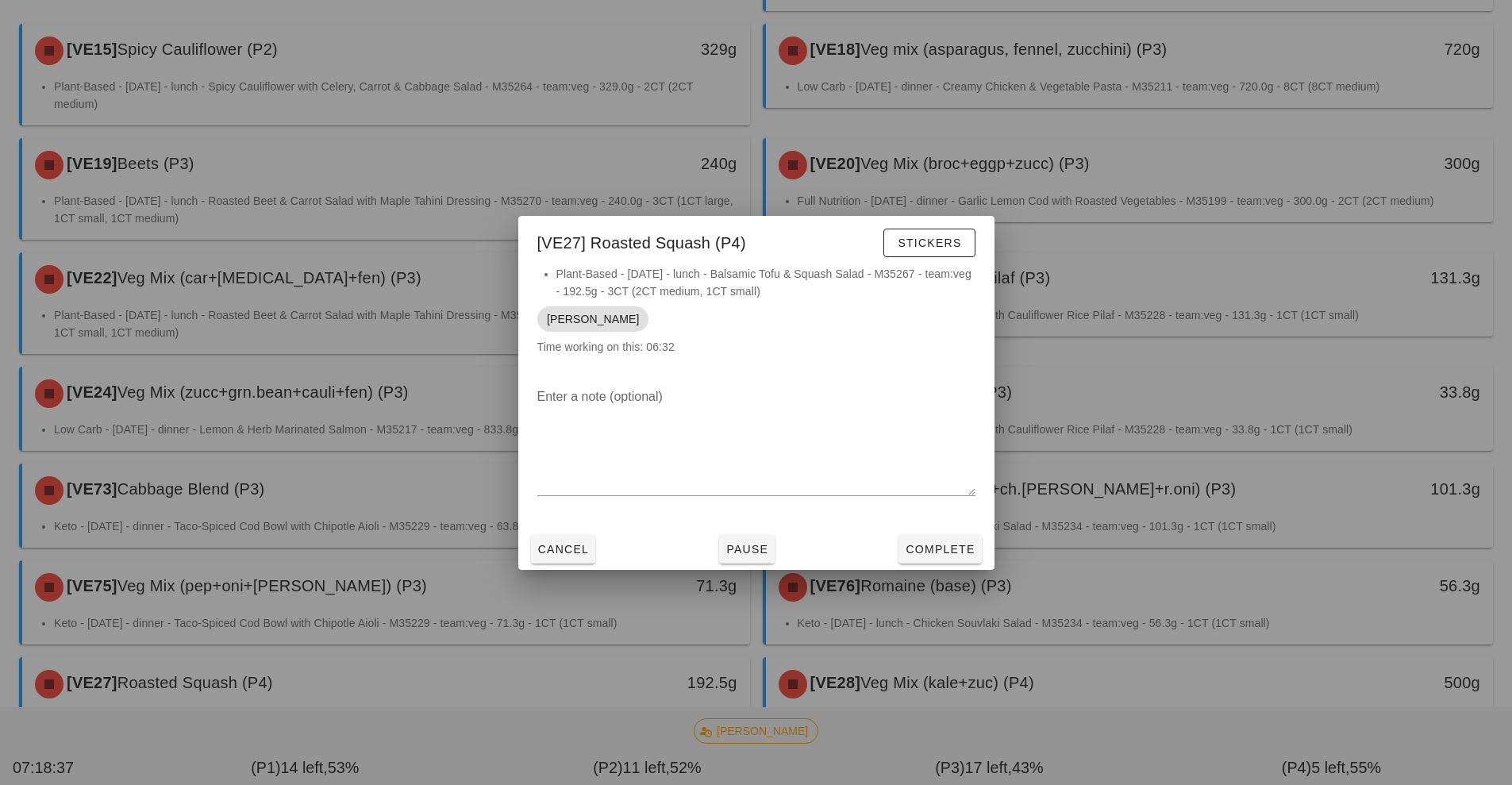
scroll to position [960, 0]
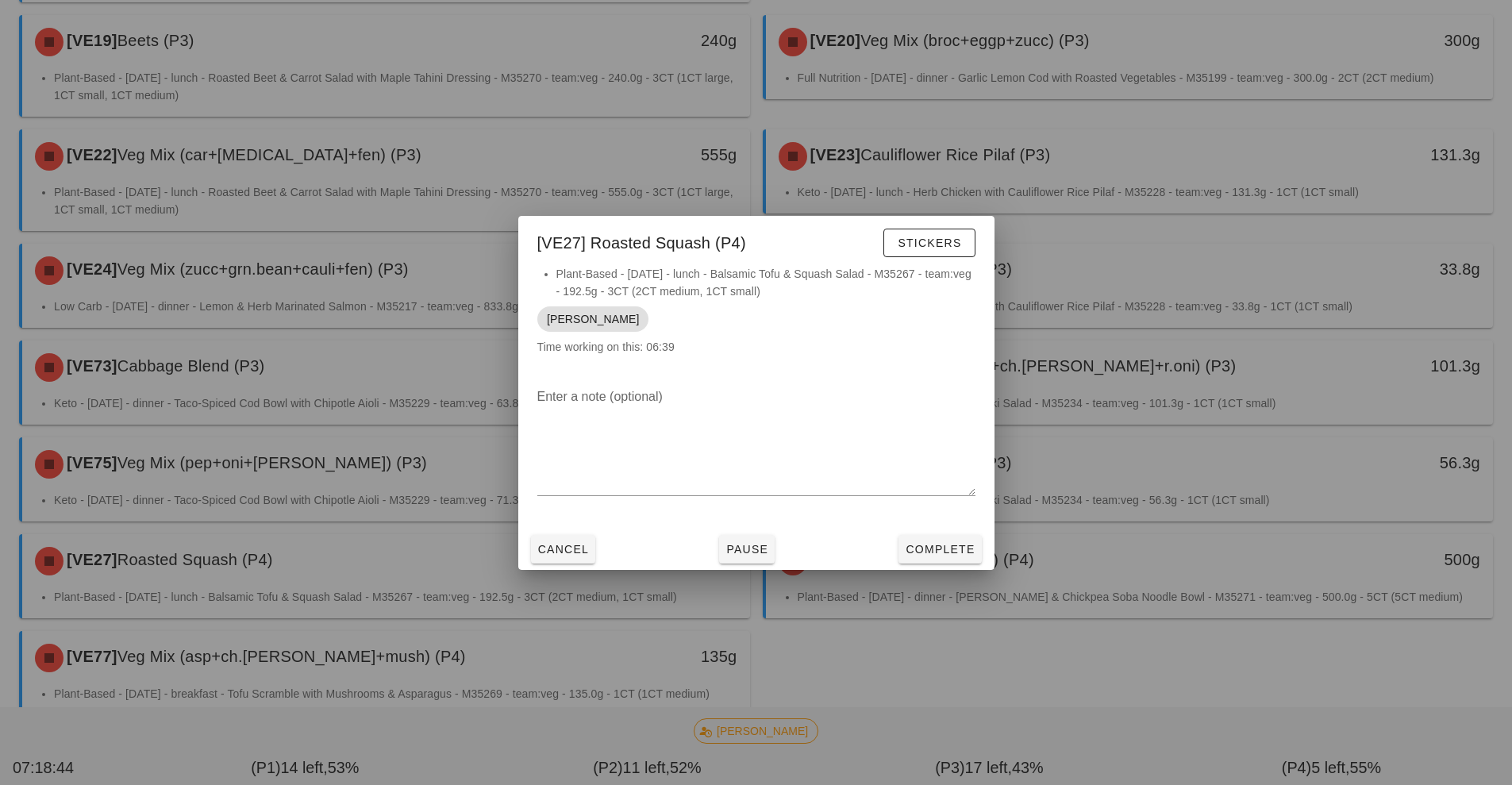
click at [1209, 660] on div at bounding box center [756, 392] width 1512 height 785
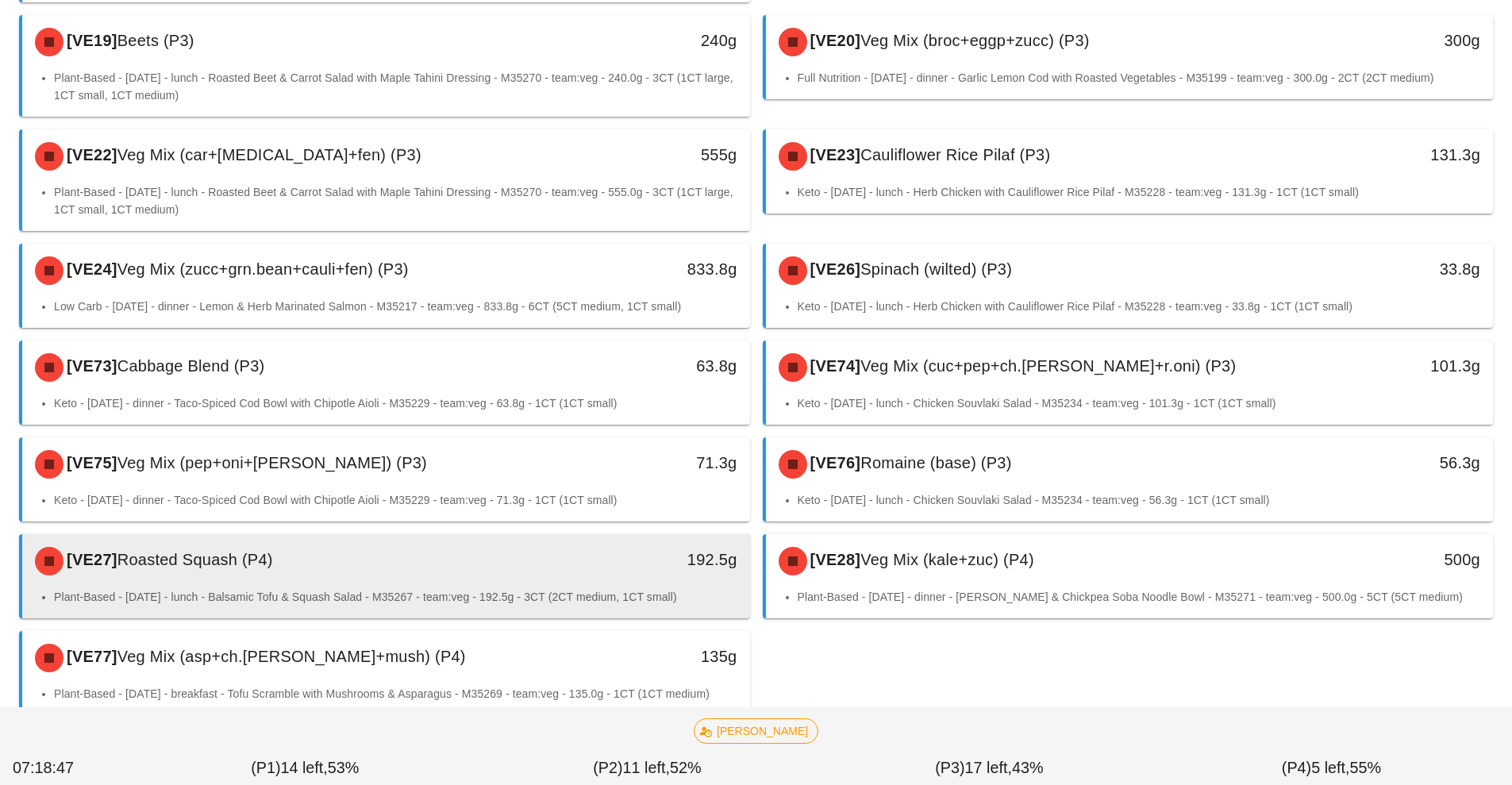
click at [548, 538] on div "[VE27] Roasted Squash (P4)" at bounding box center [295, 561] width 540 height 48
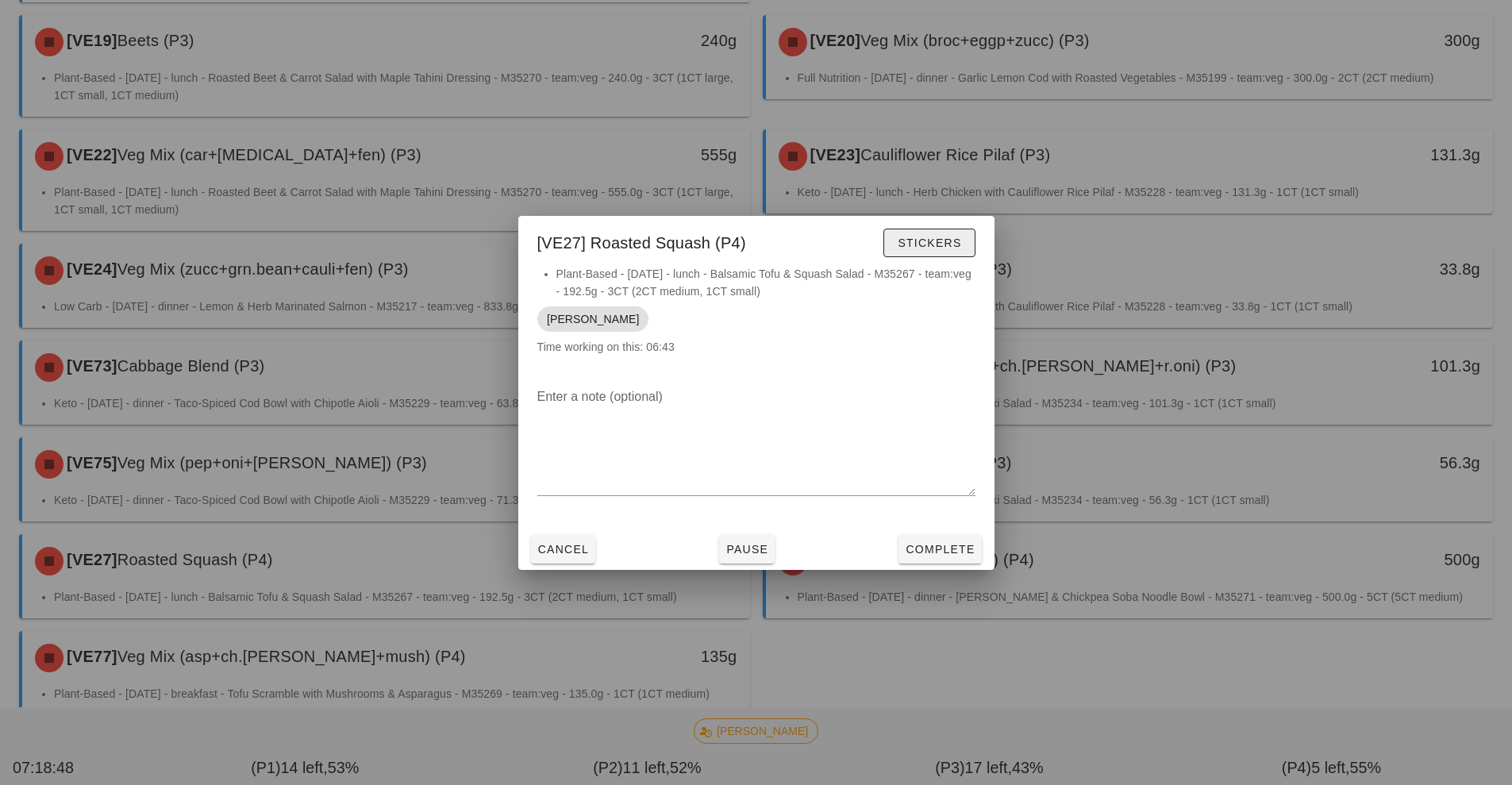
click at [936, 251] on button "Stickers" at bounding box center [929, 243] width 91 height 28
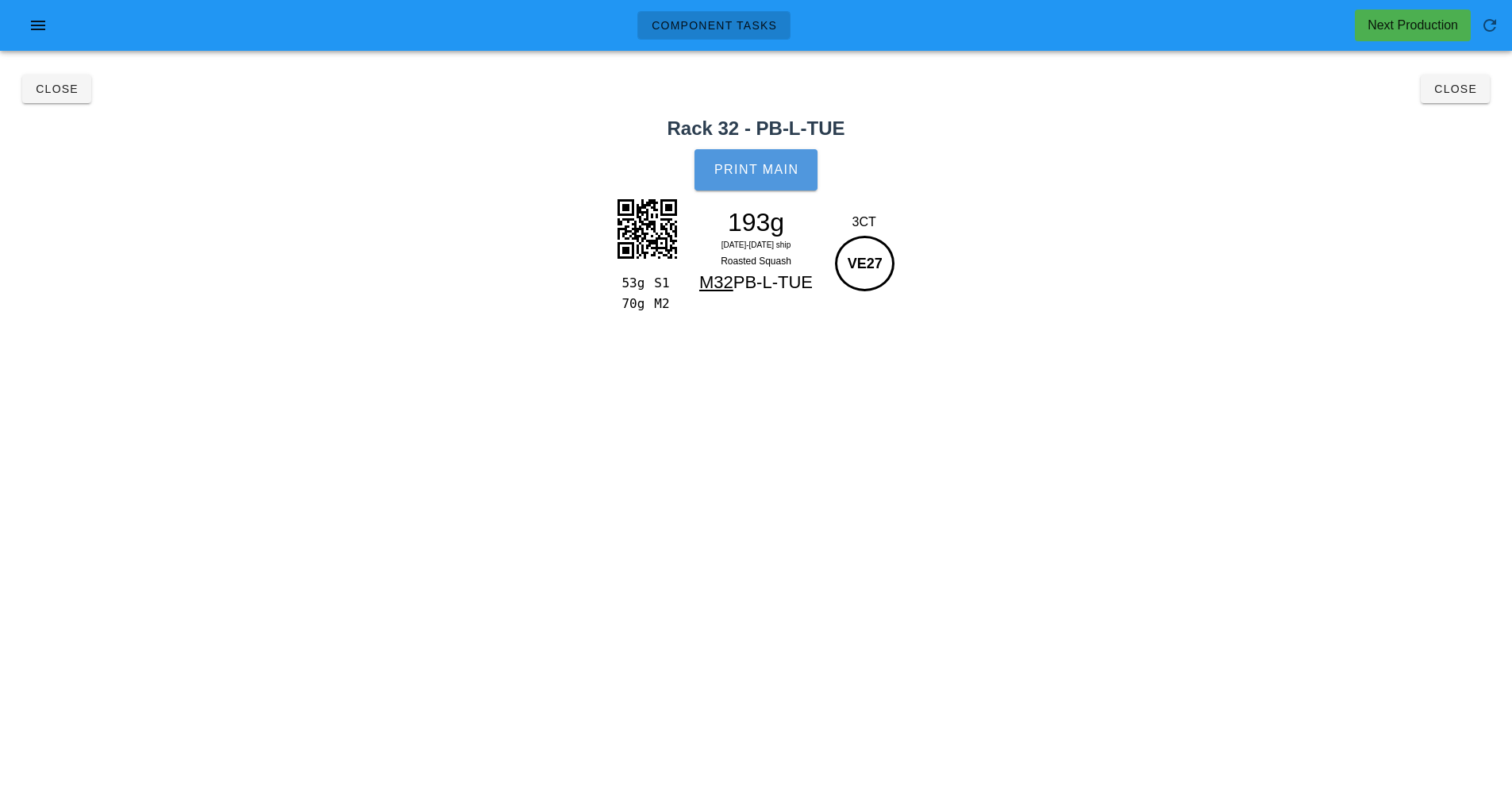
click at [761, 164] on span "Print Main" at bounding box center [756, 170] width 85 height 15
click at [1461, 90] on span "Close" at bounding box center [1455, 88] width 44 height 13
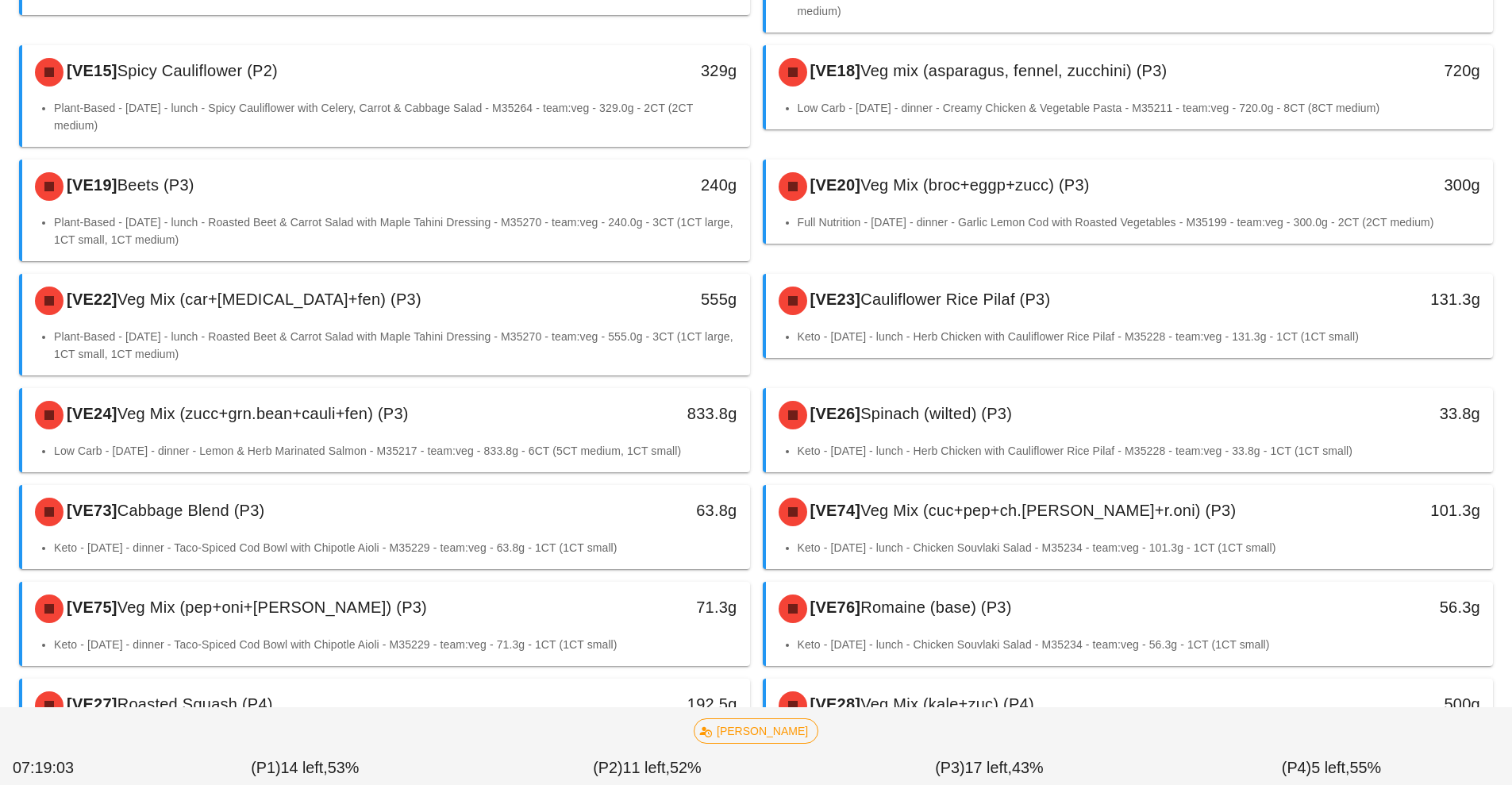
scroll to position [960, 0]
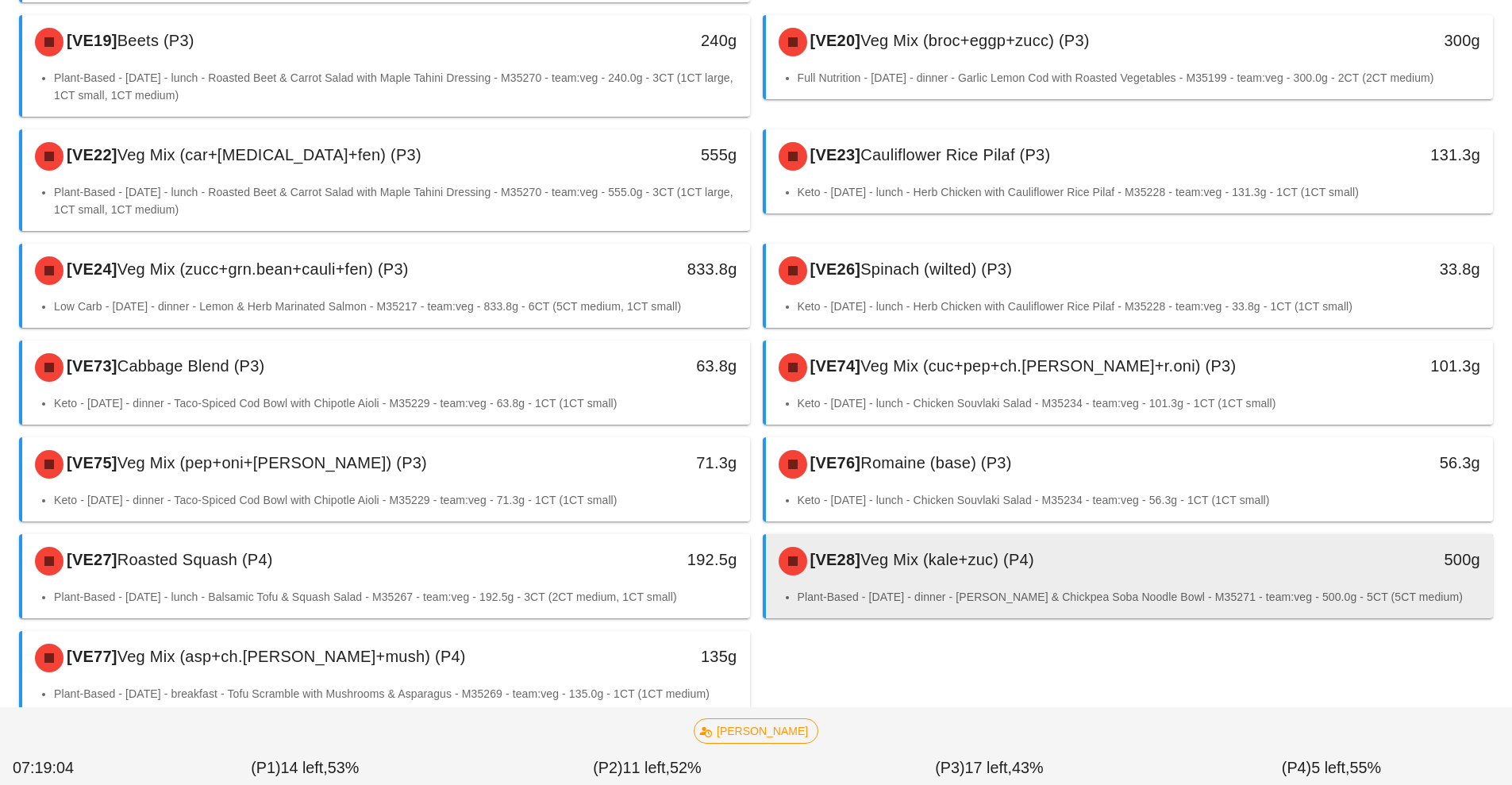
click at [1092, 538] on div "[VE28] Veg Mix (kale+zuc) (P4)" at bounding box center [1039, 561] width 540 height 48
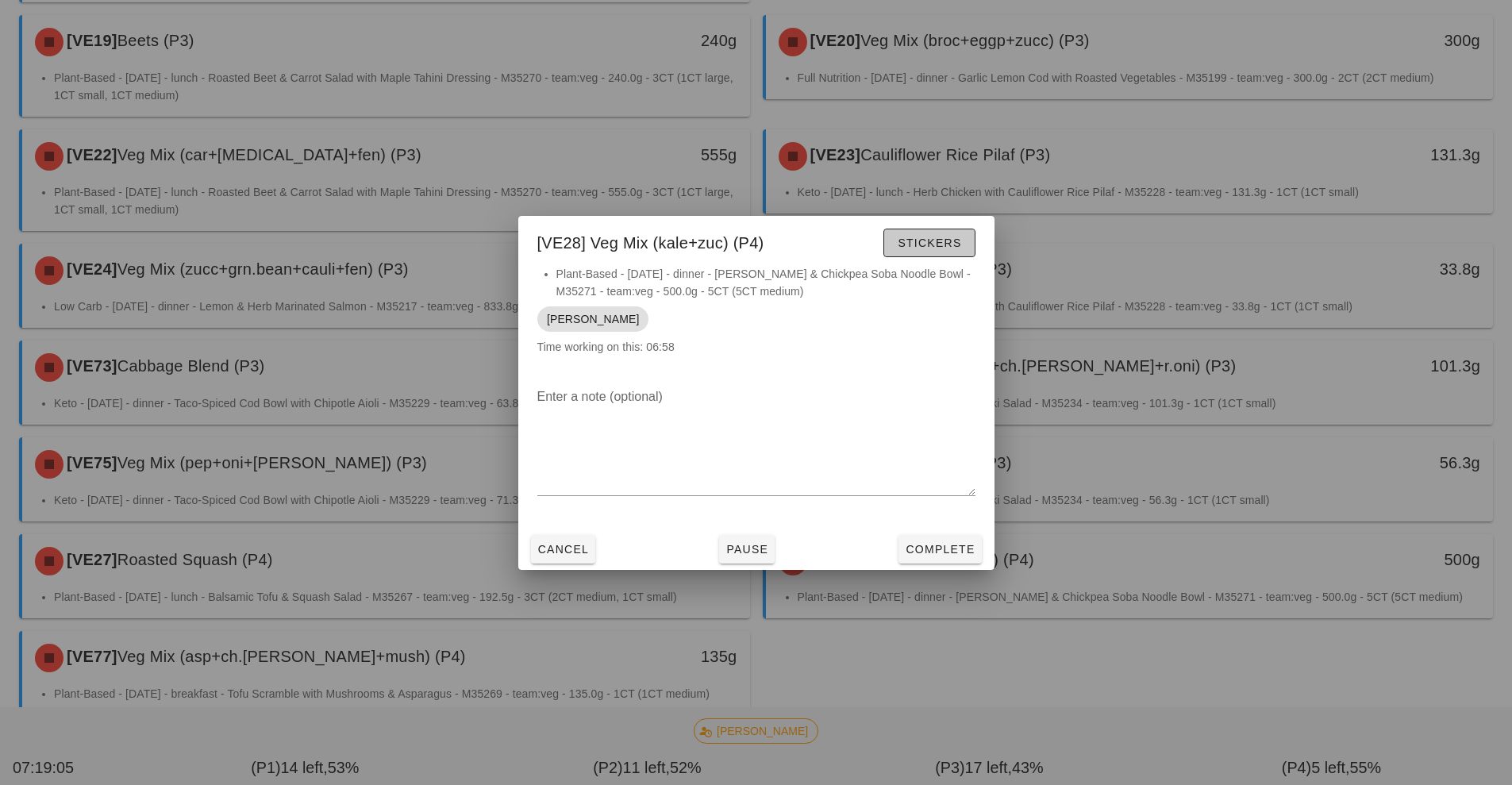
click at [937, 251] on button "Stickers" at bounding box center [929, 243] width 91 height 28
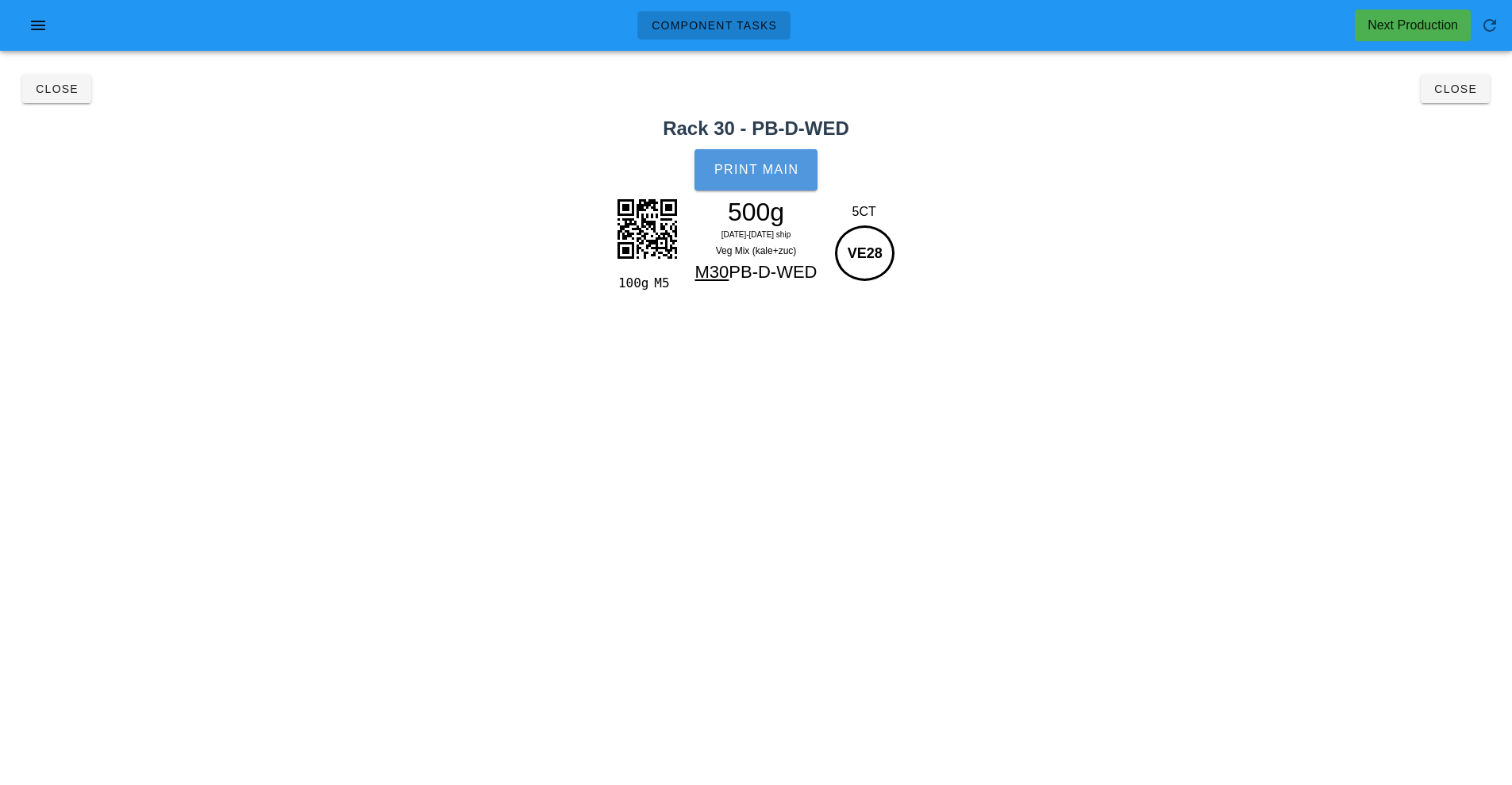
click at [784, 170] on span "Print Main" at bounding box center [756, 170] width 85 height 15
click at [1468, 94] on span "Close" at bounding box center [1455, 88] width 44 height 13
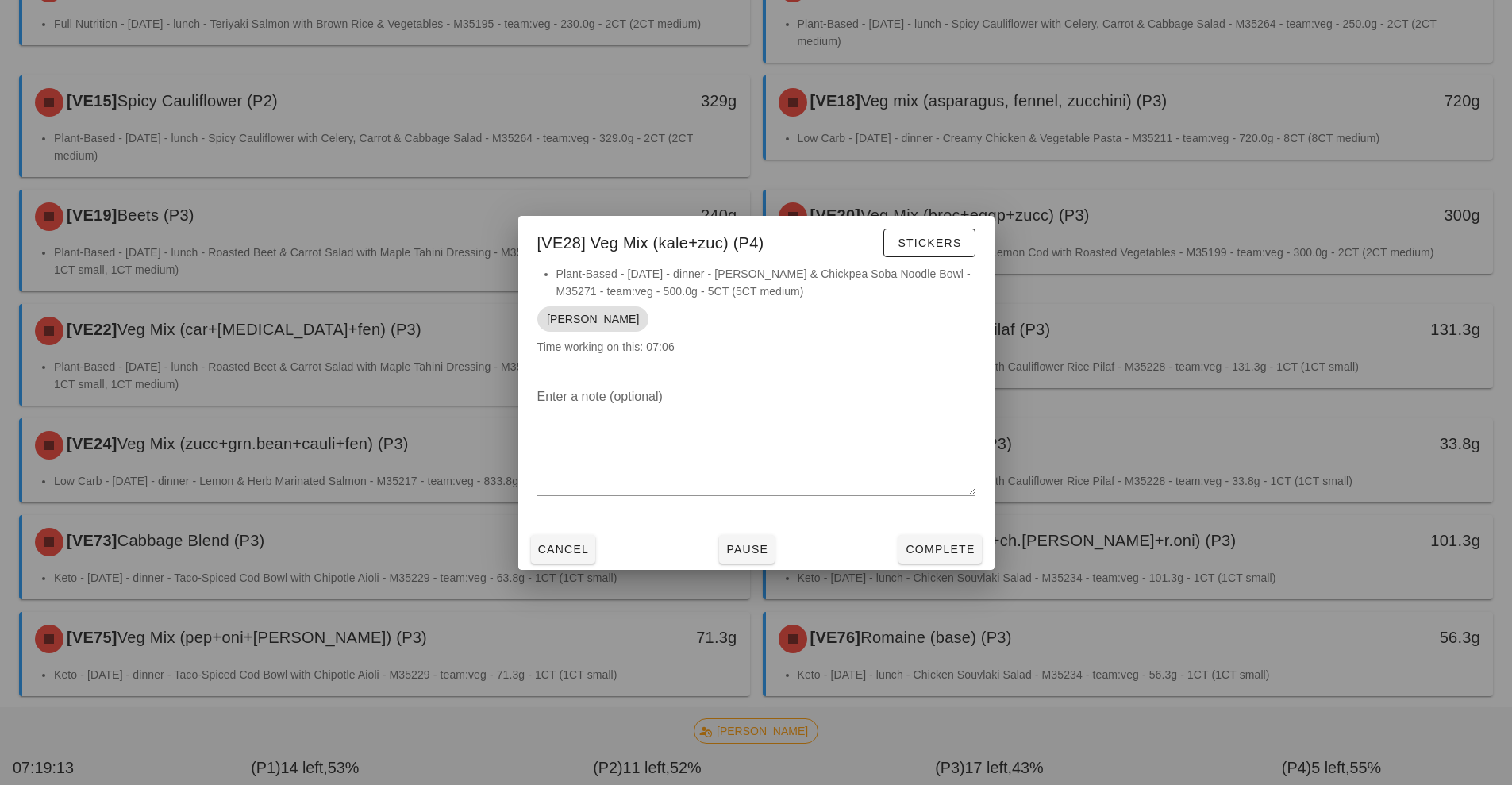
scroll to position [960, 0]
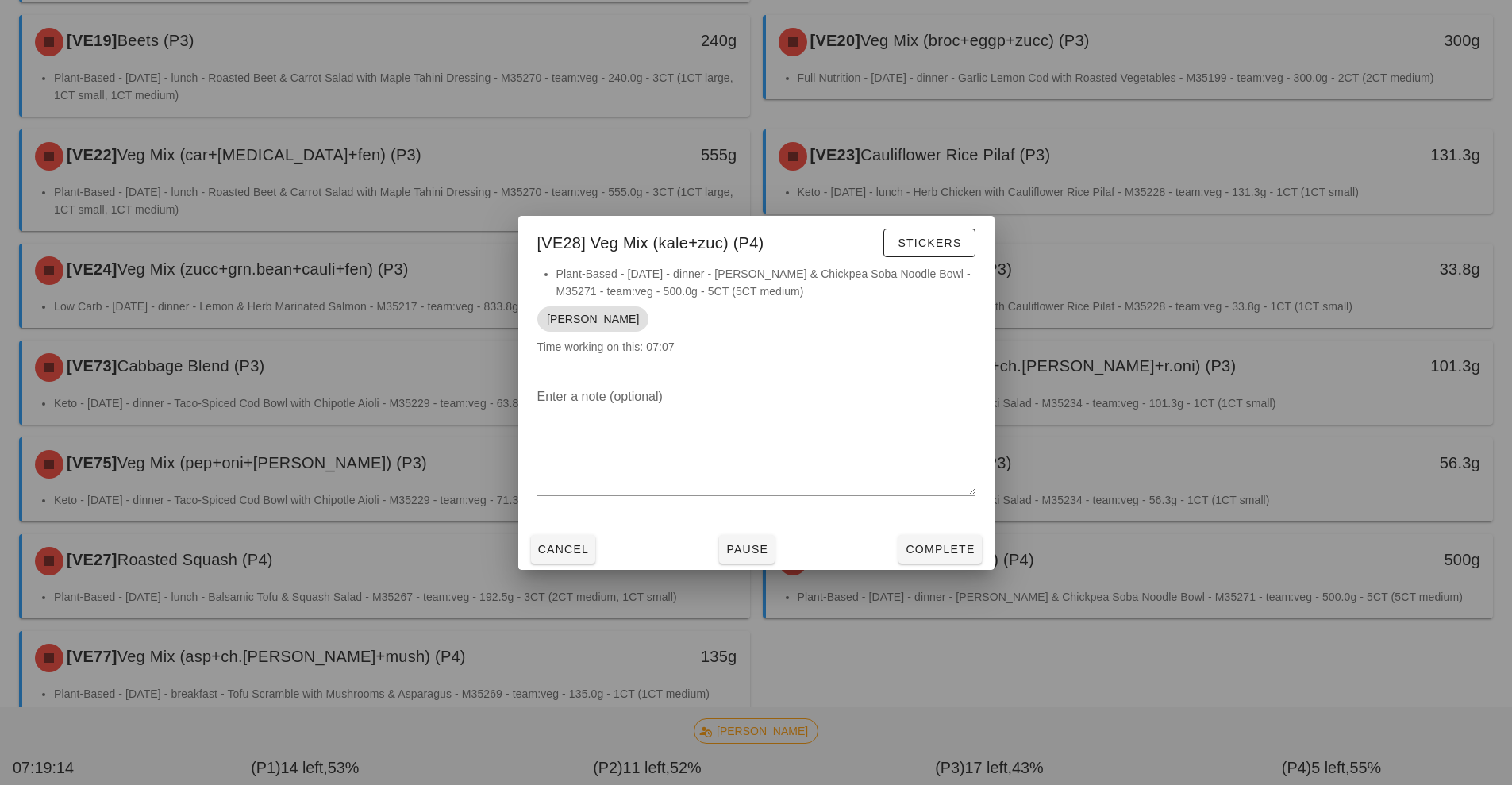
click at [496, 635] on div at bounding box center [756, 392] width 1512 height 785
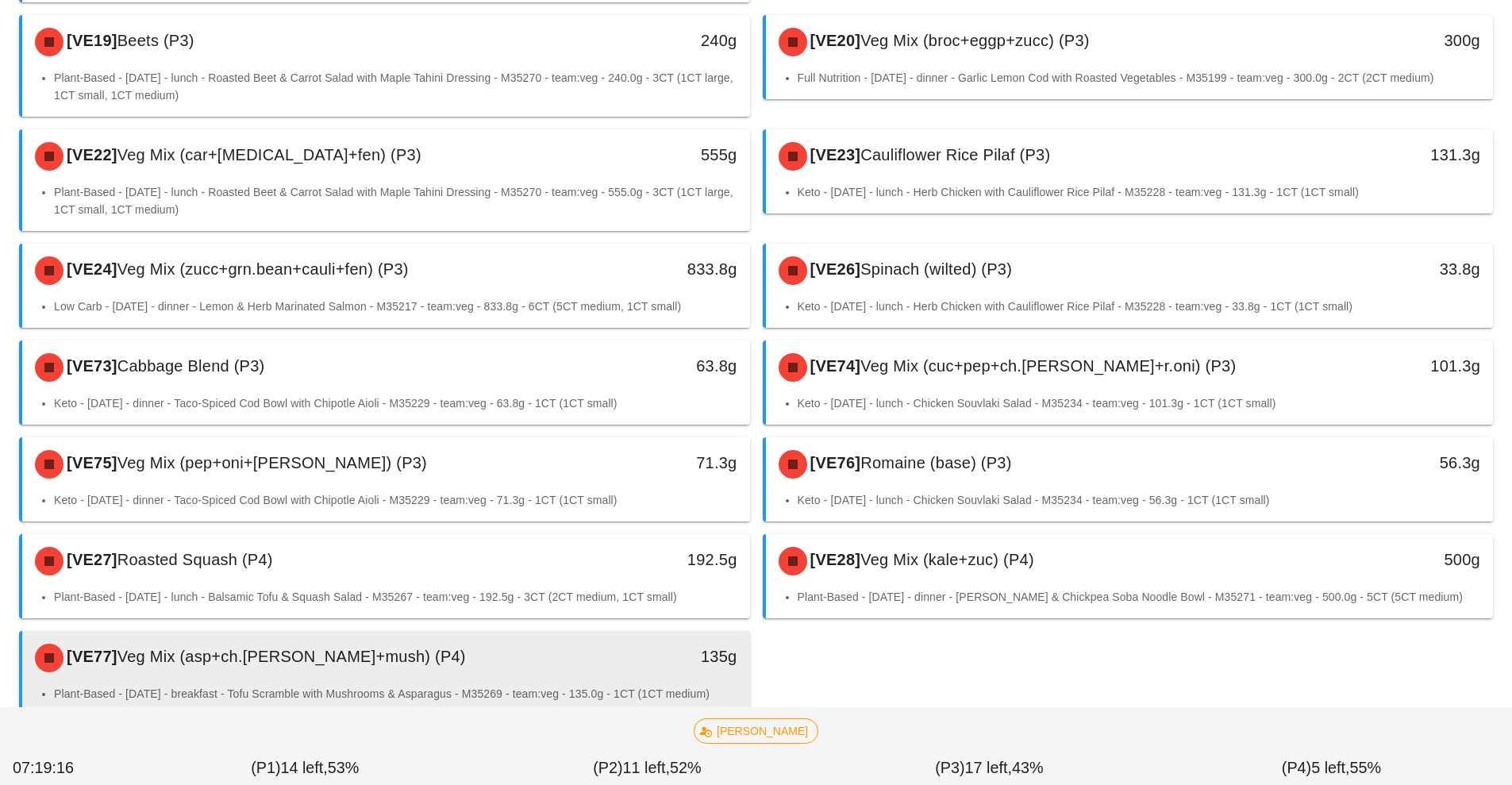
click at [584, 644] on div "135g" at bounding box center [656, 657] width 161 height 25
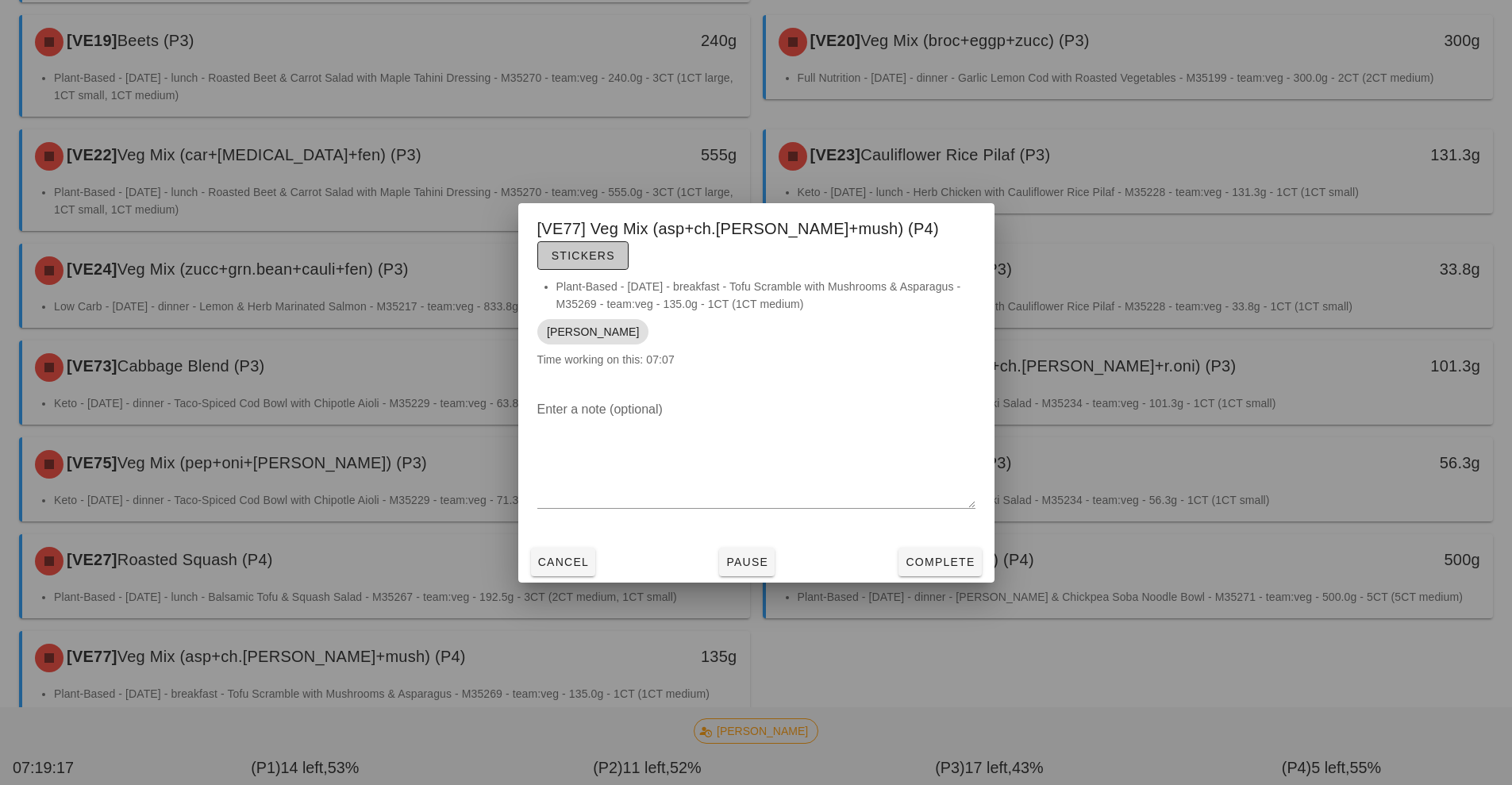
click at [628, 242] on button "Stickers" at bounding box center [583, 255] width 91 height 28
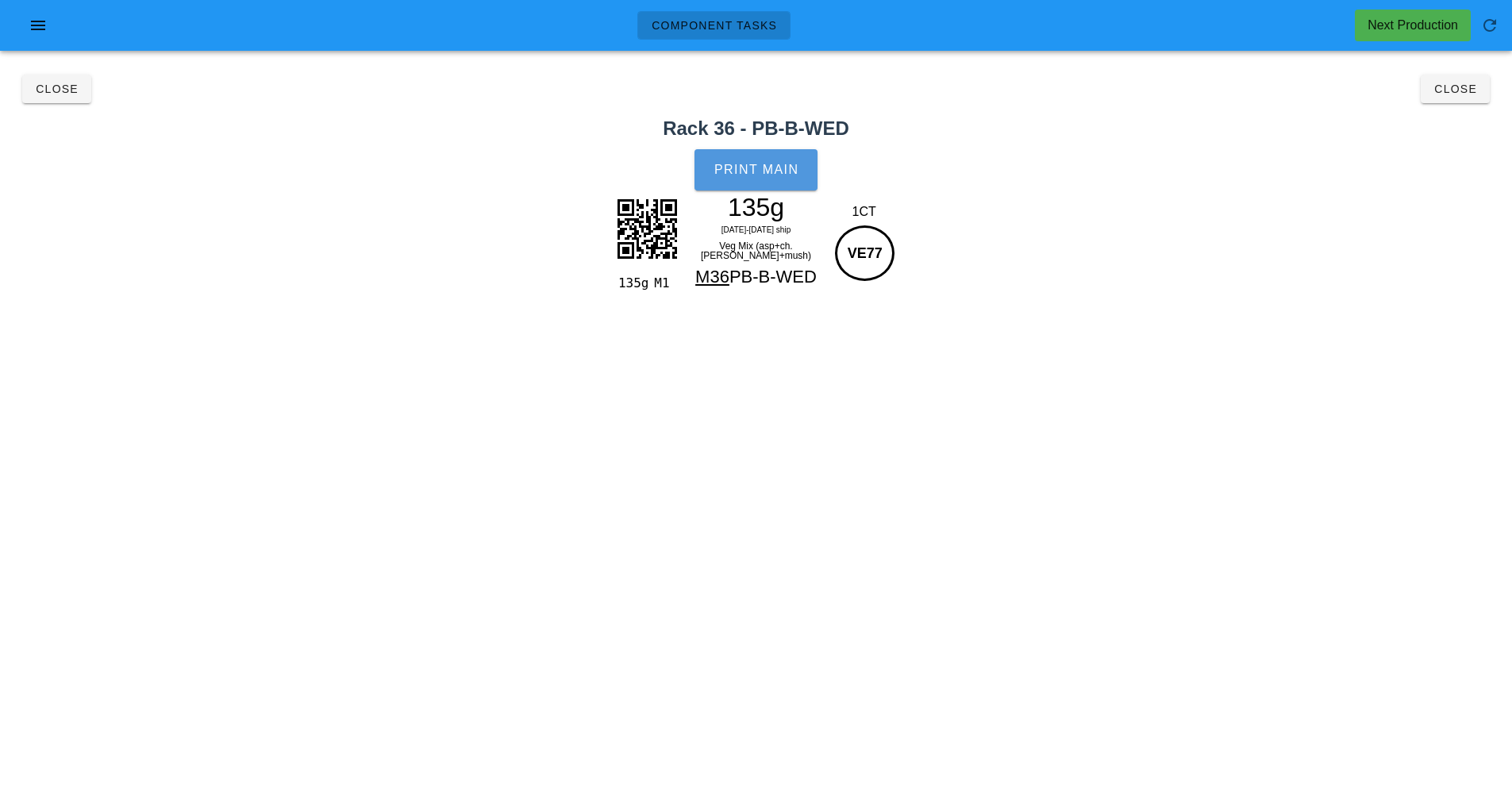
click at [765, 173] on span "Print Main" at bounding box center [756, 170] width 85 height 15
click at [56, 98] on button "Close" at bounding box center [56, 88] width 69 height 28
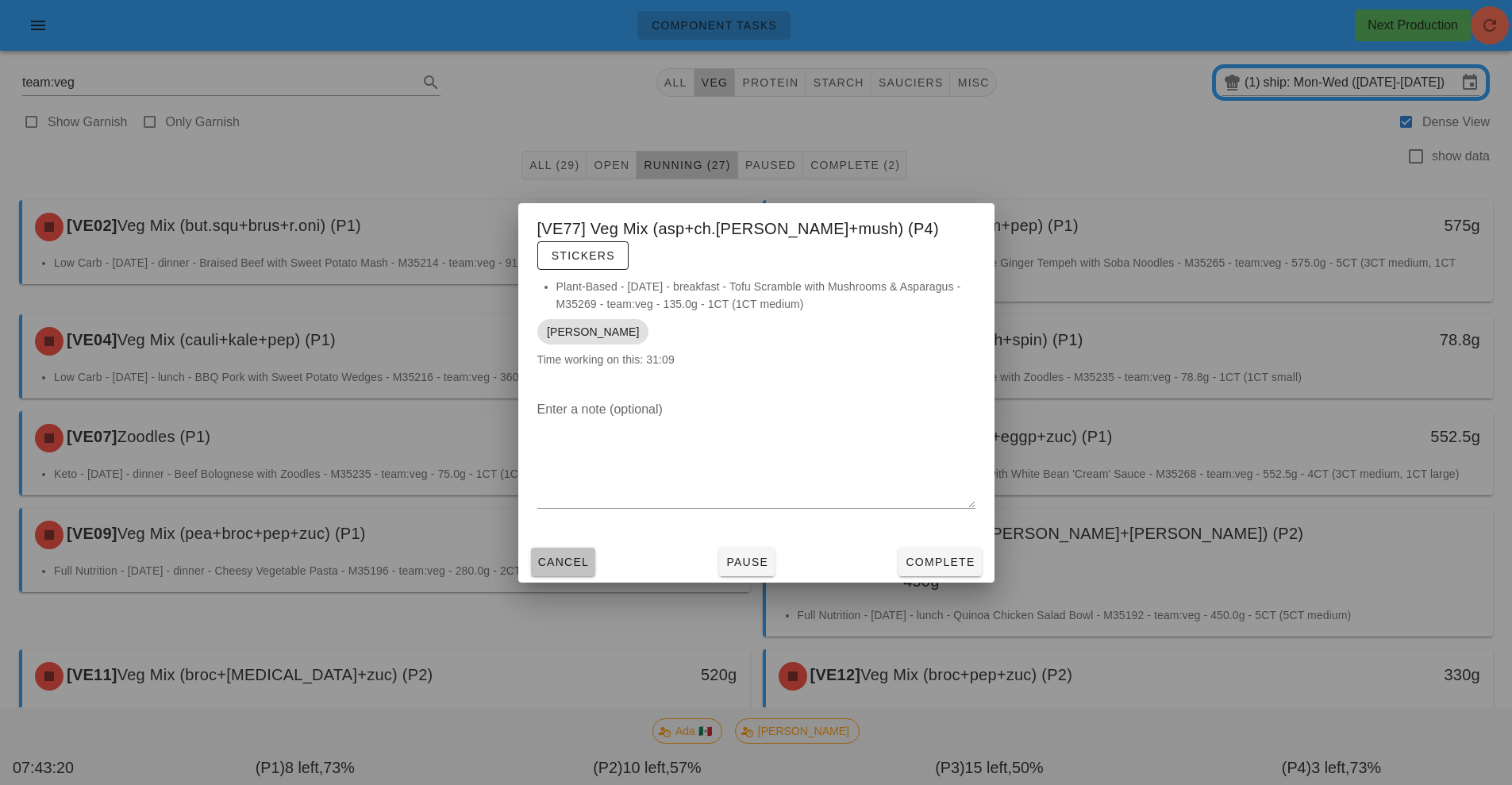
click at [573, 556] on span "Cancel" at bounding box center [563, 562] width 52 height 13
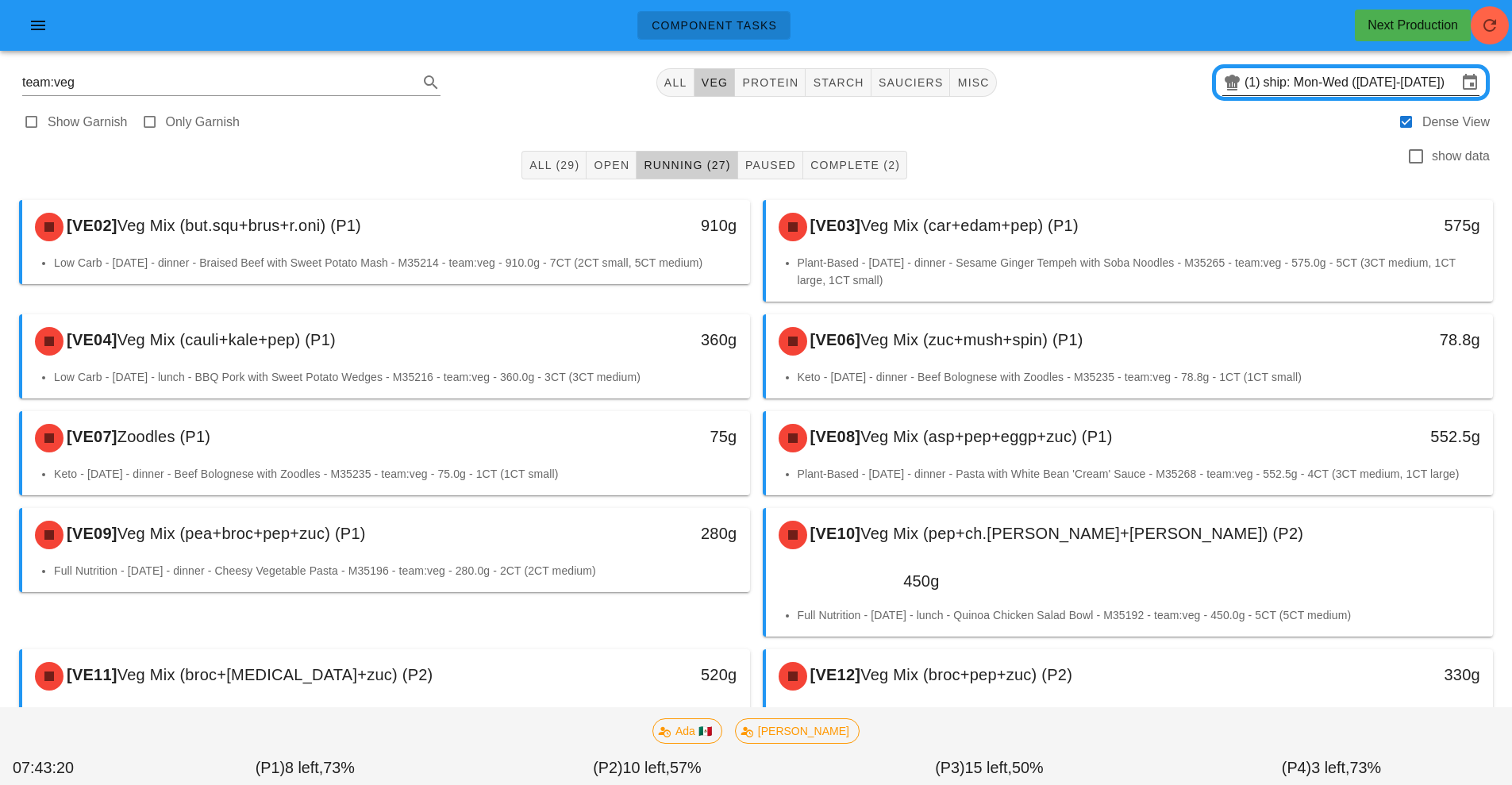
click at [1326, 89] on input "ship: Mon-Wed ([DATE]-[DATE])" at bounding box center [1360, 82] width 194 height 25
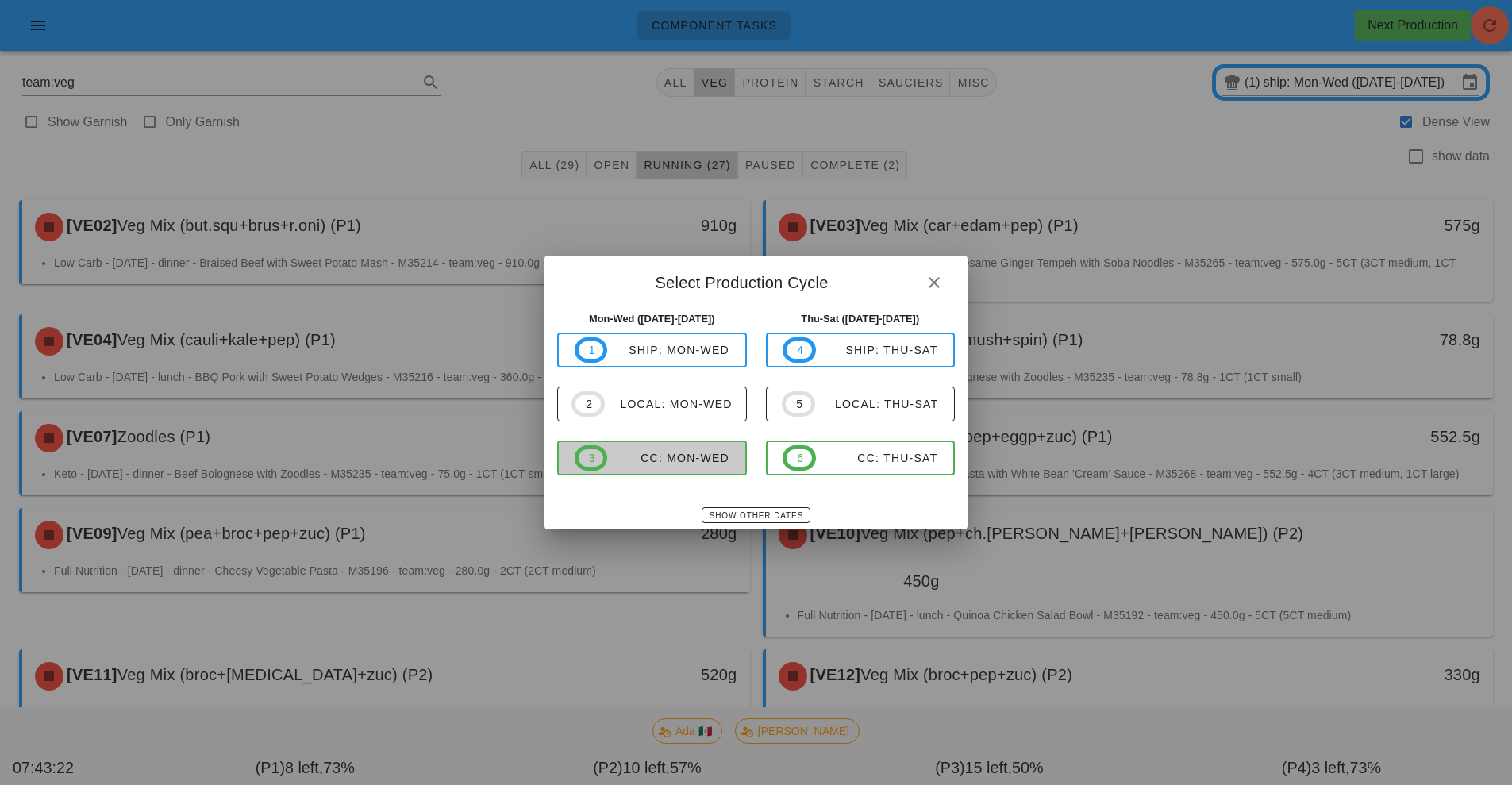
click at [701, 461] on div "CC: Mon-Wed" at bounding box center [668, 458] width 122 height 13
type input "CC: Mon-Wed ([DATE]-[DATE])"
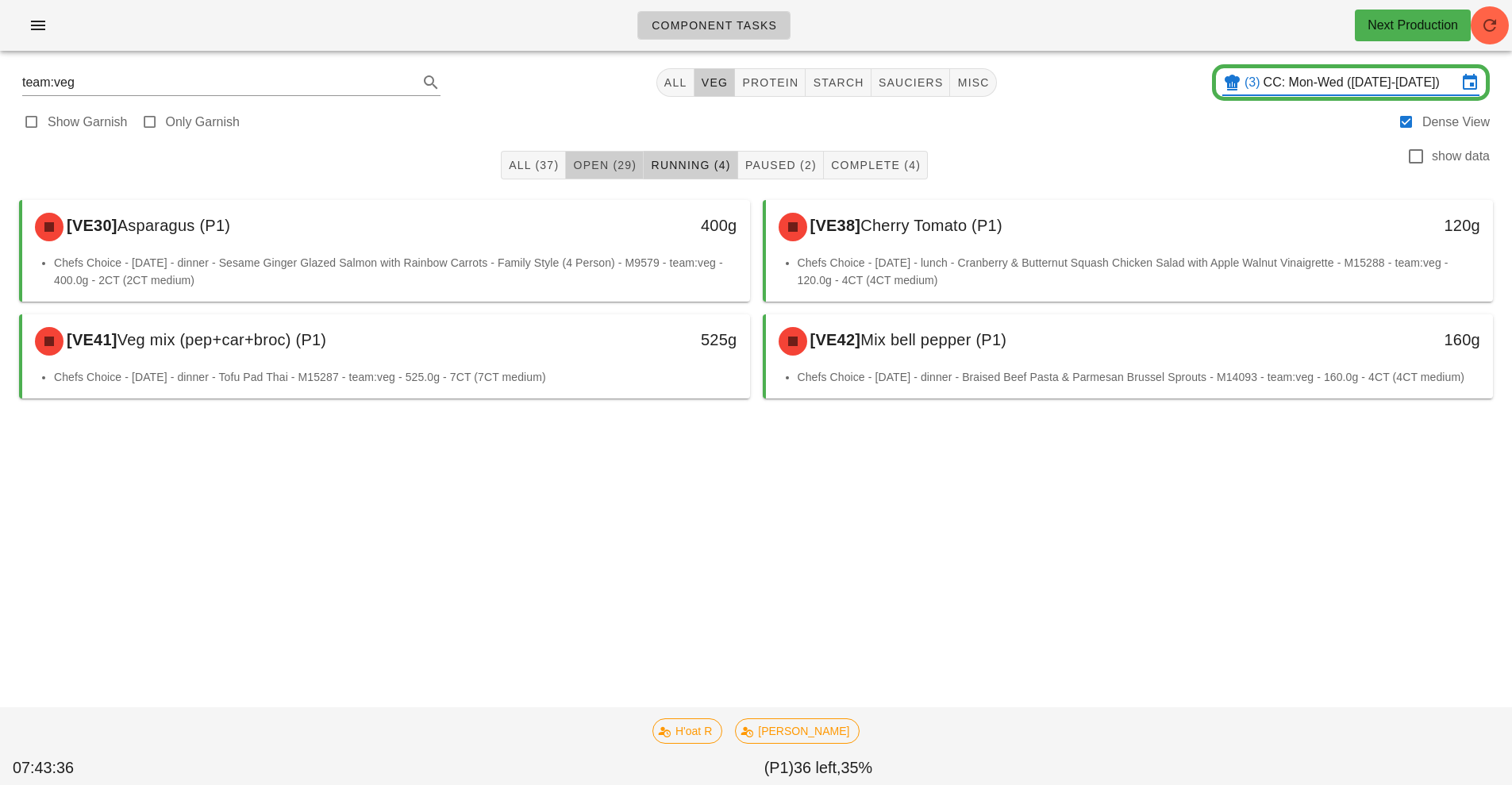
click at [600, 176] on button "Open (29)" at bounding box center [604, 164] width 78 height 28
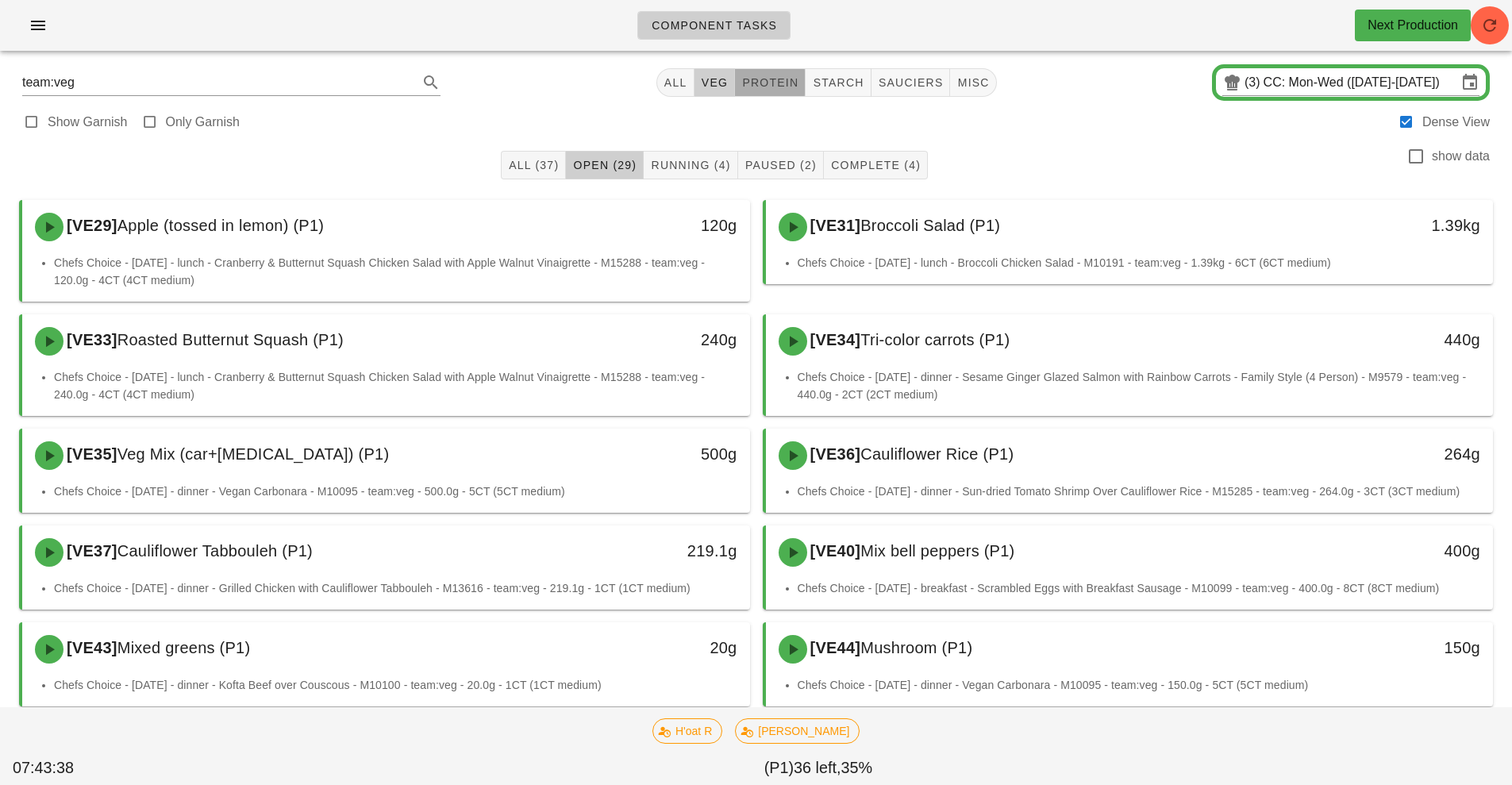
click at [773, 94] on button "protein" at bounding box center [770, 82] width 71 height 28
type input "team:protein"
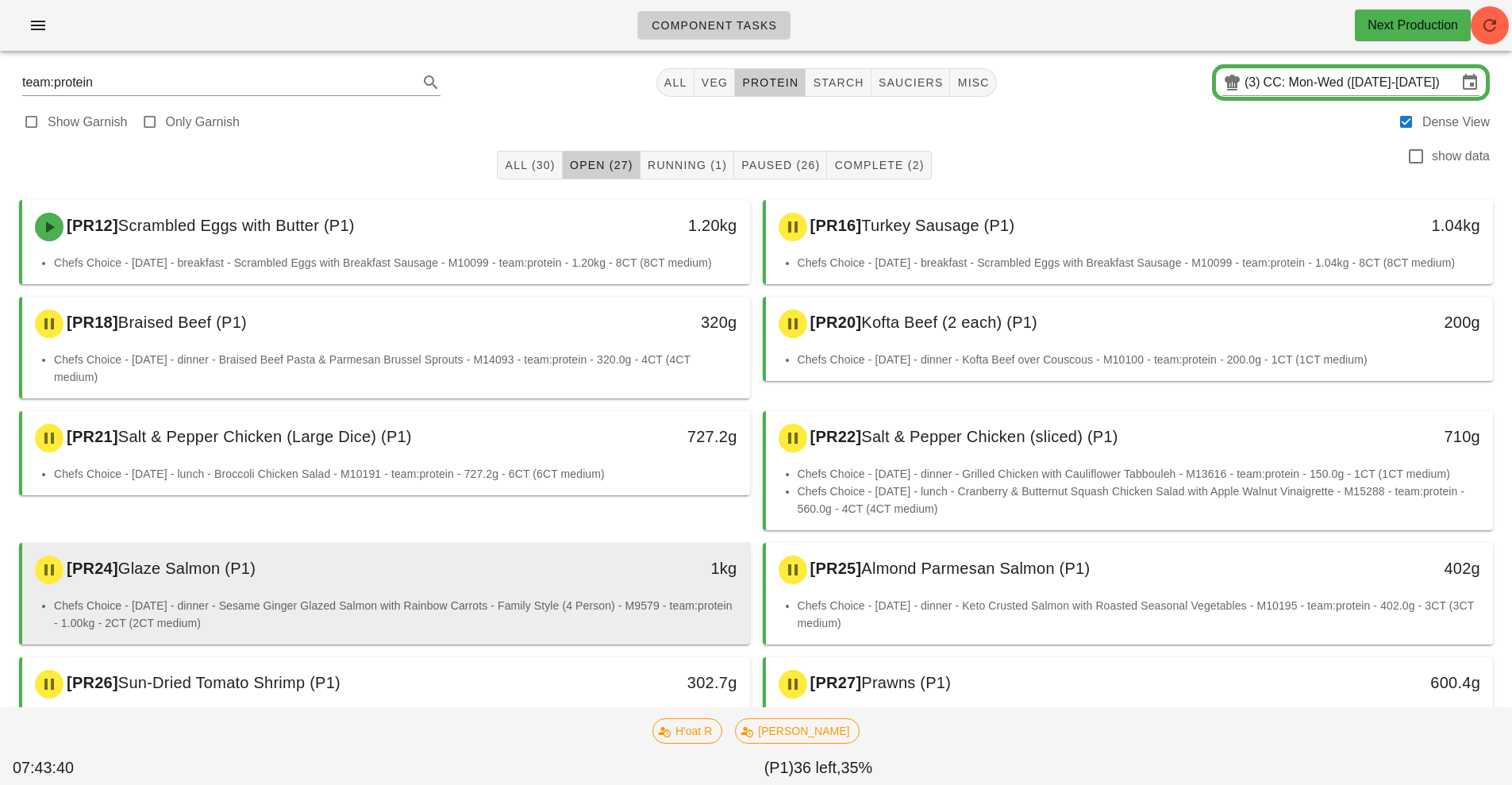
click at [643, 584] on div "1kg" at bounding box center [656, 570] width 180 height 48
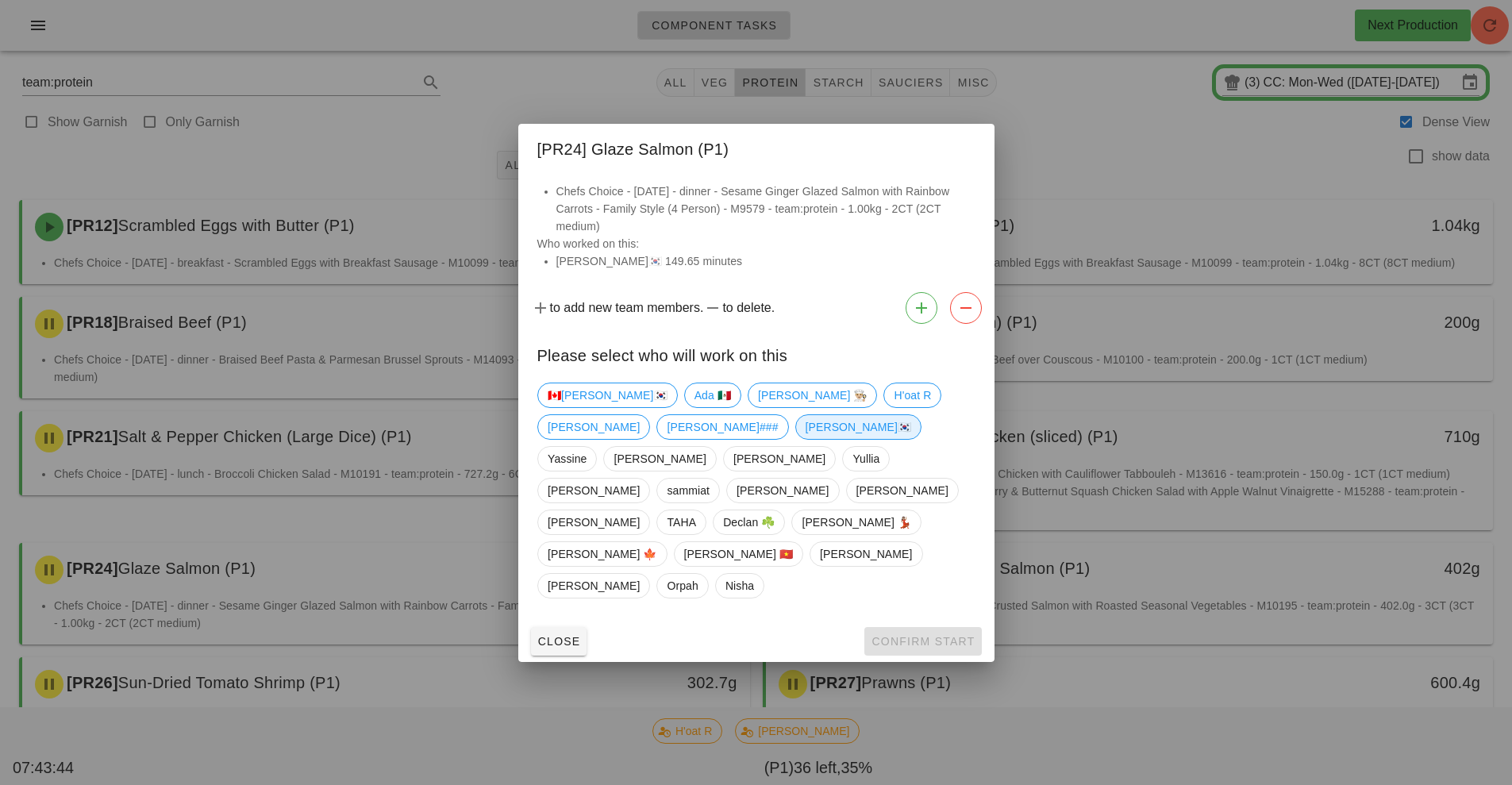
click at [805, 439] on span "[PERSON_NAME]🇰🇷" at bounding box center [858, 427] width 107 height 24
click at [922, 636] on span "Confirm Start" at bounding box center [922, 641] width 104 height 13
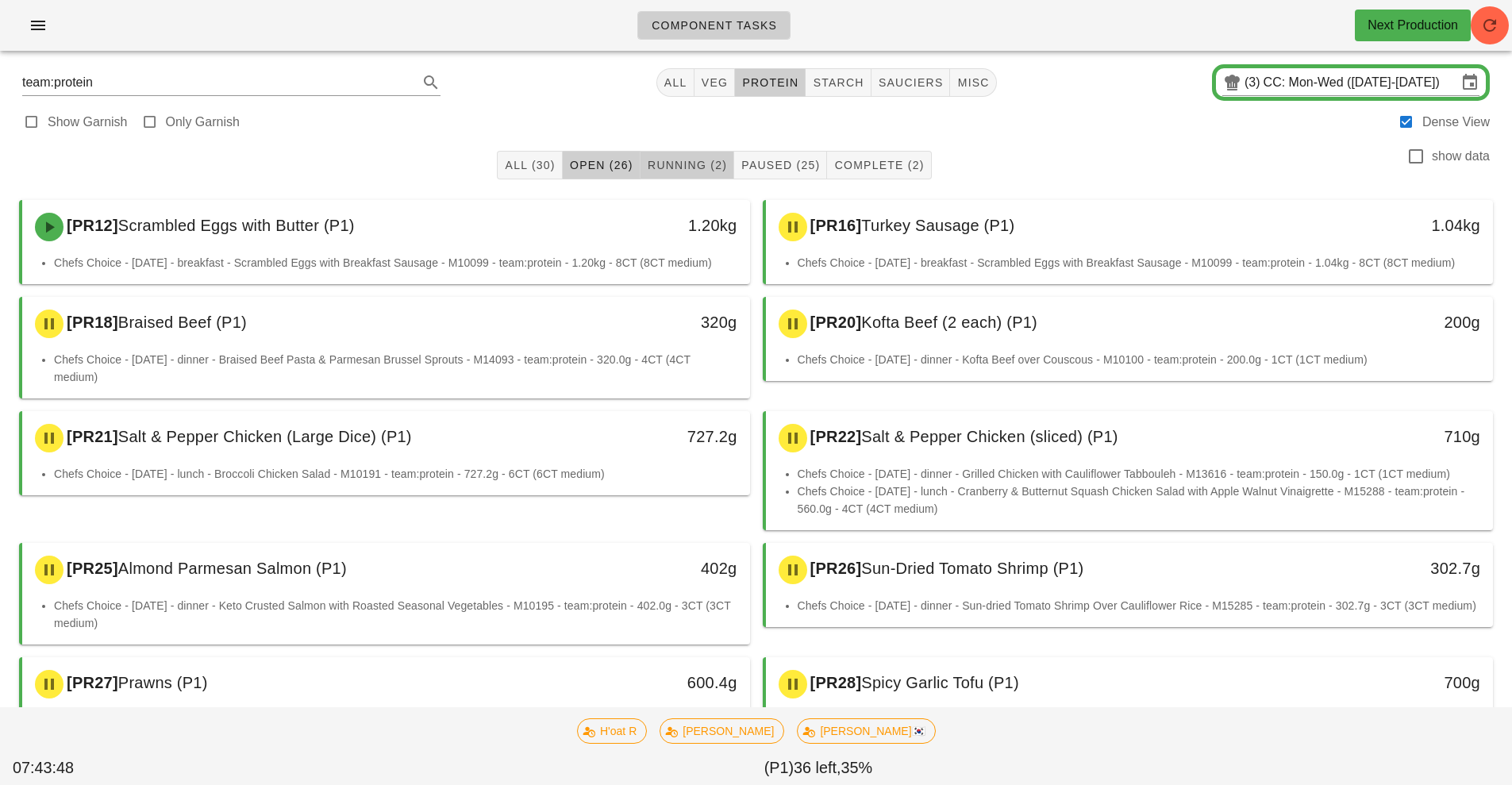
click at [694, 165] on span "Running (2)" at bounding box center [687, 165] width 80 height 13
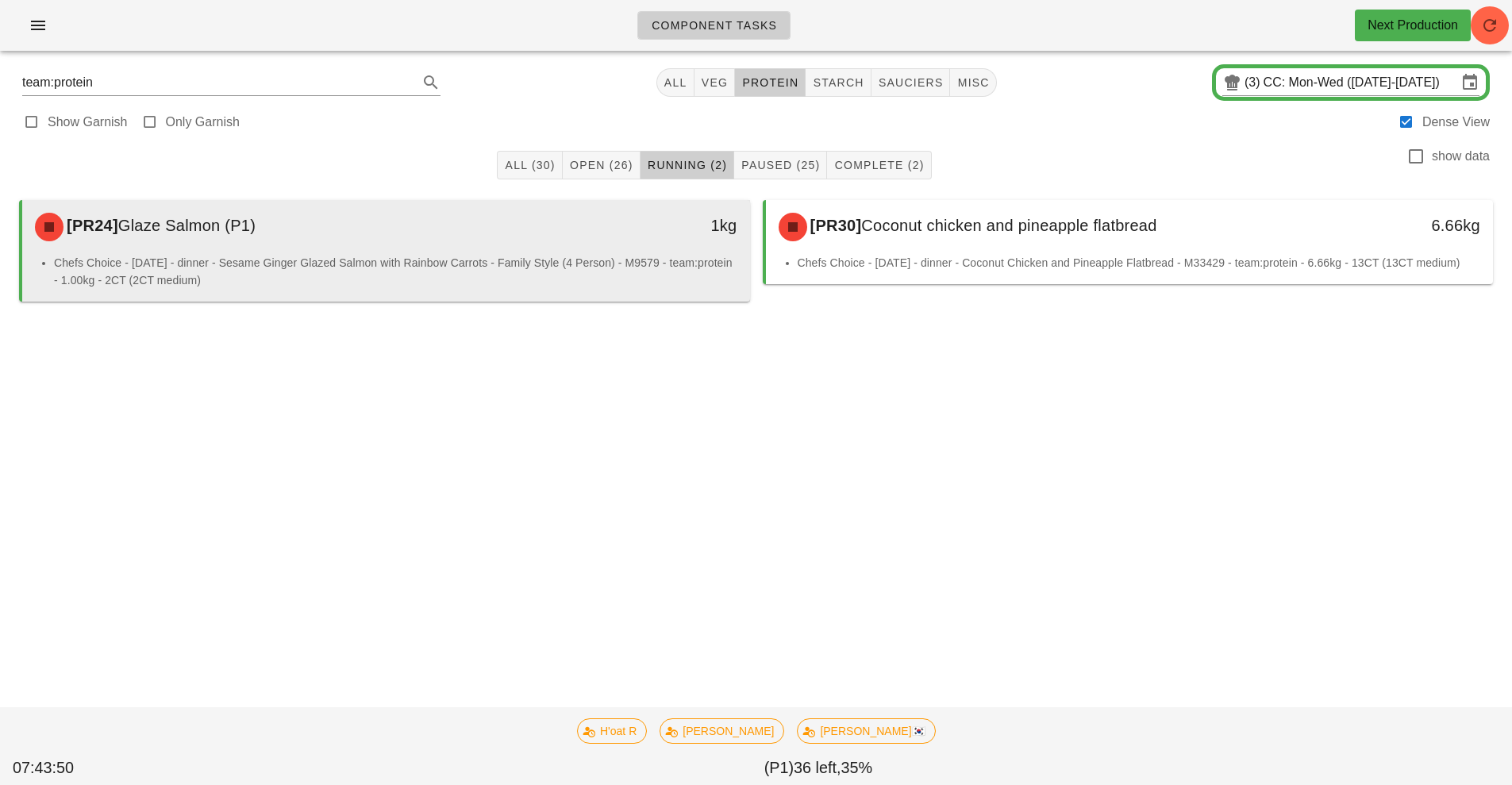
click at [584, 251] on div "[PR24] Glaze Salmon (P1) 1kg" at bounding box center [386, 227] width 727 height 54
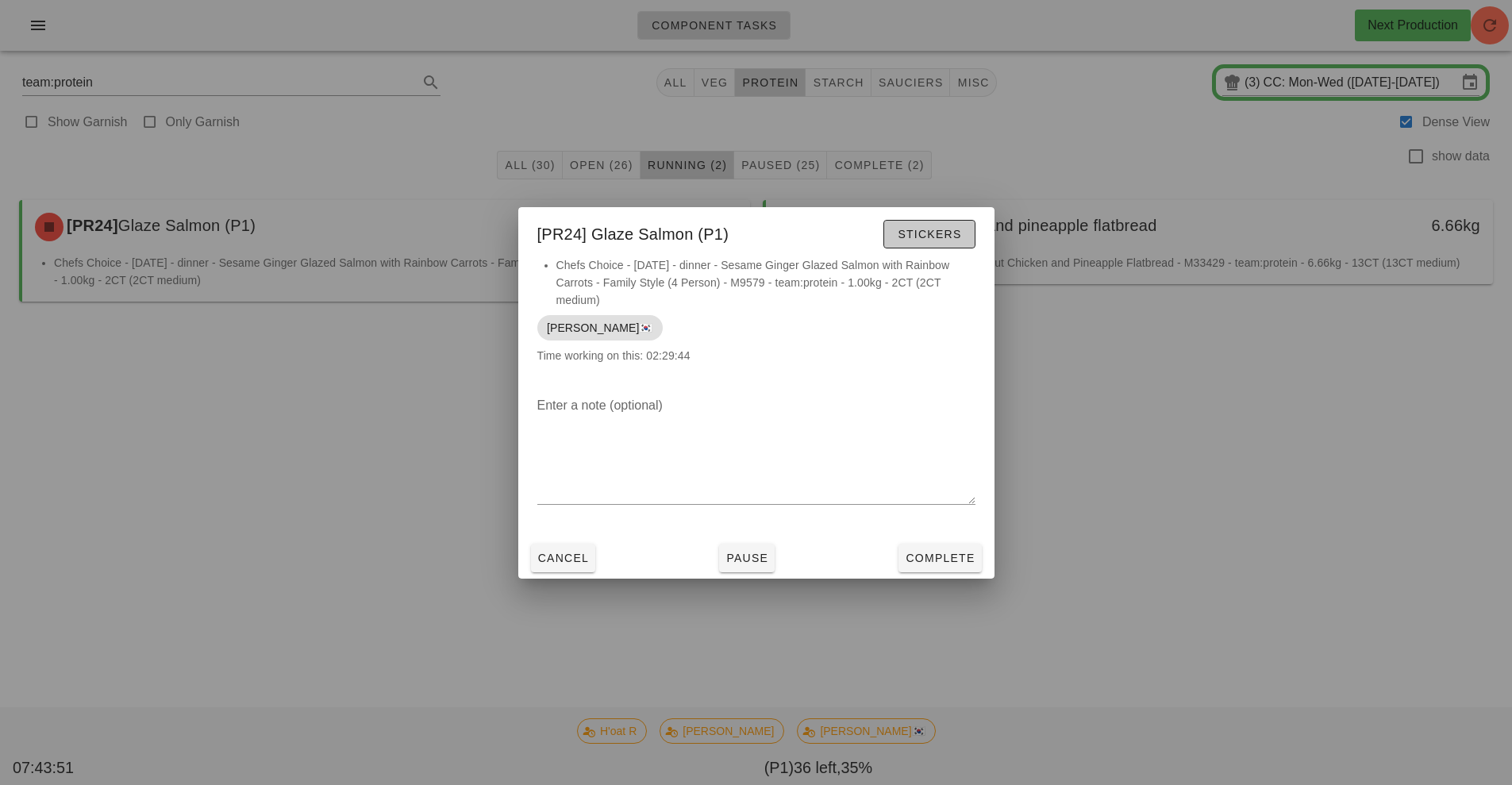
click at [967, 237] on button "Stickers" at bounding box center [929, 234] width 91 height 28
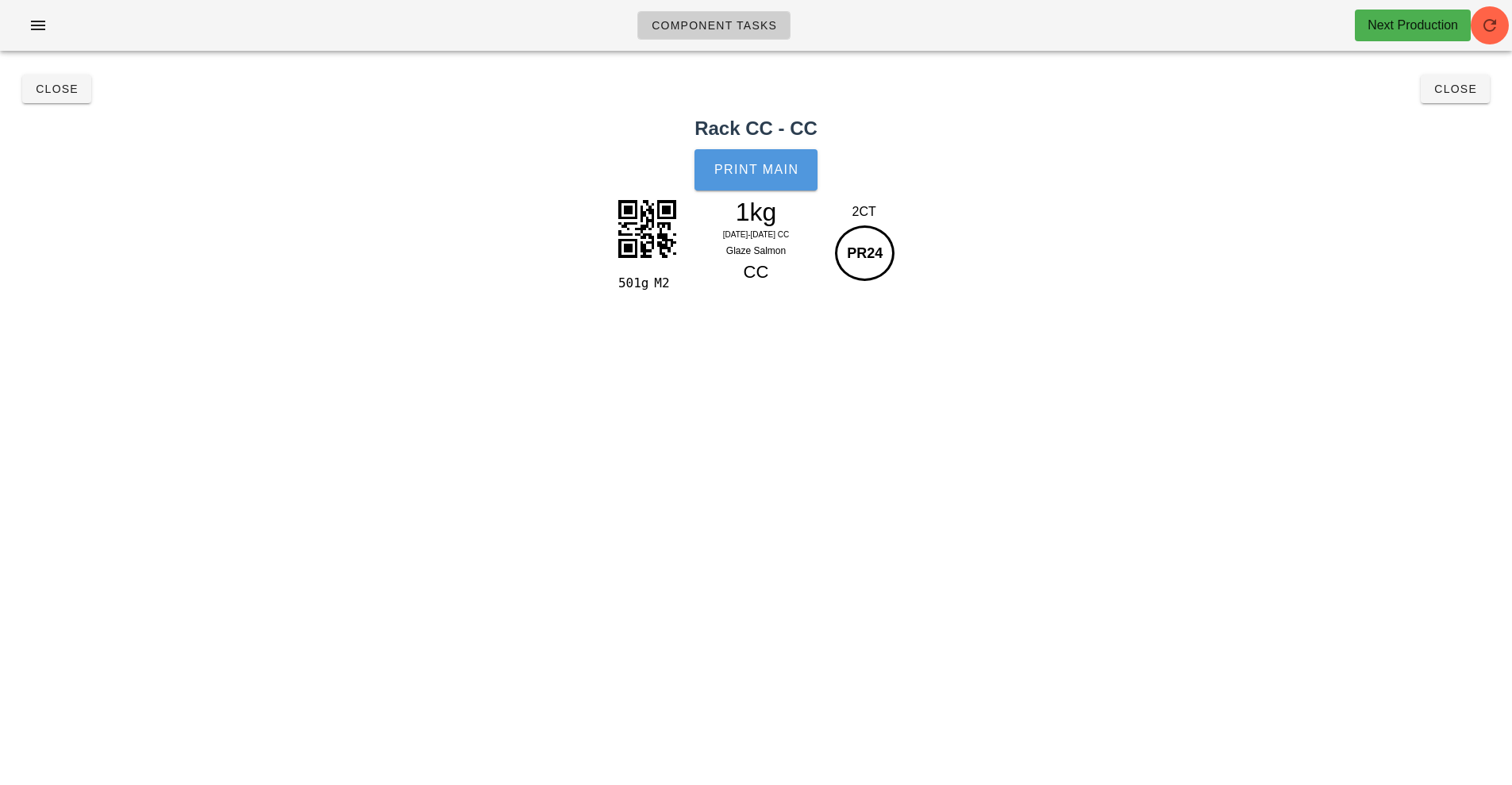
click at [777, 177] on button "Print Main" at bounding box center [756, 170] width 122 height 42
click at [73, 97] on button "Close" at bounding box center [56, 88] width 69 height 28
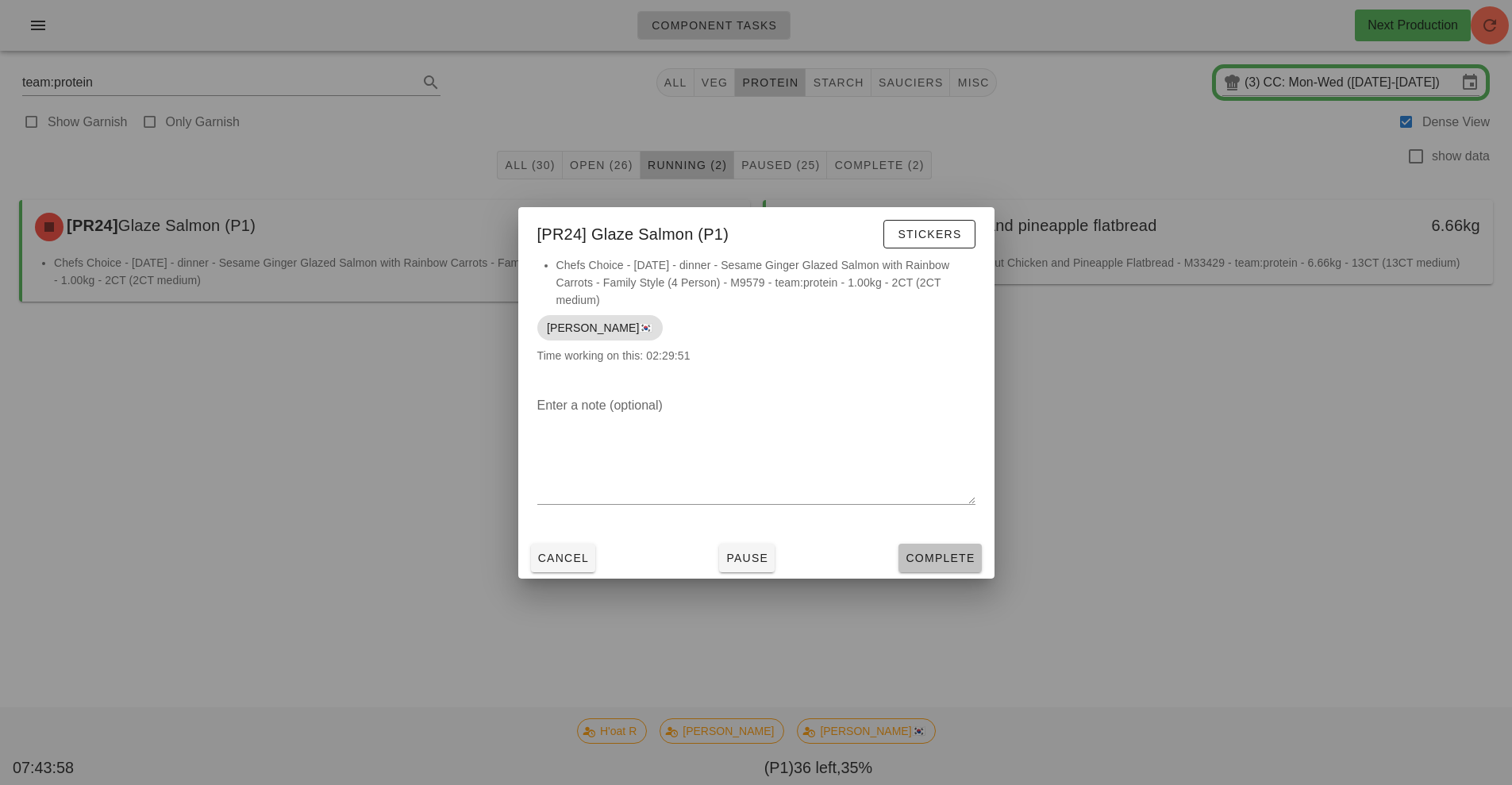
click at [924, 557] on span "Complete" at bounding box center [940, 558] width 70 height 13
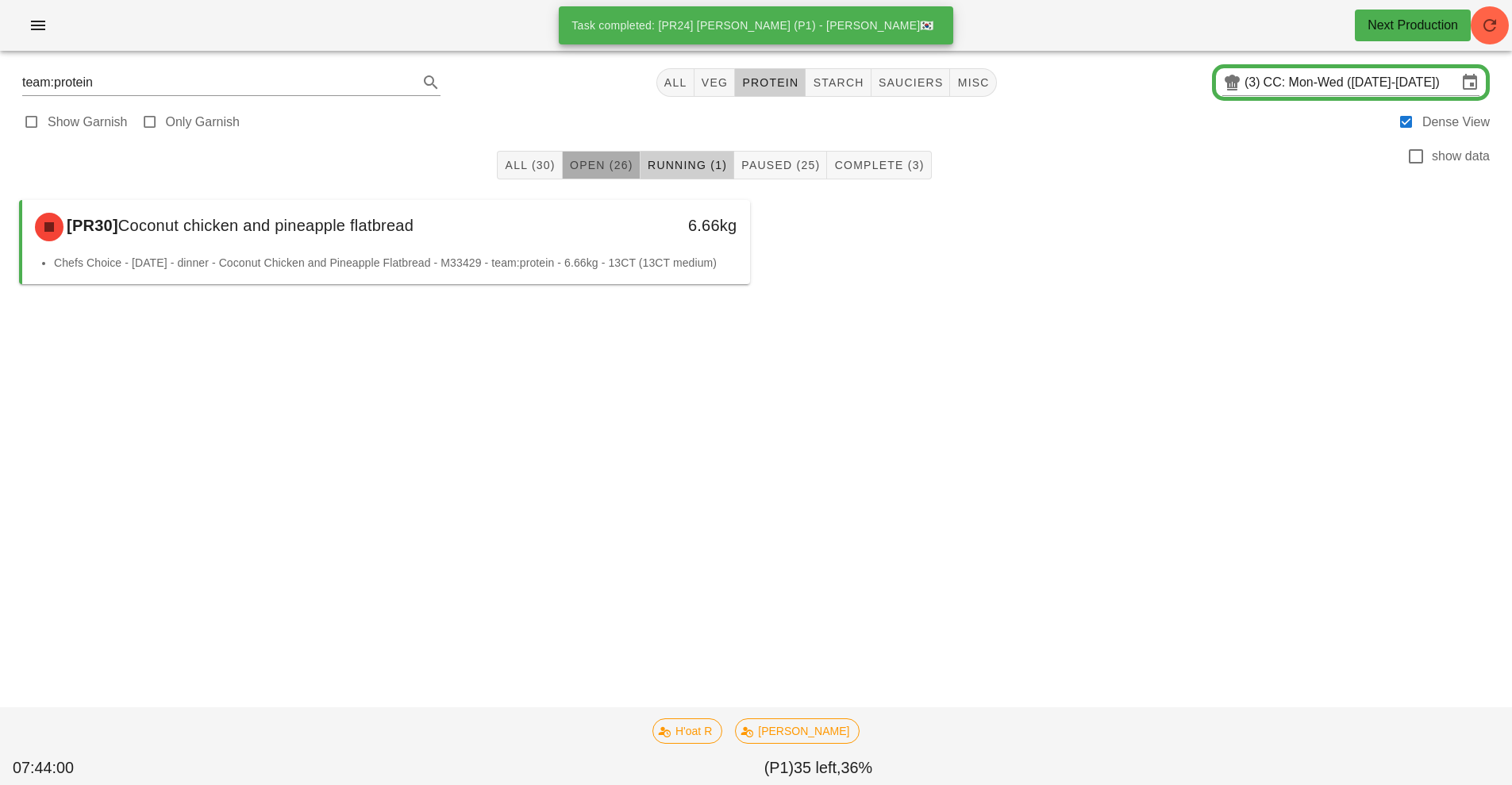
click at [600, 168] on span "Open (26)" at bounding box center [601, 165] width 64 height 13
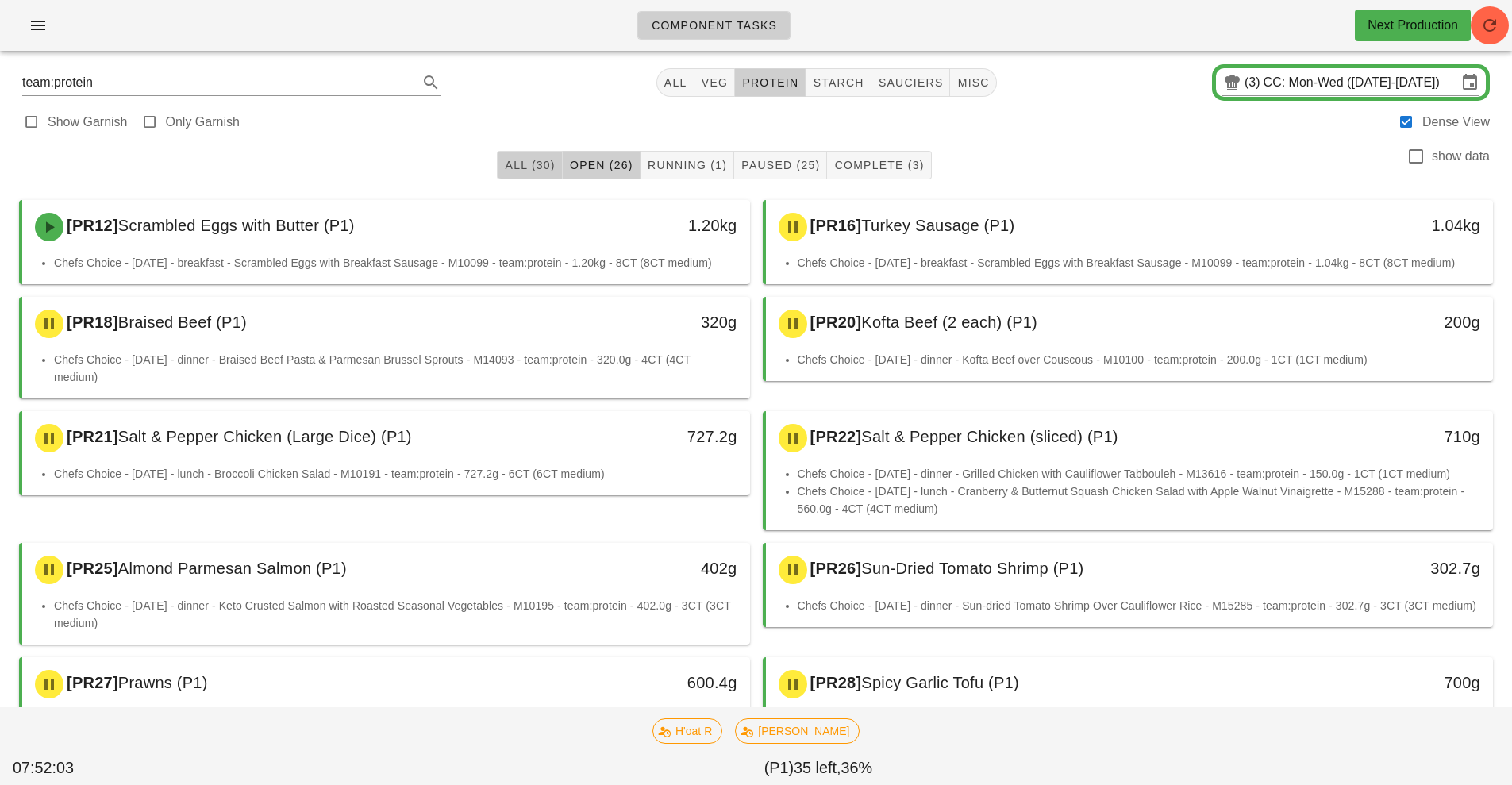
click at [517, 164] on span "All (30)" at bounding box center [530, 165] width 50 height 13
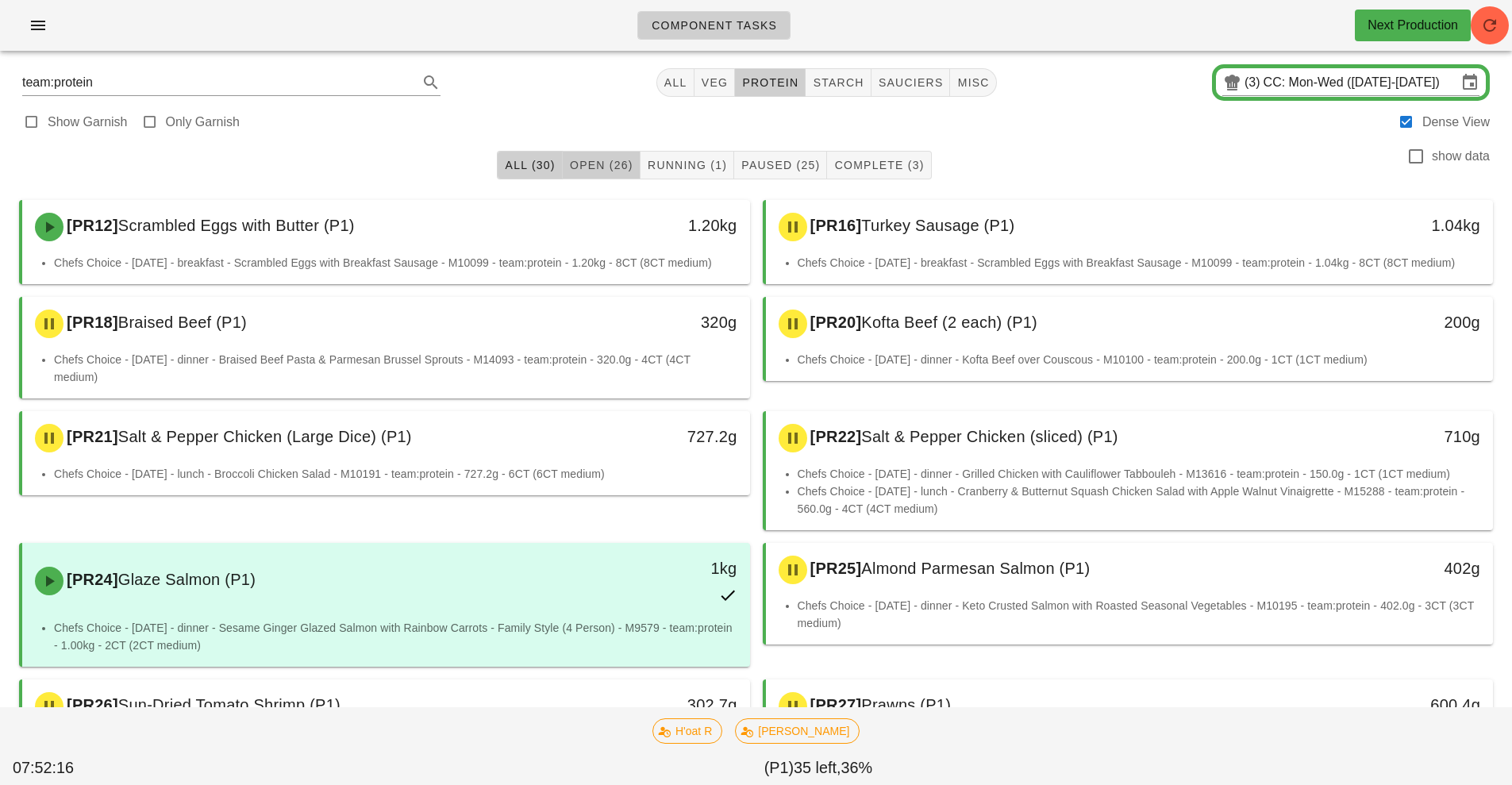
click at [610, 154] on button "Open (26)" at bounding box center [601, 164] width 78 height 28
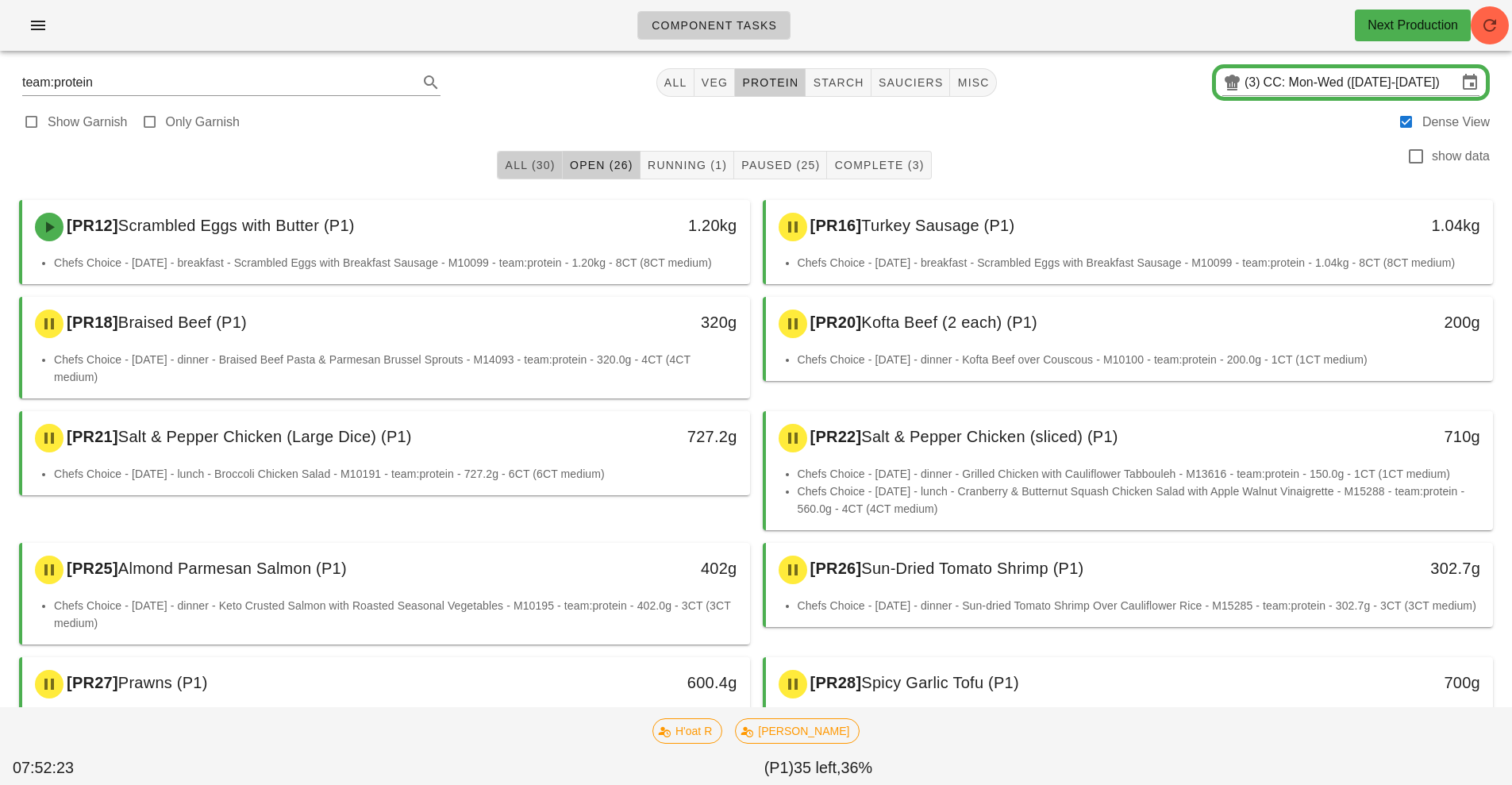
click at [522, 177] on button "All (30)" at bounding box center [529, 164] width 65 height 28
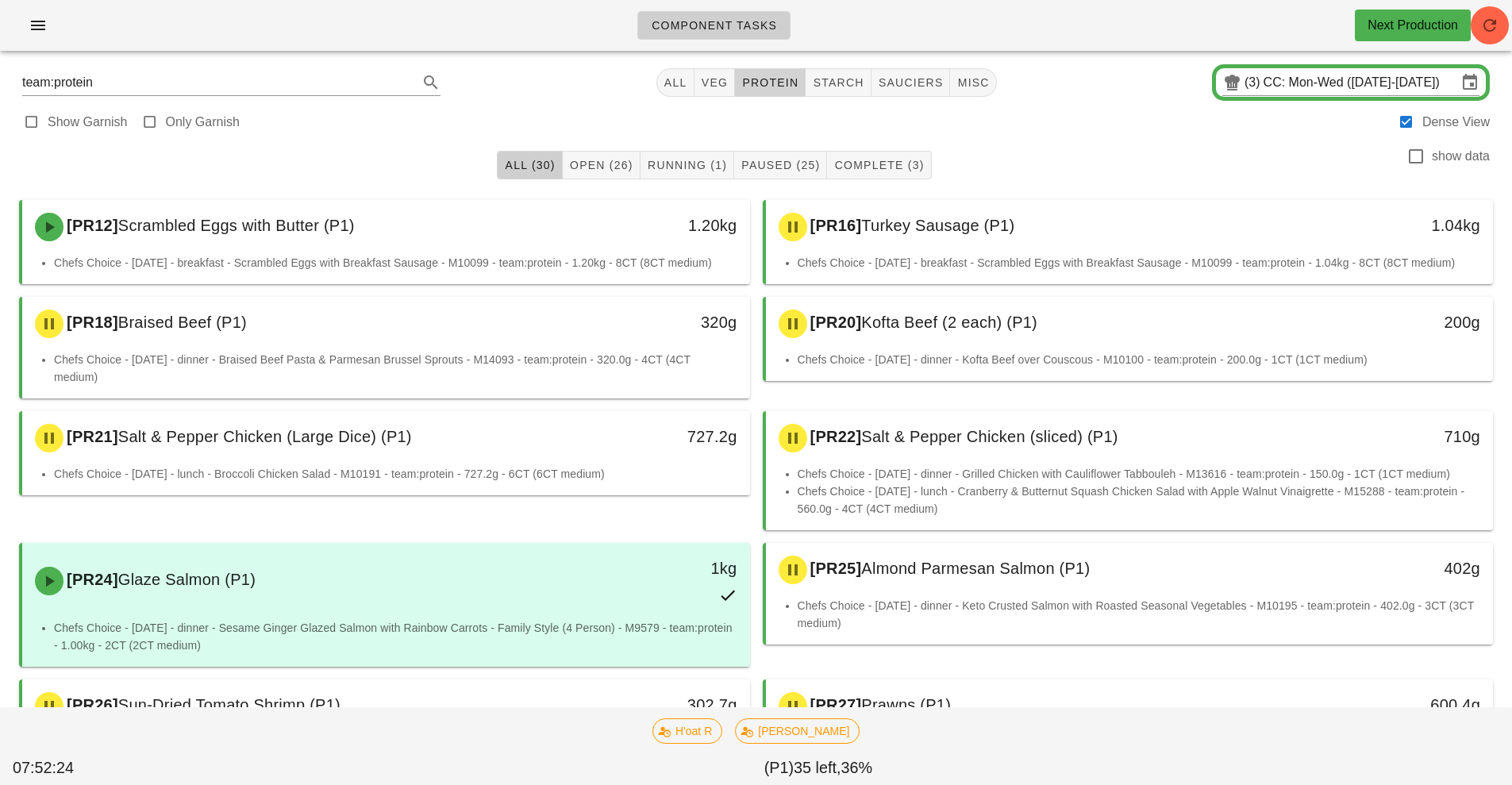
click at [779, 84] on span "protein" at bounding box center [769, 82] width 57 height 13
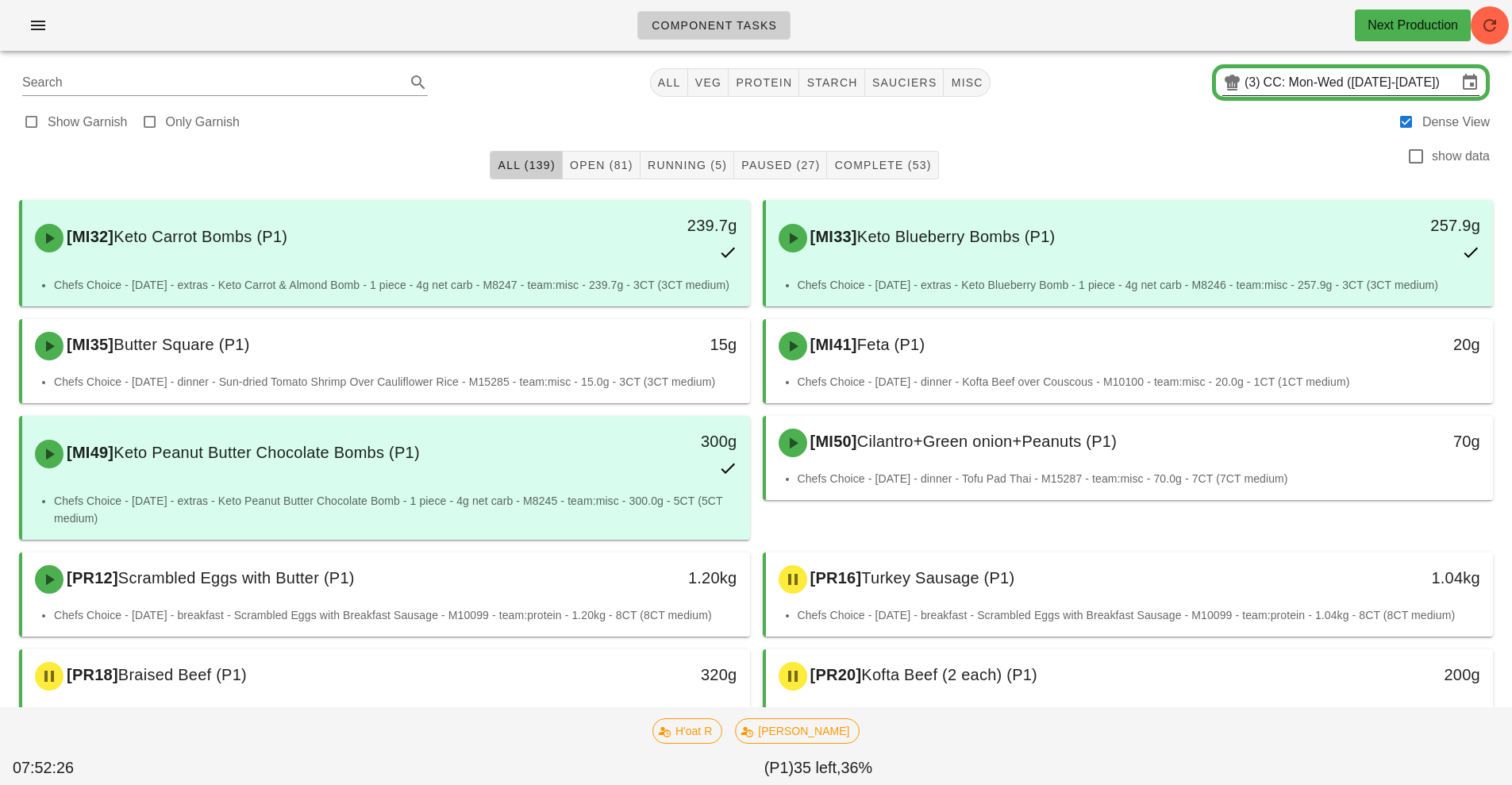
click at [1333, 85] on input "CC: Mon-Wed ([DATE]-[DATE])" at bounding box center [1360, 82] width 194 height 25
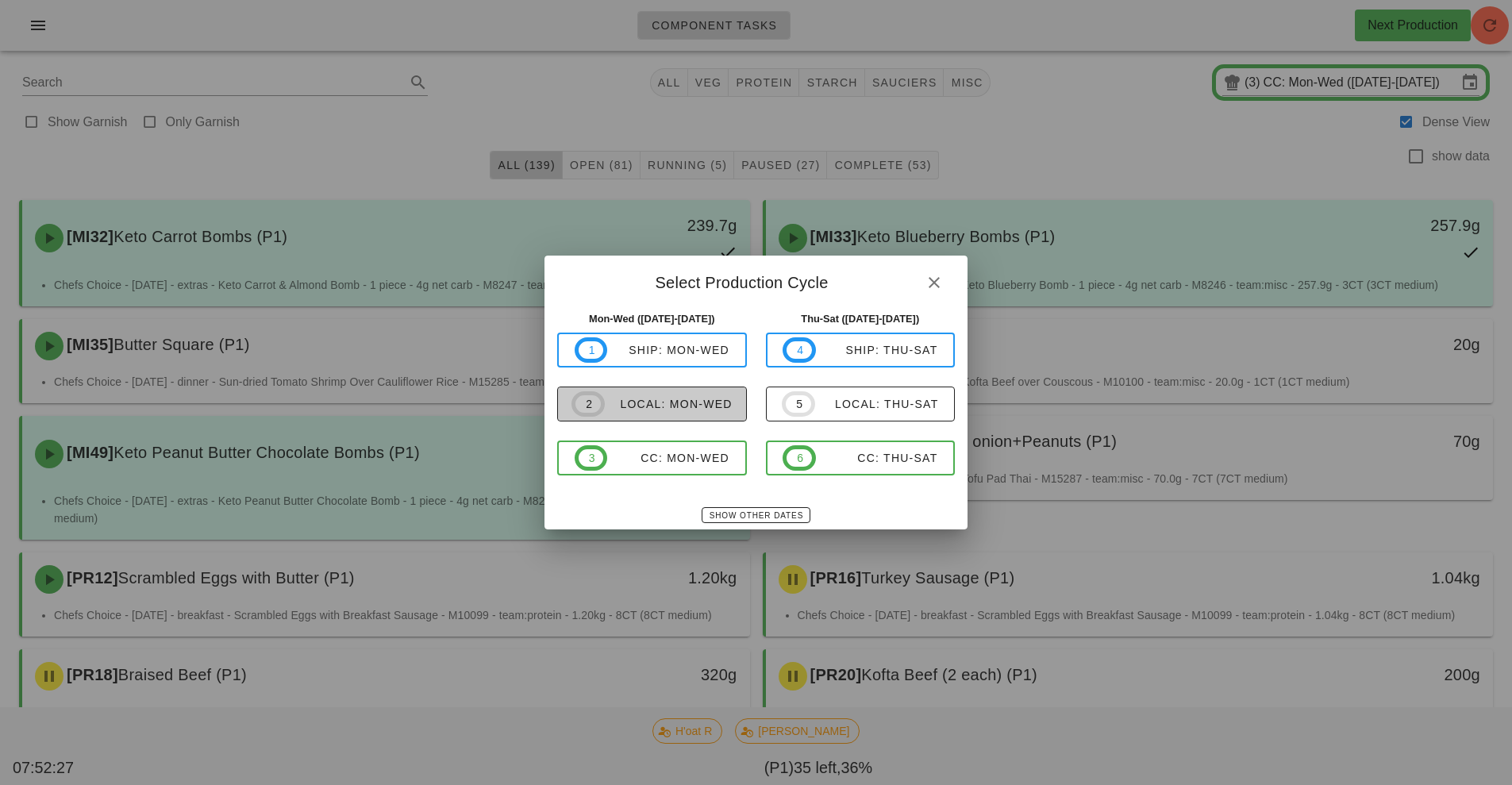
click at [712, 407] on div "local: Mon-Wed" at bounding box center [668, 404] width 128 height 13
type input "local: Mon-Wed ([DATE]-[DATE])"
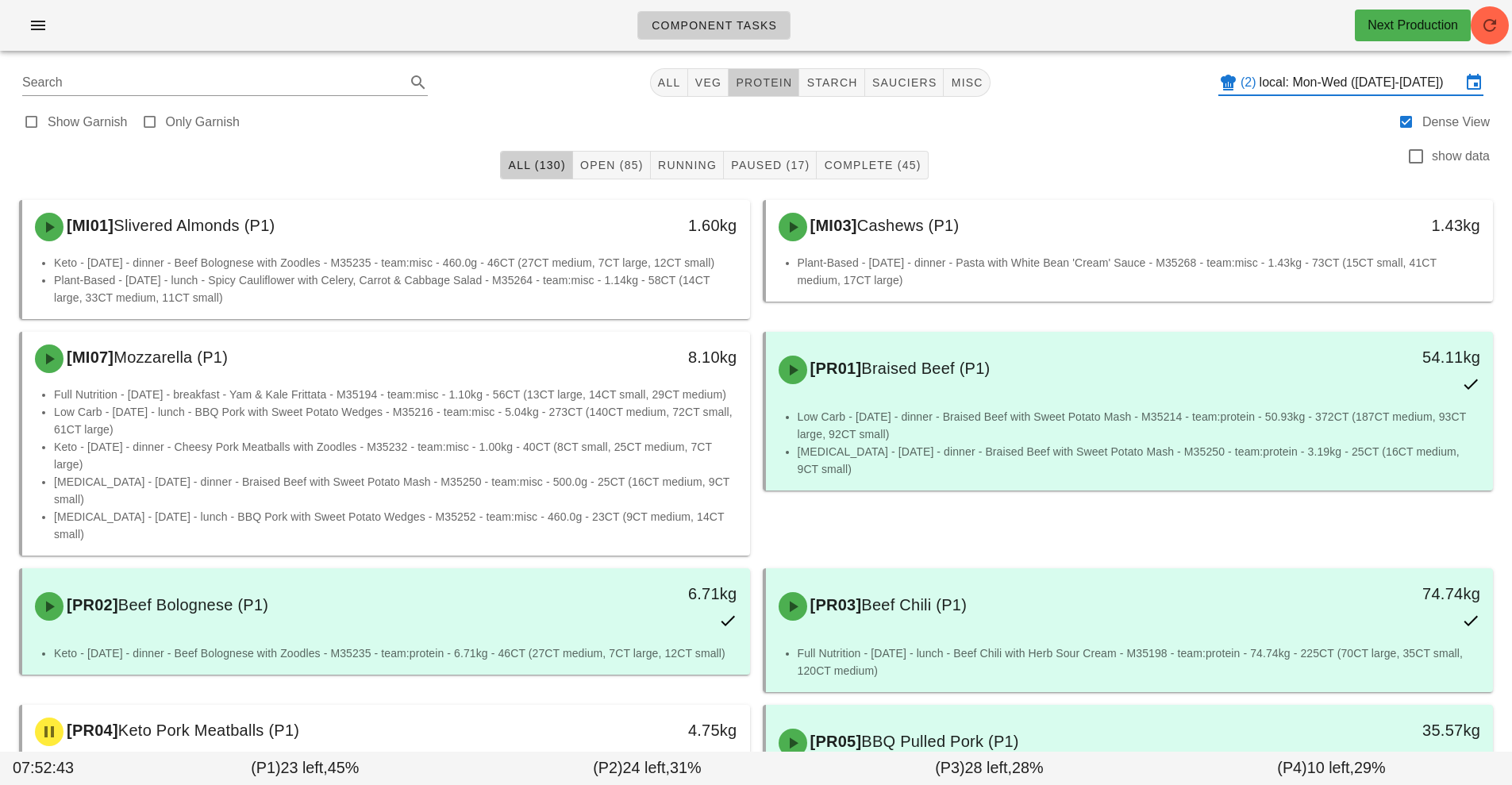
click at [761, 88] on span "protein" at bounding box center [763, 82] width 57 height 13
type input "team:protein"
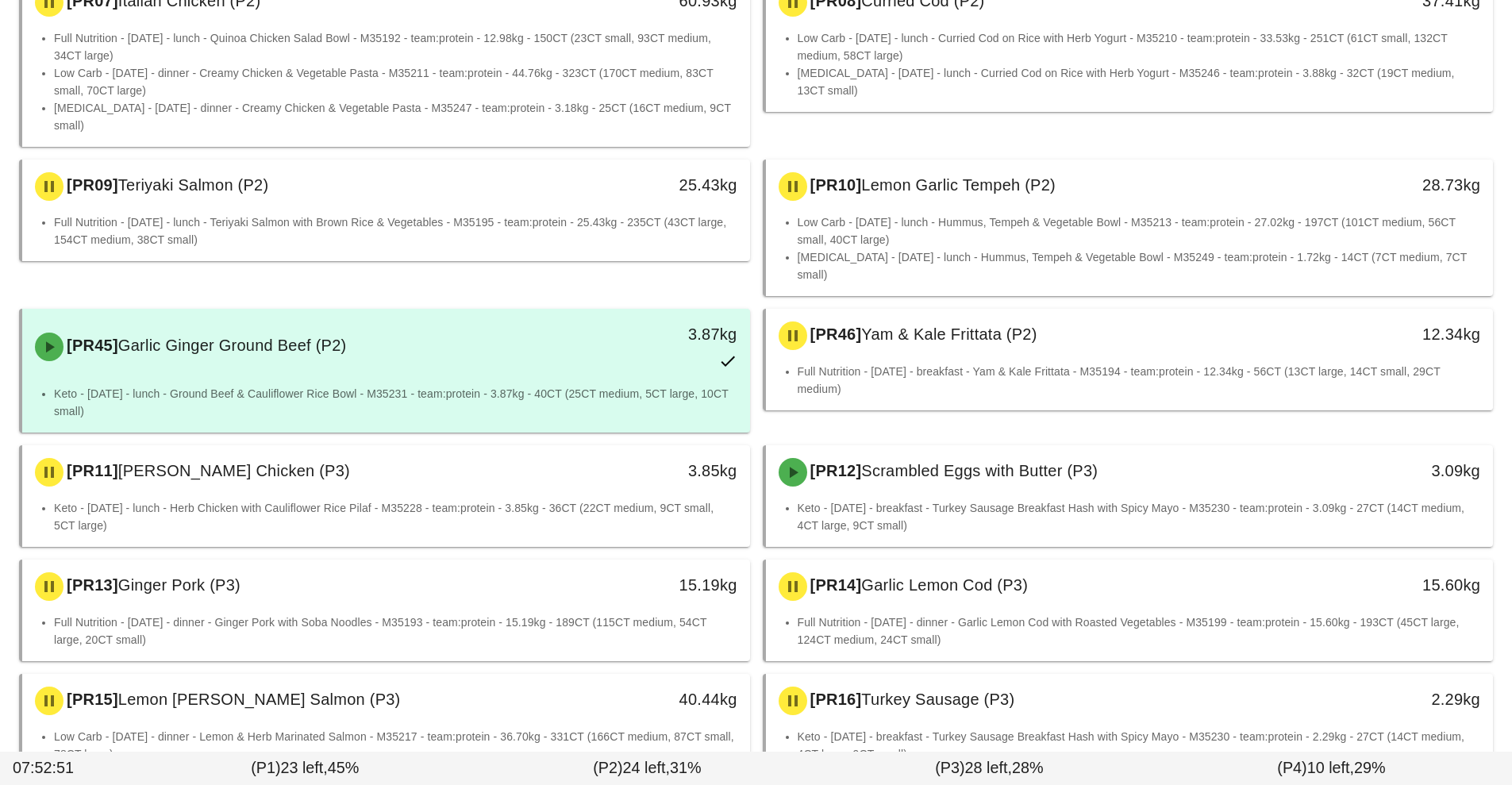
scroll to position [820, 0]
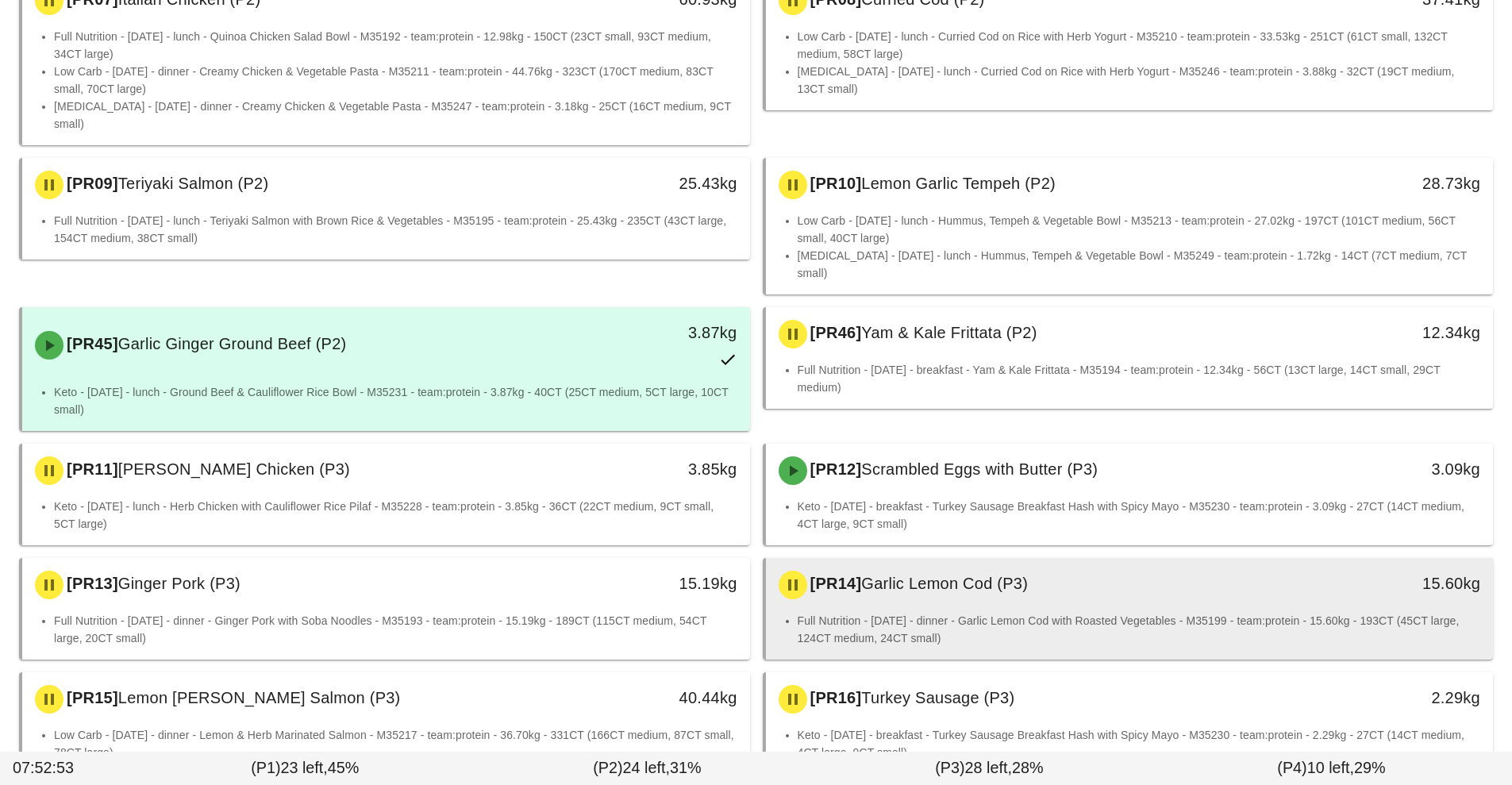
click at [1095, 612] on li "Full Nutrition - [DATE] - dinner - Garlic Lemon Cod with Roasted Vegetables - M…" at bounding box center [1139, 630] width 683 height 35
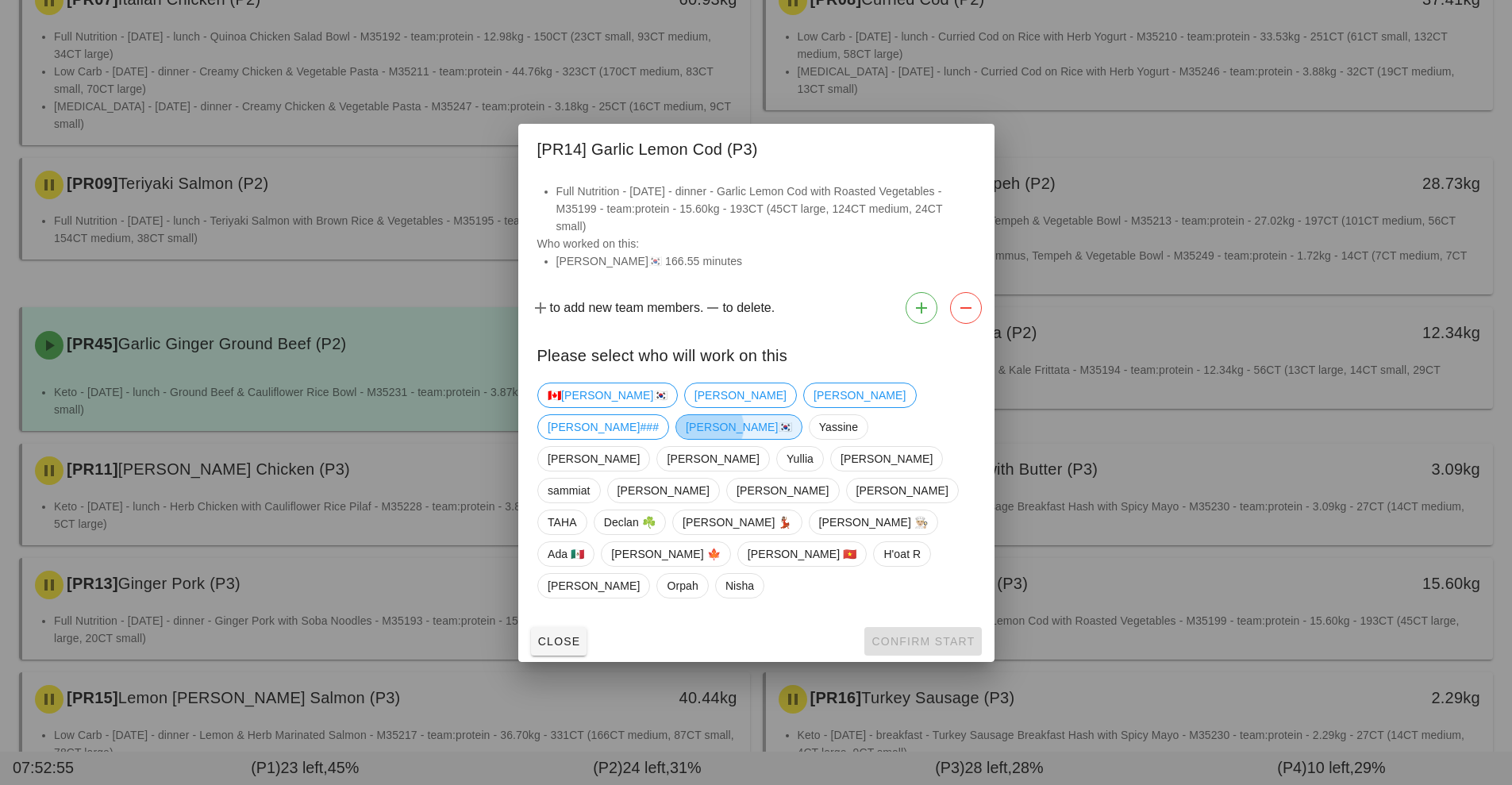
click at [792, 439] on span "[PERSON_NAME]🇰🇷" at bounding box center [739, 427] width 107 height 24
click at [940, 627] on button "Confirm Start" at bounding box center [922, 640] width 116 height 28
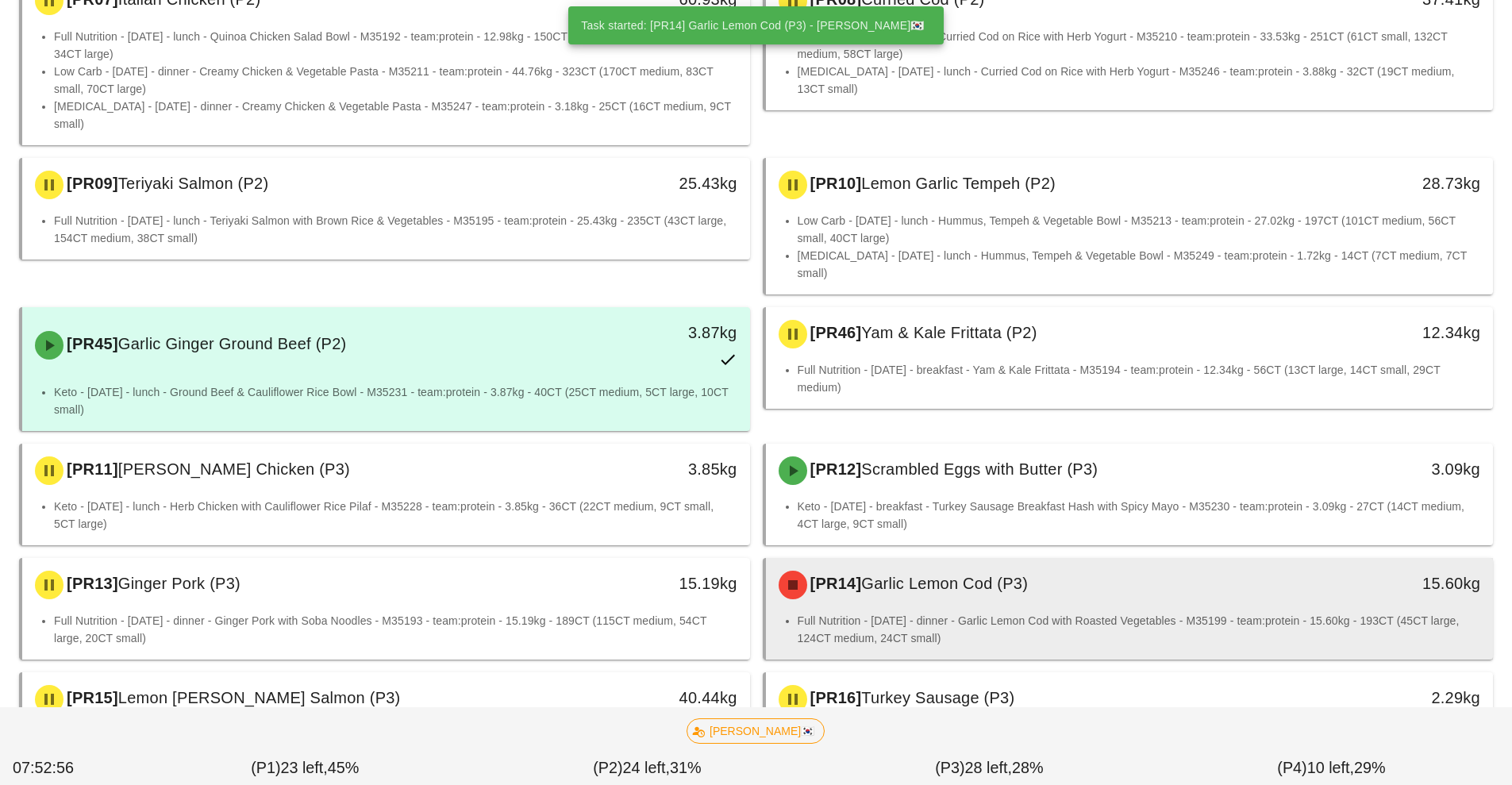
click at [1091, 612] on li "Full Nutrition - [DATE] - dinner - Garlic Lemon Cod with Roasted Vegetables - M…" at bounding box center [1139, 630] width 683 height 35
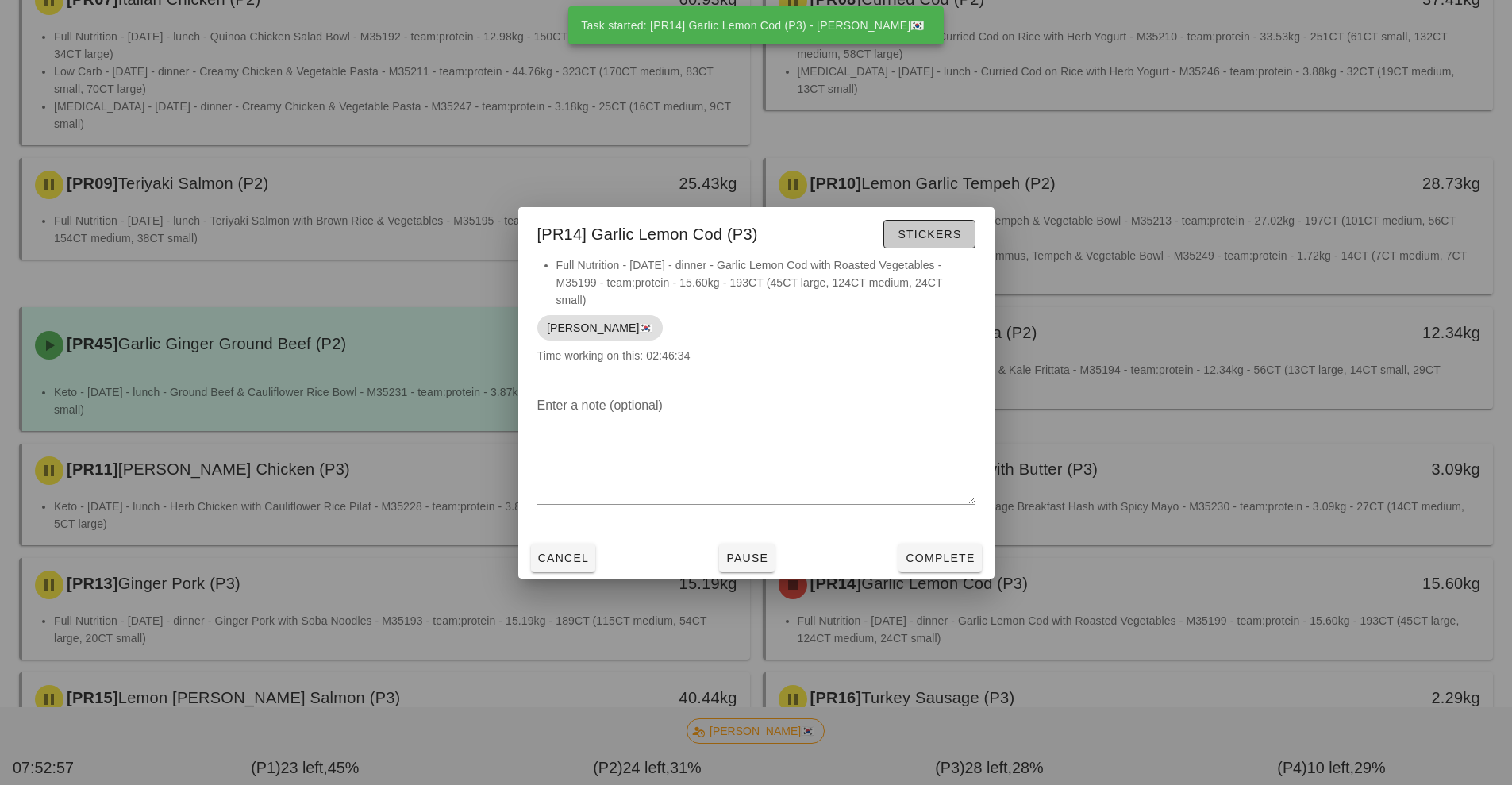
click at [953, 243] on button "Stickers" at bounding box center [929, 234] width 91 height 28
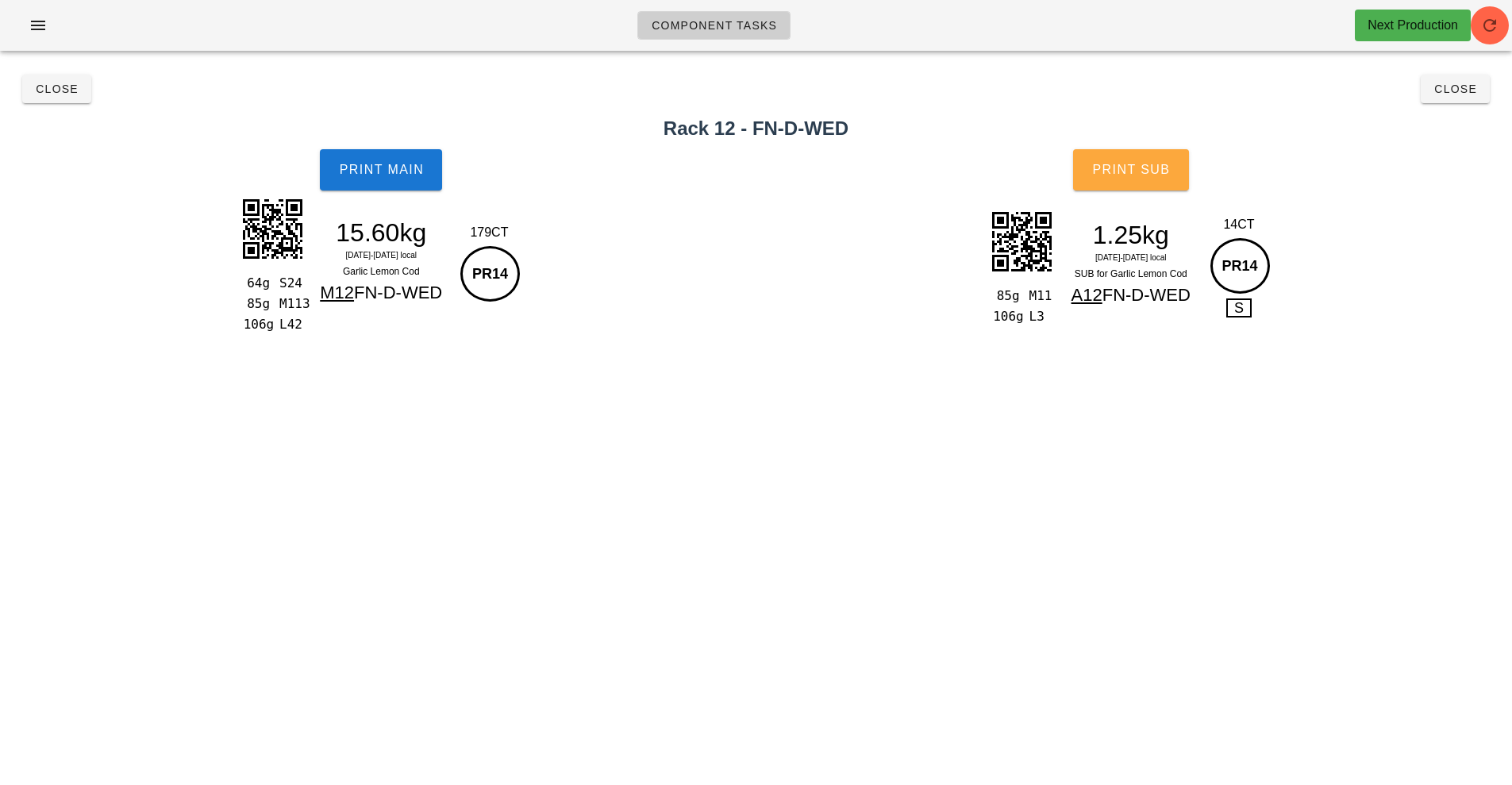
click at [1160, 184] on button "Print Sub" at bounding box center [1130, 170] width 115 height 42
click at [56, 92] on span "Close" at bounding box center [56, 88] width 44 height 13
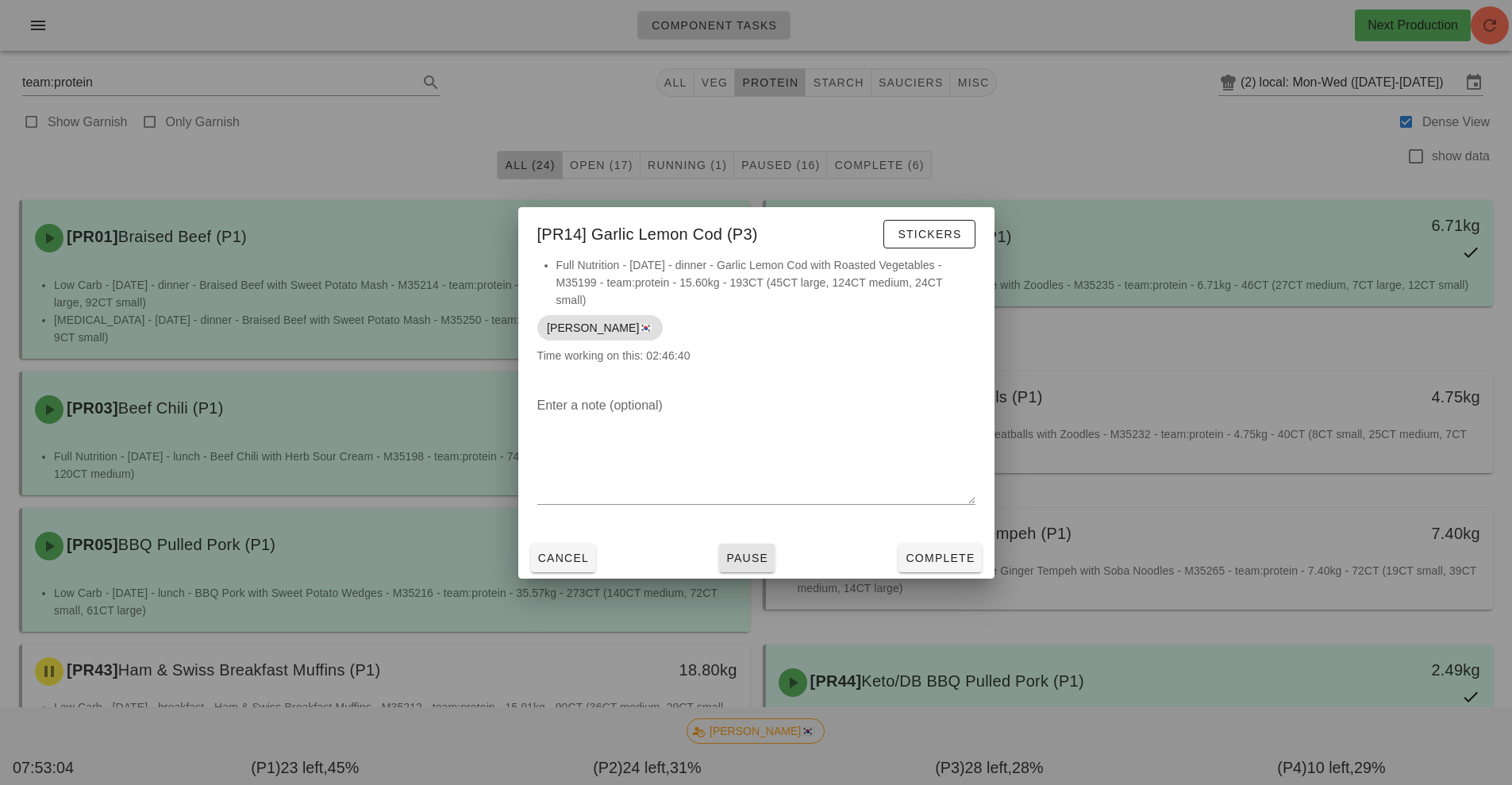
click at [744, 570] on button "Pause" at bounding box center [746, 557] width 55 height 28
